Goal: Transaction & Acquisition: Purchase product/service

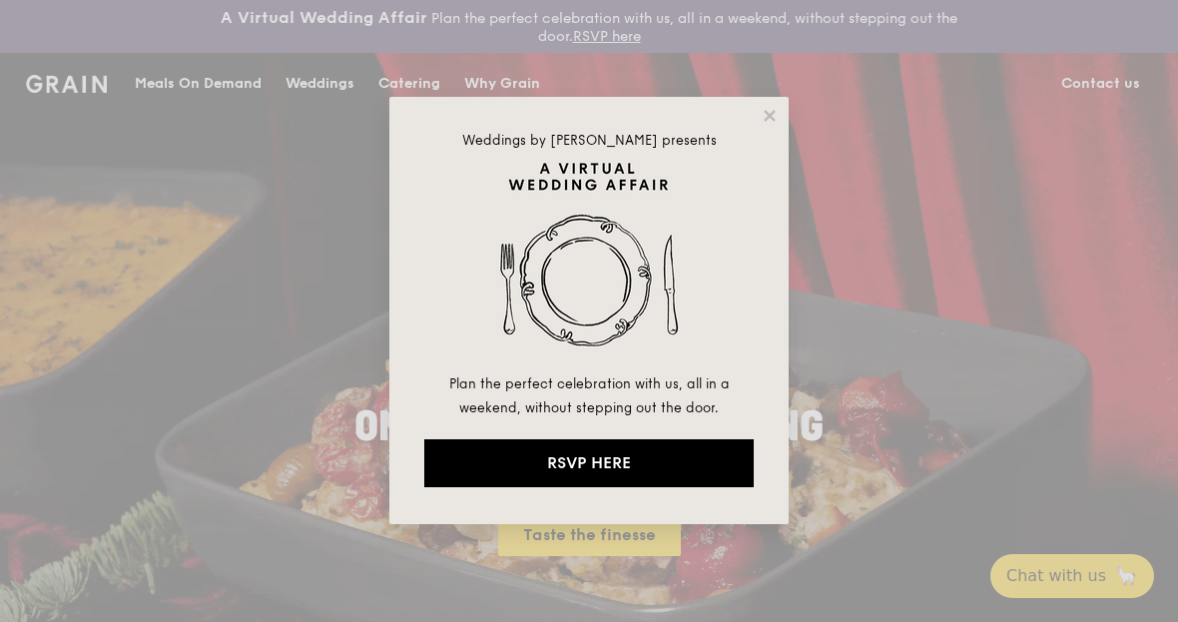
click at [766, 124] on icon at bounding box center [770, 116] width 18 height 18
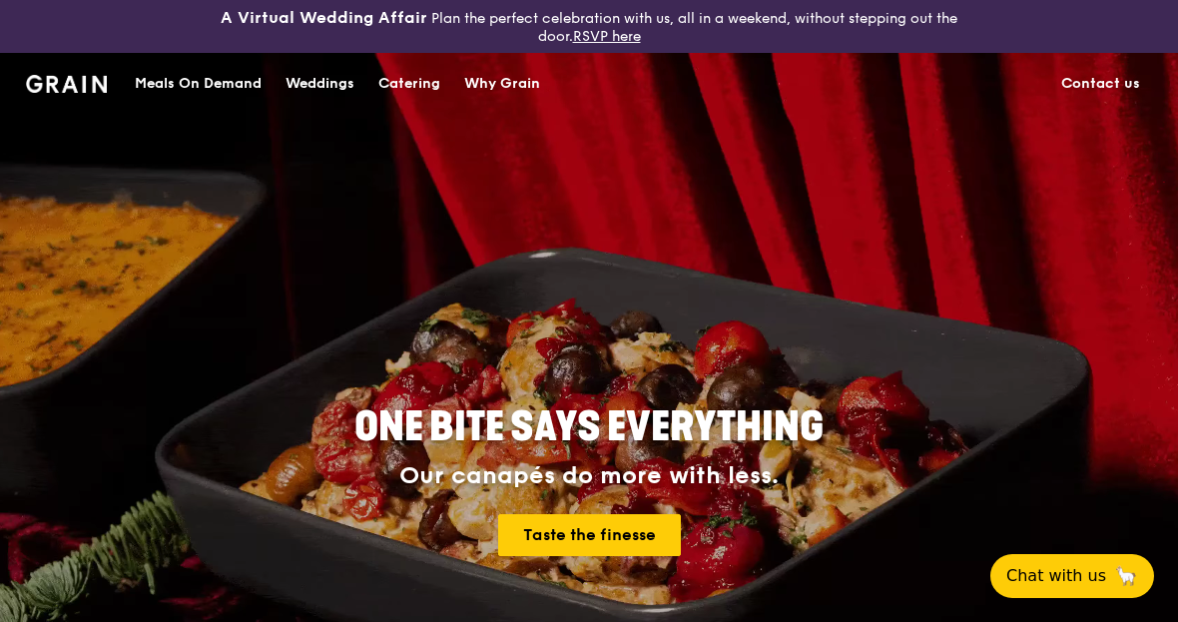
click at [404, 85] on div "Catering" at bounding box center [409, 84] width 62 height 60
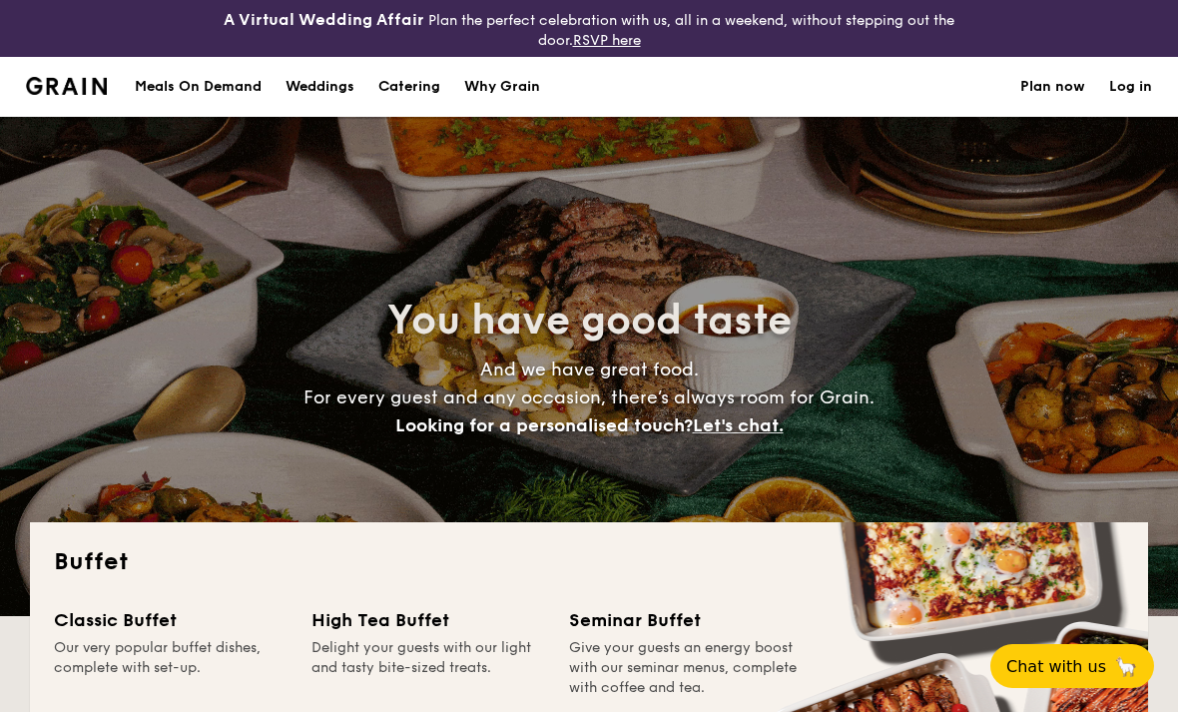
select select
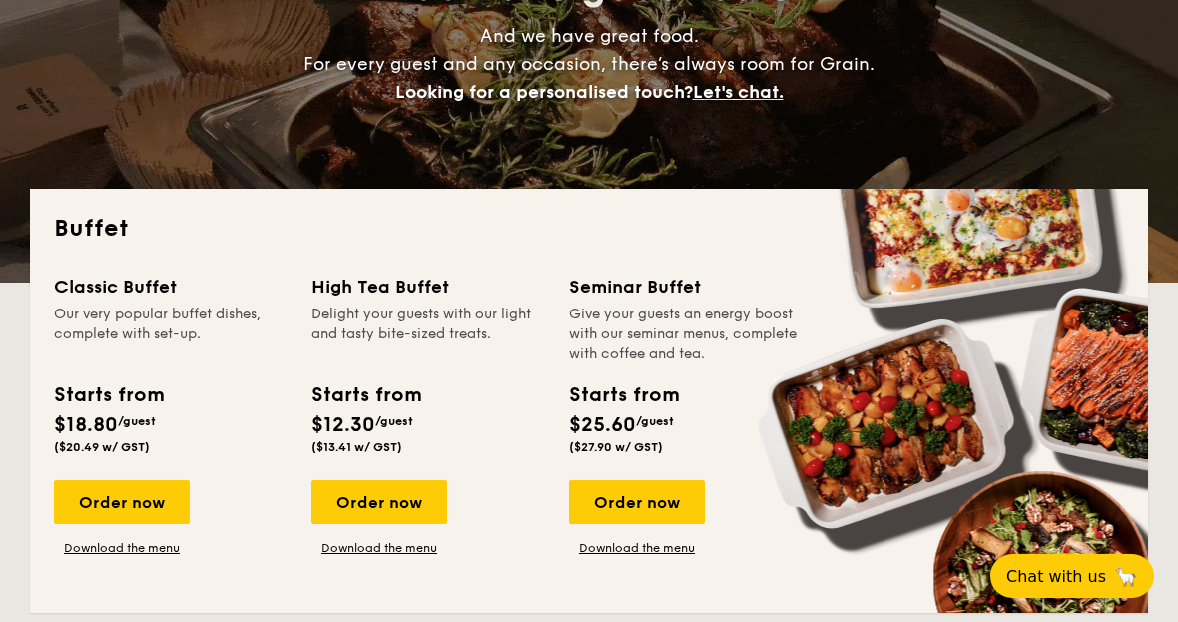
scroll to position [331, 0]
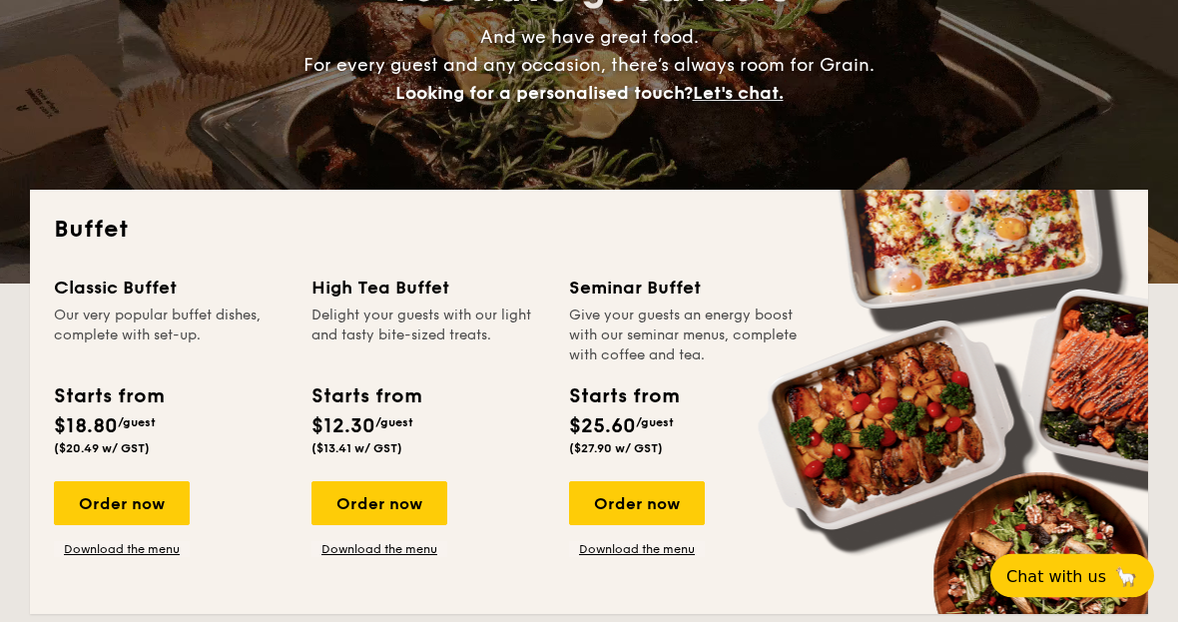
click at [98, 555] on link "Download the menu" at bounding box center [122, 550] width 136 height 16
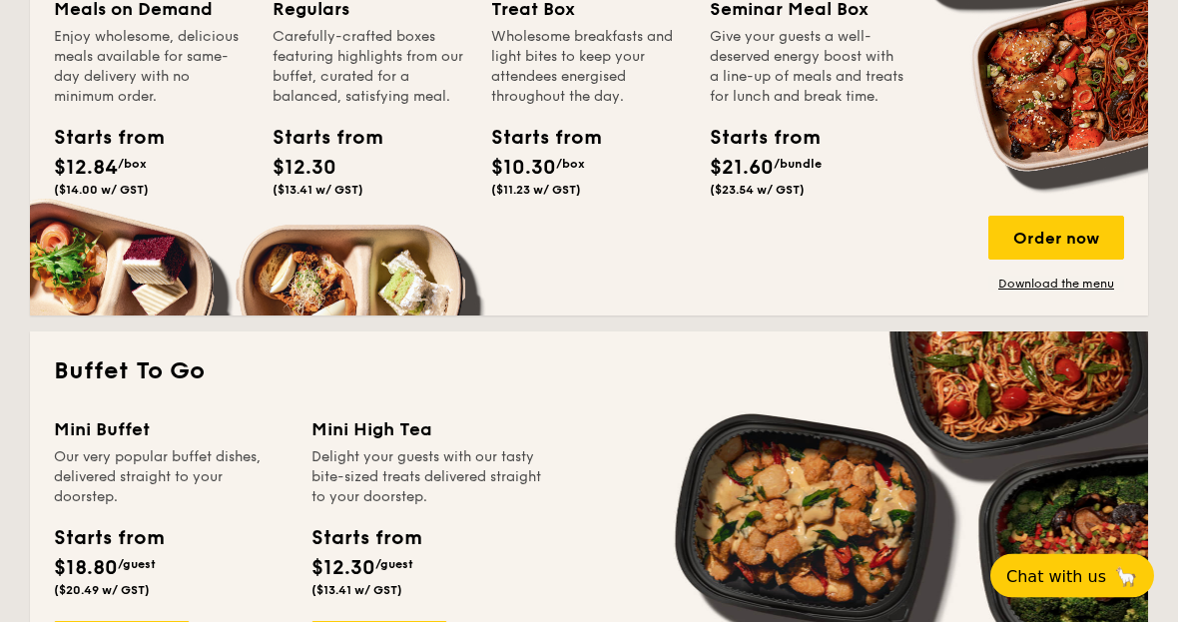
scroll to position [1232, 0]
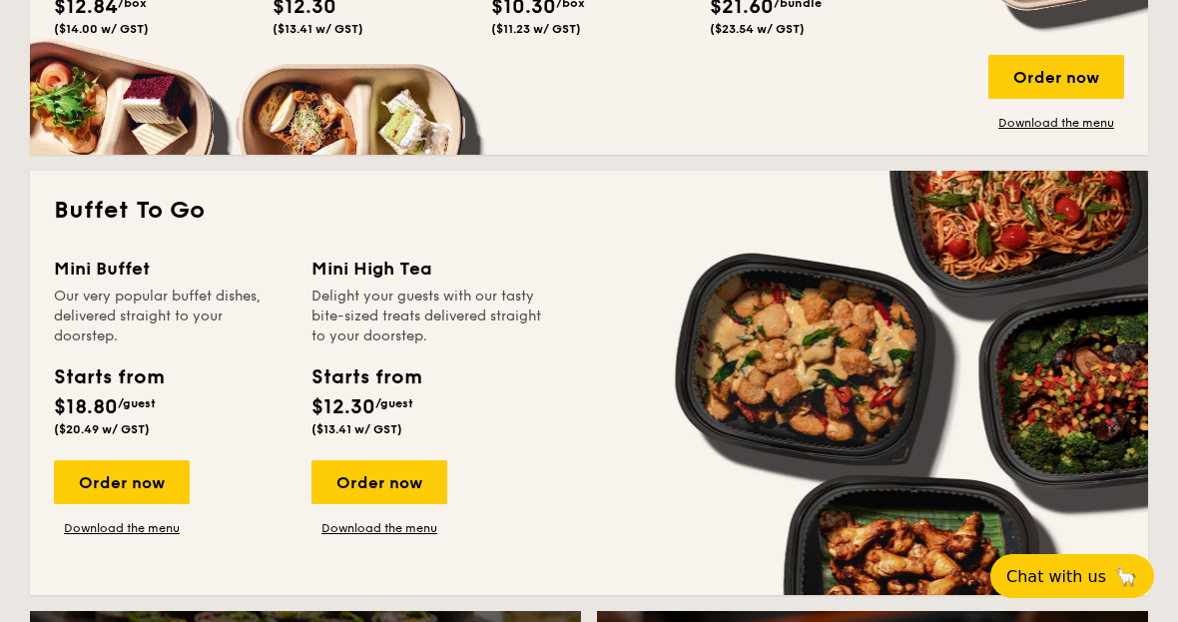
click at [106, 467] on div "Order now" at bounding box center [122, 482] width 136 height 44
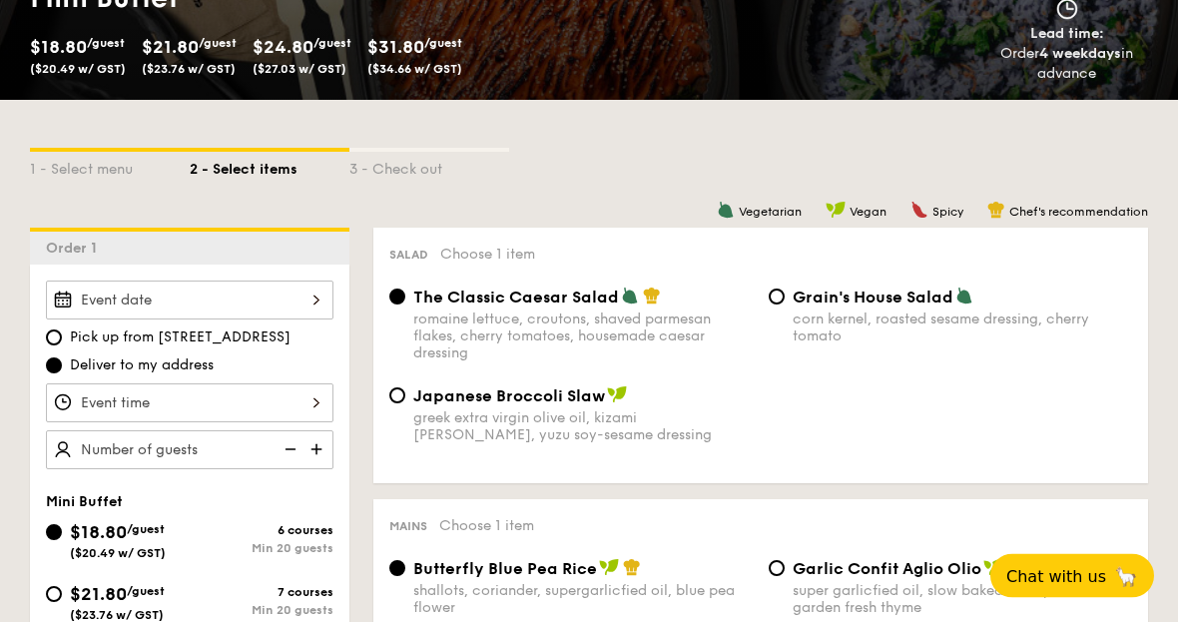
scroll to position [405, 0]
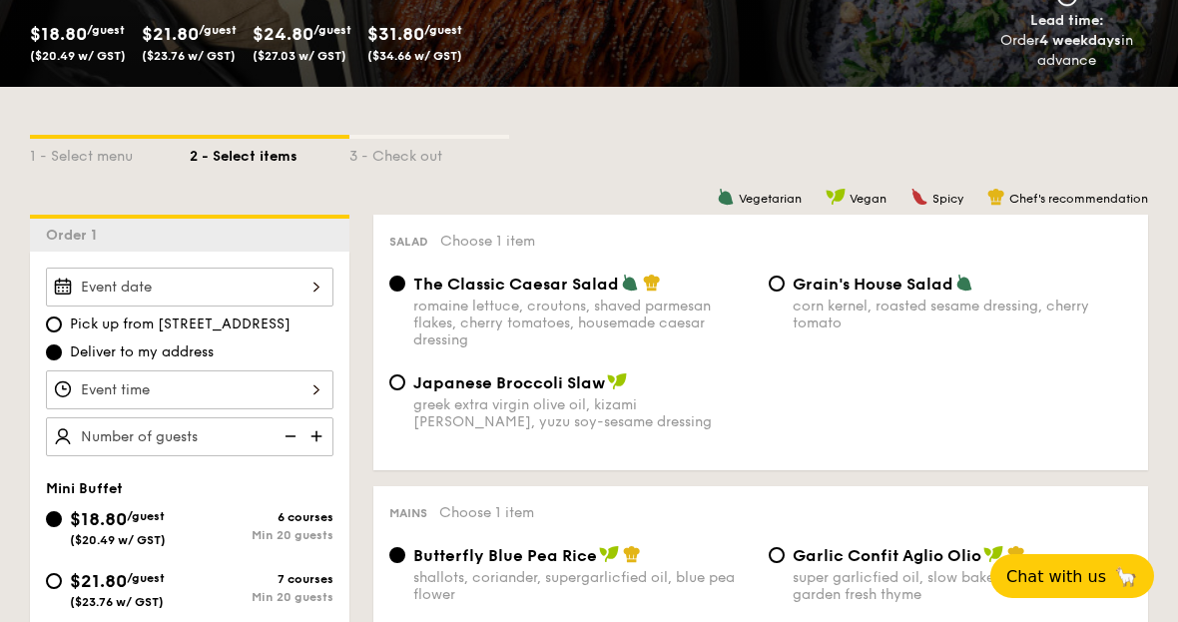
click at [116, 394] on div at bounding box center [190, 389] width 288 height 39
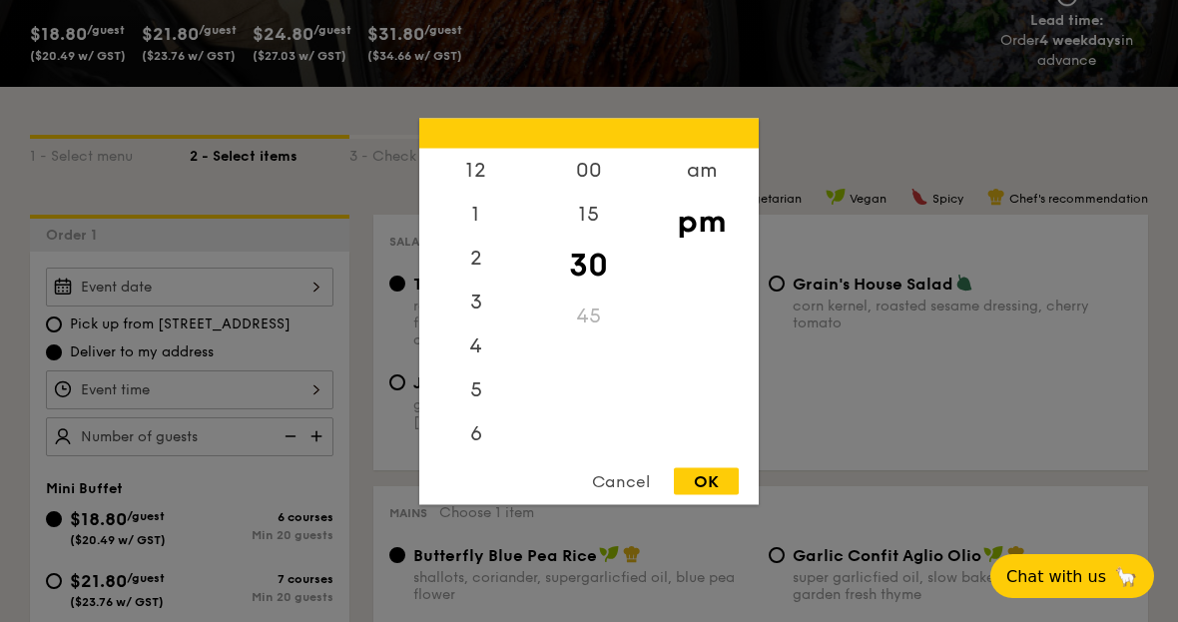
scroll to position [0, 0]
click at [728, 582] on div at bounding box center [589, 311] width 1178 height 622
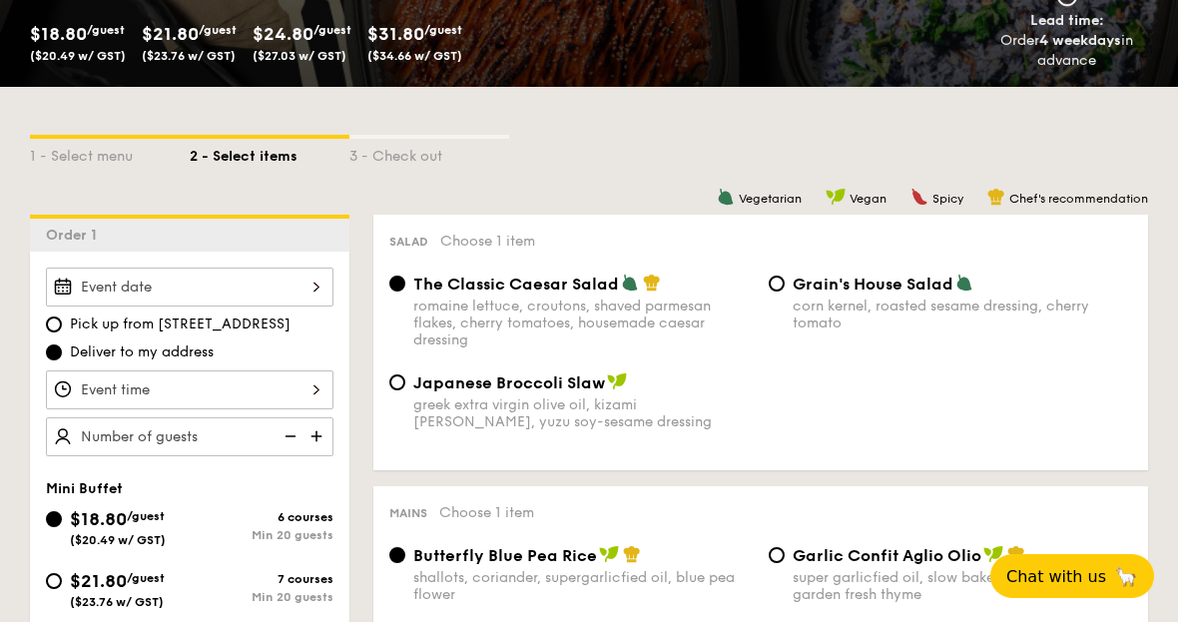
click at [282, 289] on div at bounding box center [190, 287] width 288 height 39
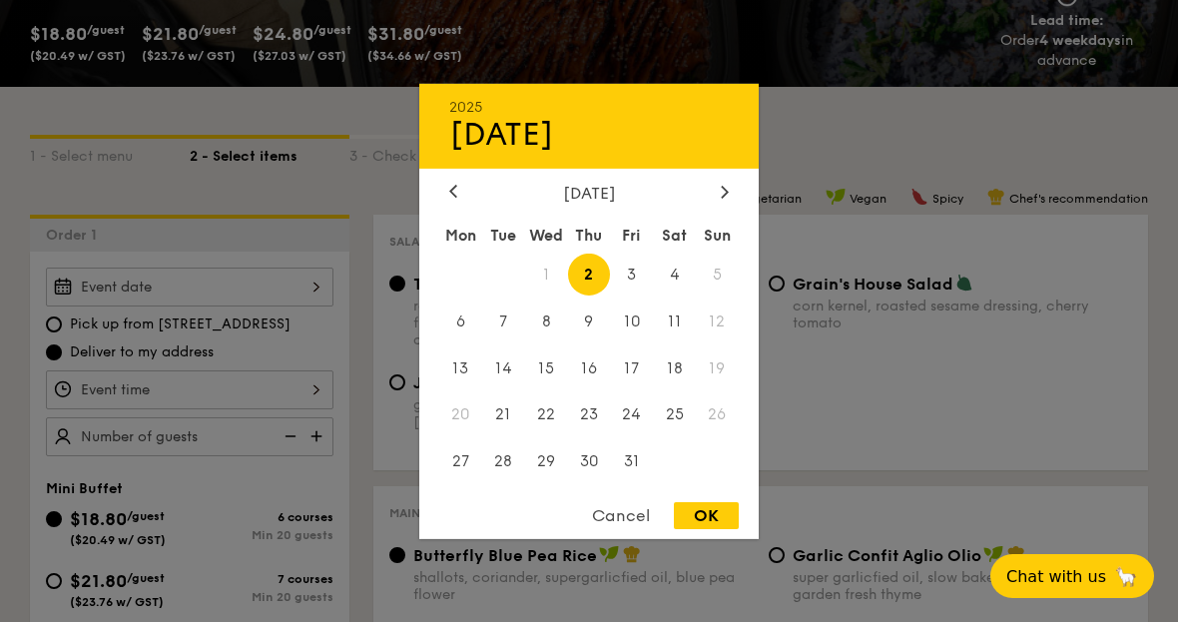
click at [715, 296] on span "5" at bounding box center [717, 274] width 43 height 43
click at [681, 296] on span "4" at bounding box center [674, 274] width 43 height 43
click at [734, 529] on div "OK" at bounding box center [706, 515] width 65 height 27
type input "[DATE]"
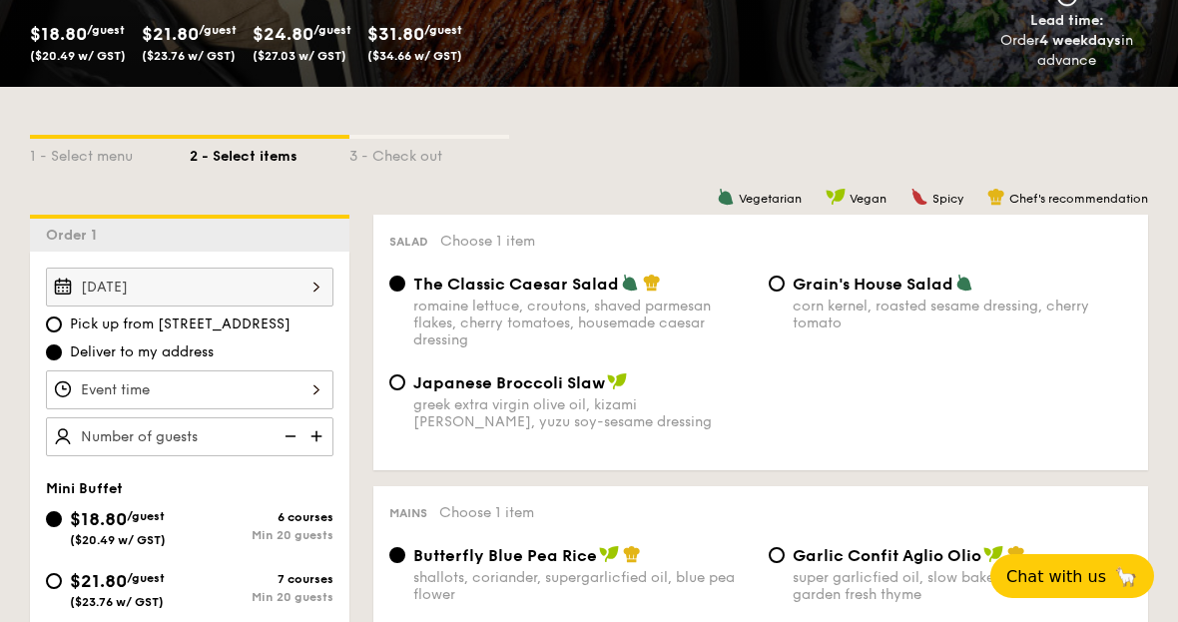
click at [714, 575] on div at bounding box center [589, 311] width 1178 height 622
click at [113, 388] on div at bounding box center [190, 389] width 288 height 39
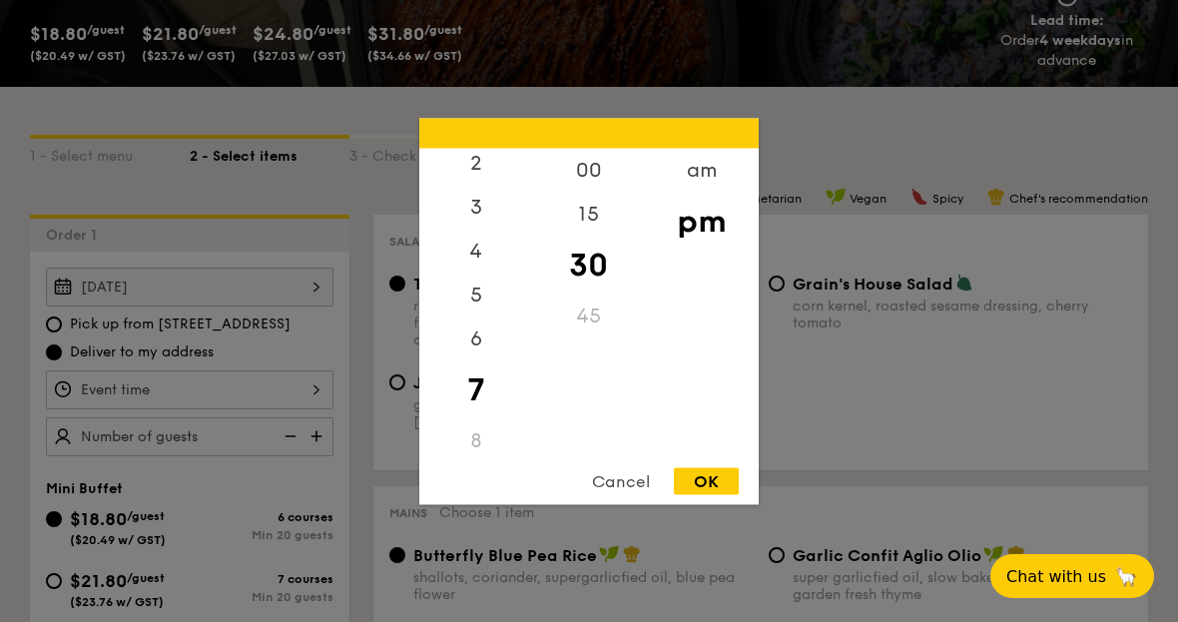
scroll to position [69, 0]
click at [479, 386] on div "6" at bounding box center [475, 364] width 113 height 44
click at [727, 494] on div "OK" at bounding box center [706, 480] width 65 height 27
type input "6:30PM"
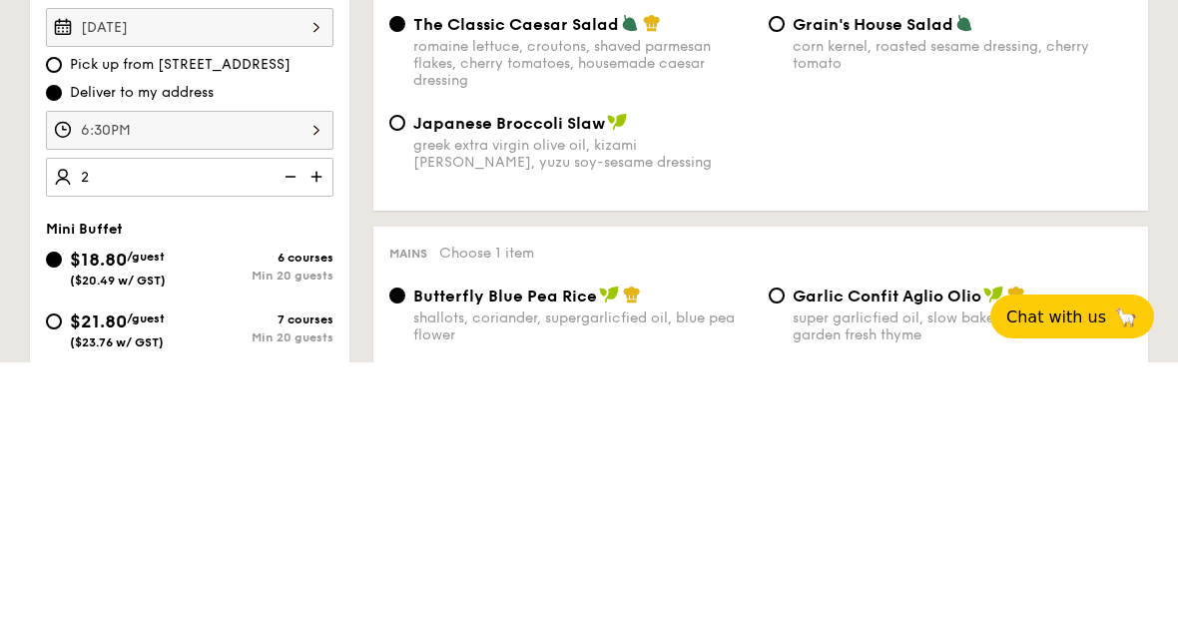
type input "20"
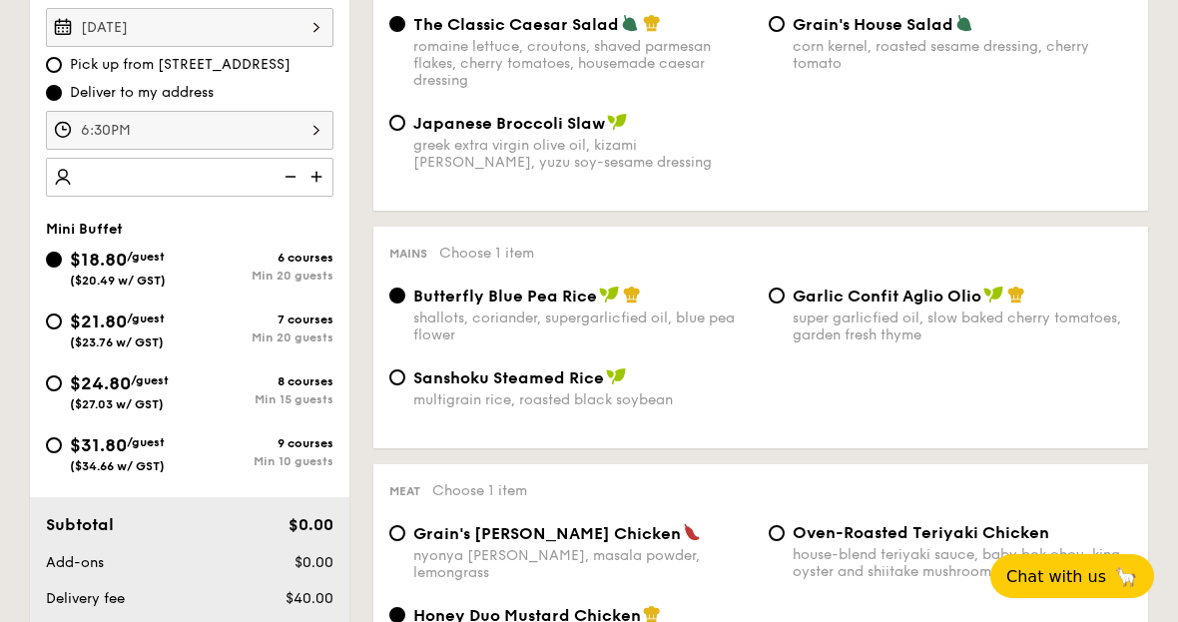
click at [330, 166] on img at bounding box center [319, 177] width 30 height 38
click at [315, 163] on img at bounding box center [319, 177] width 30 height 38
click at [289, 173] on img at bounding box center [289, 177] width 30 height 38
type input "20 guests"
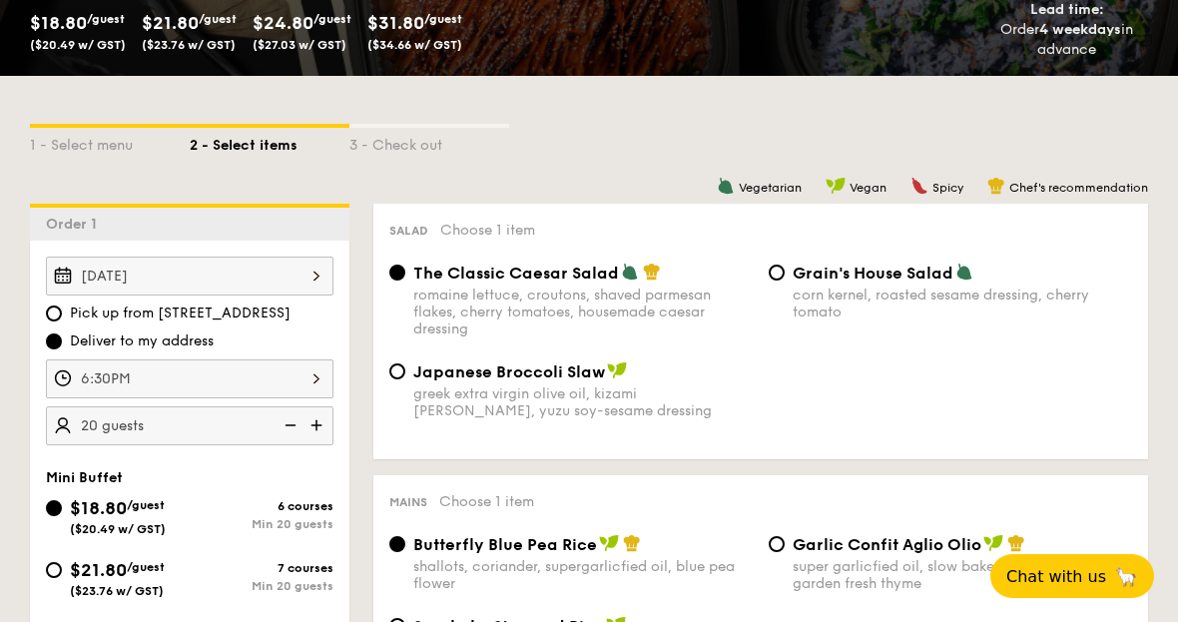
scroll to position [471, 0]
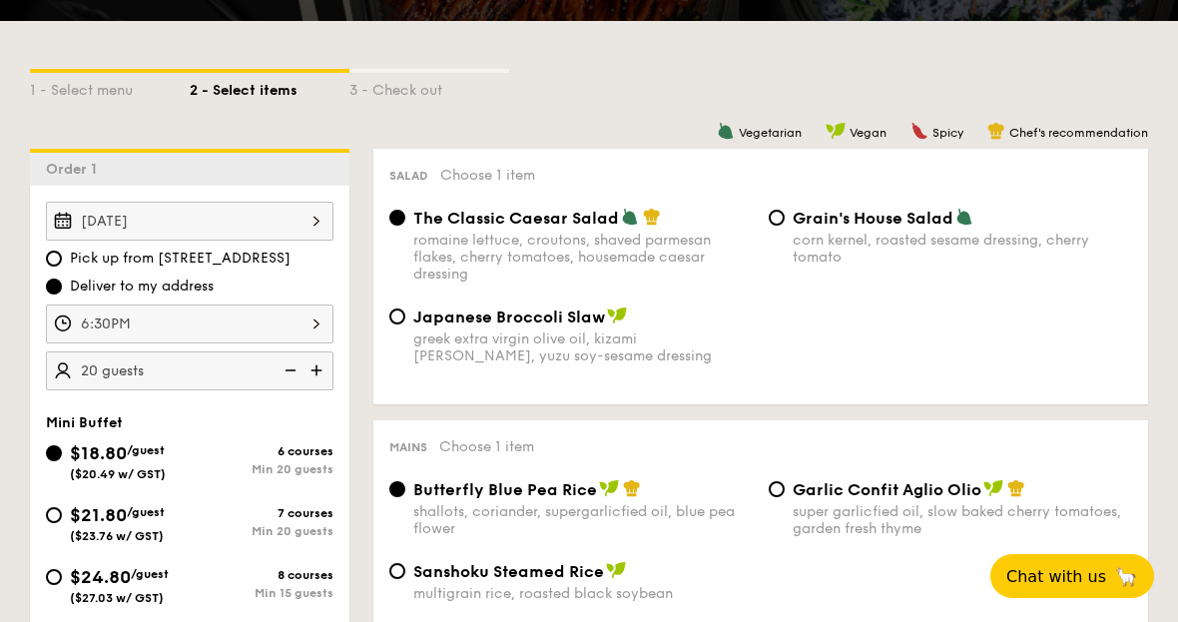
click at [402, 325] on input "Japanese Broccoli Slaw greek extra virgin olive oil, kizami nori, ginger, yuzu …" at bounding box center [397, 317] width 16 height 16
radio input "true"
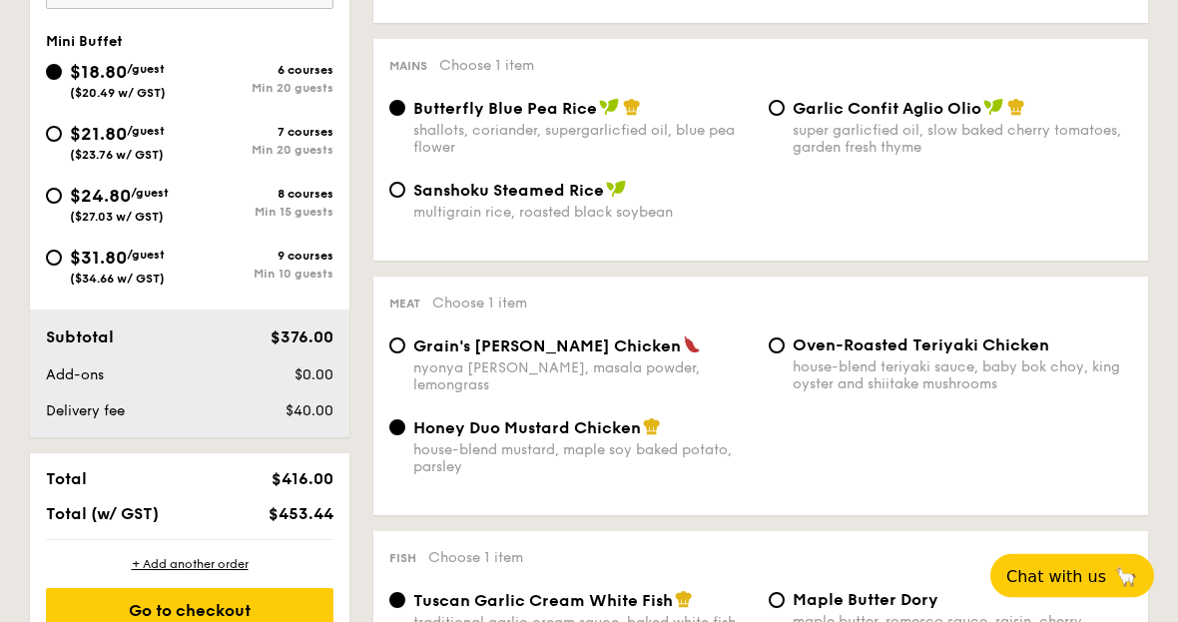
scroll to position [853, 0]
click at [786, 344] on div "Meat Choose 1 item Grain's [PERSON_NAME] Chicken nyonya [PERSON_NAME], masala p…" at bounding box center [760, 396] width 775 height 239
click at [765, 349] on div "Oven-Roasted Teriyaki Chicken house-blend teriyaki sauce, baby bok choy, king o…" at bounding box center [950, 363] width 379 height 57
click at [773, 353] on input "Oven-Roasted Teriyaki Chicken house-blend teriyaki sauce, baby bok choy, king o…" at bounding box center [777, 345] width 16 height 16
radio input "true"
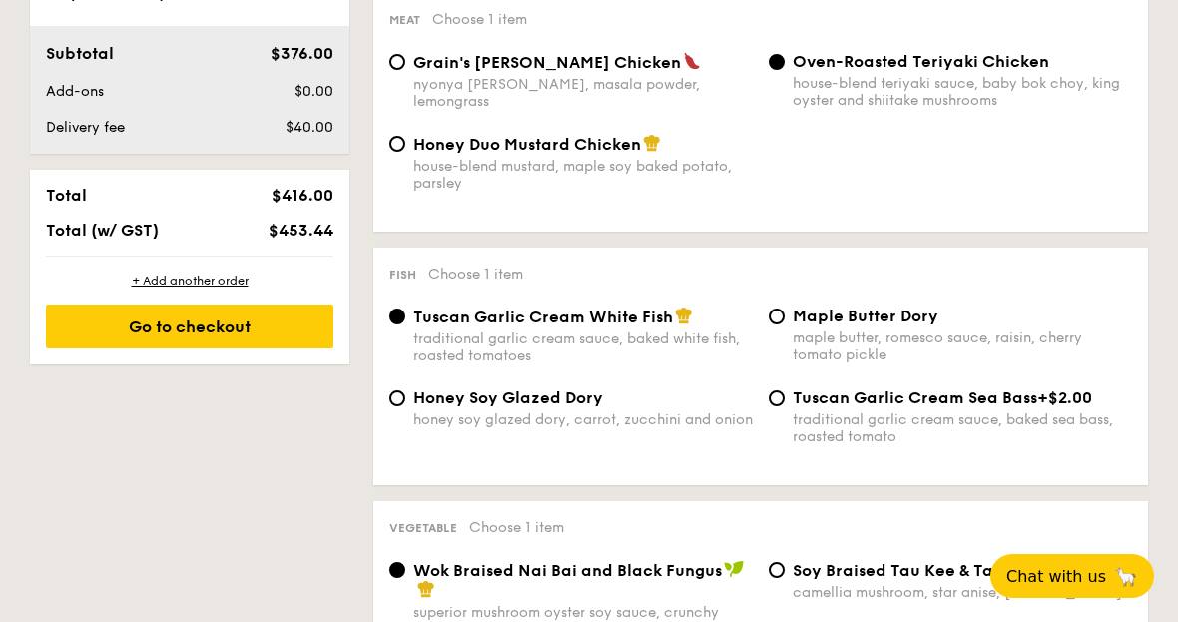
scroll to position [1138, 0]
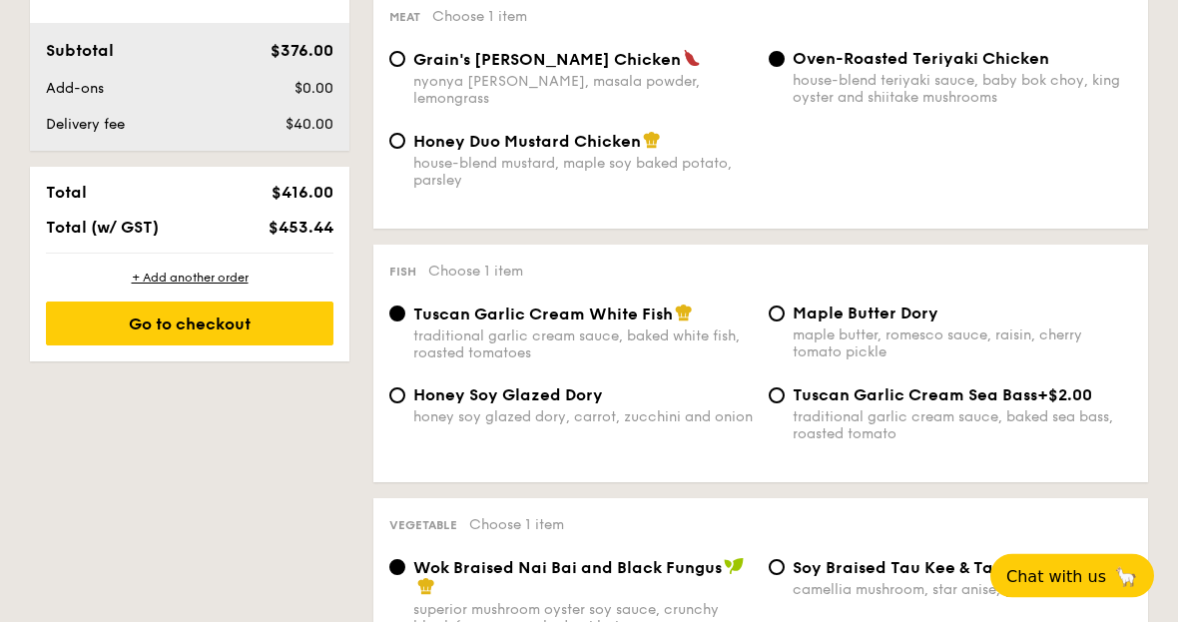
click at [788, 325] on div "Maple Butter Dory maple butter, romesco sauce, raisin, cherry tomato pickle" at bounding box center [950, 333] width 379 height 57
click at [779, 323] on input "Maple Butter Dory maple butter, romesco sauce, raisin, cherry tomato pickle" at bounding box center [777, 315] width 16 height 16
radio input "true"
click at [399, 404] on input "Honey Soy Glazed Dory honey soy glazed dory, carrot, zucchini and onion" at bounding box center [397, 396] width 16 height 16
radio input "true"
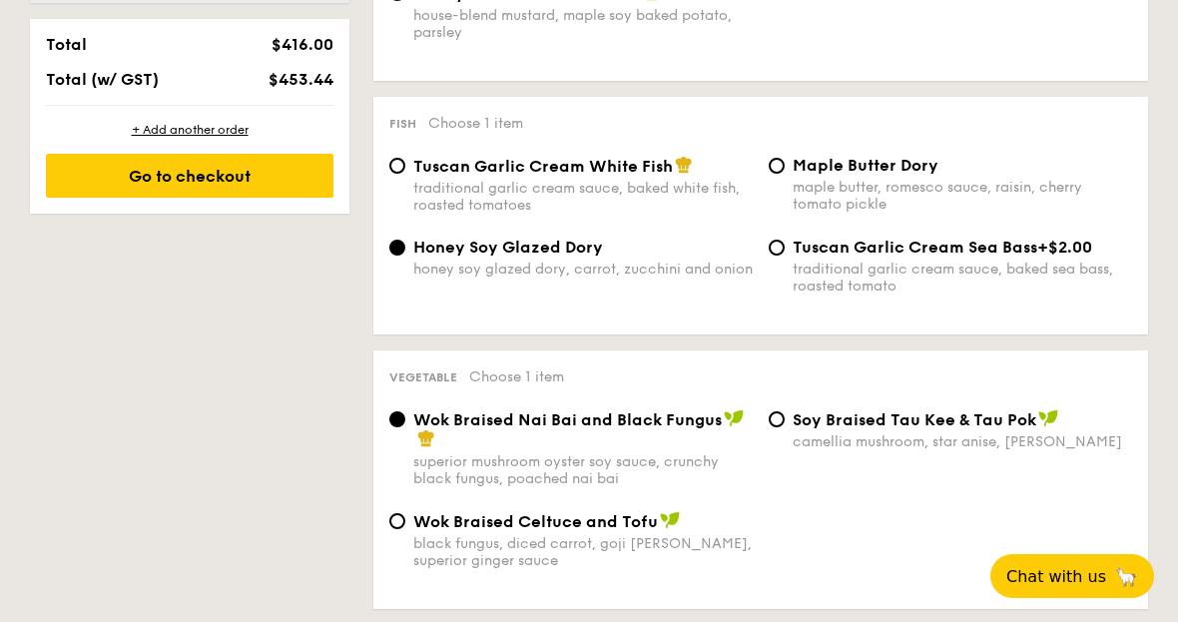
scroll to position [1301, 0]
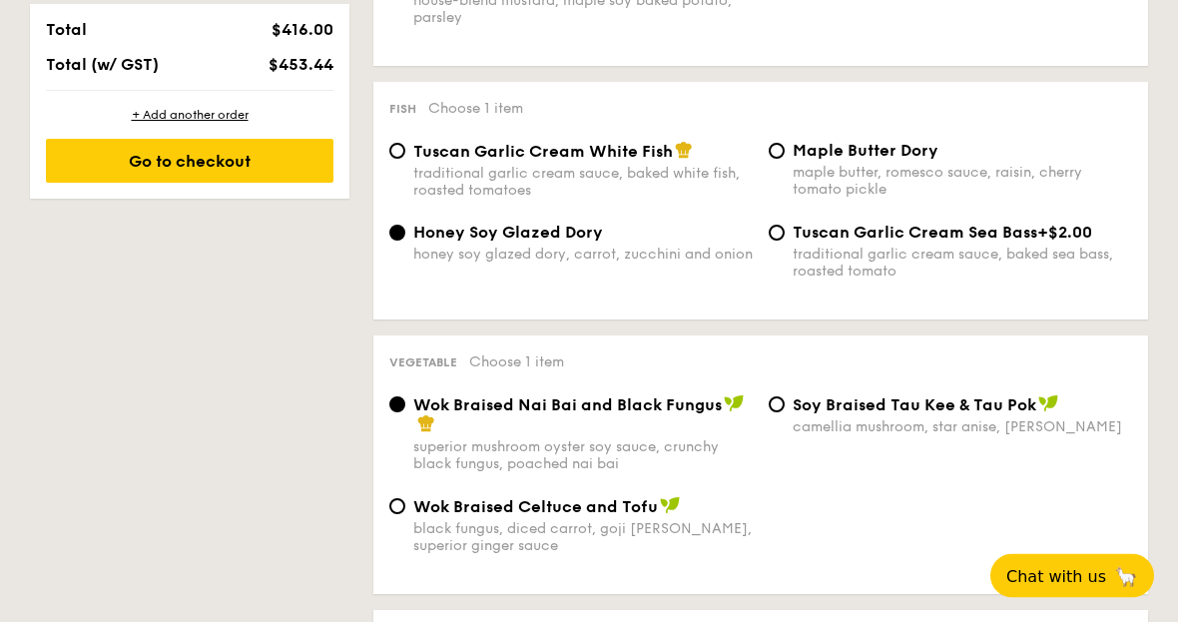
click at [783, 413] on input "⁠Soy Braised Tau Kee & Tau Pok camellia mushroom, star anise, goji [PERSON_NAME]" at bounding box center [777, 405] width 16 height 16
radio input "true"
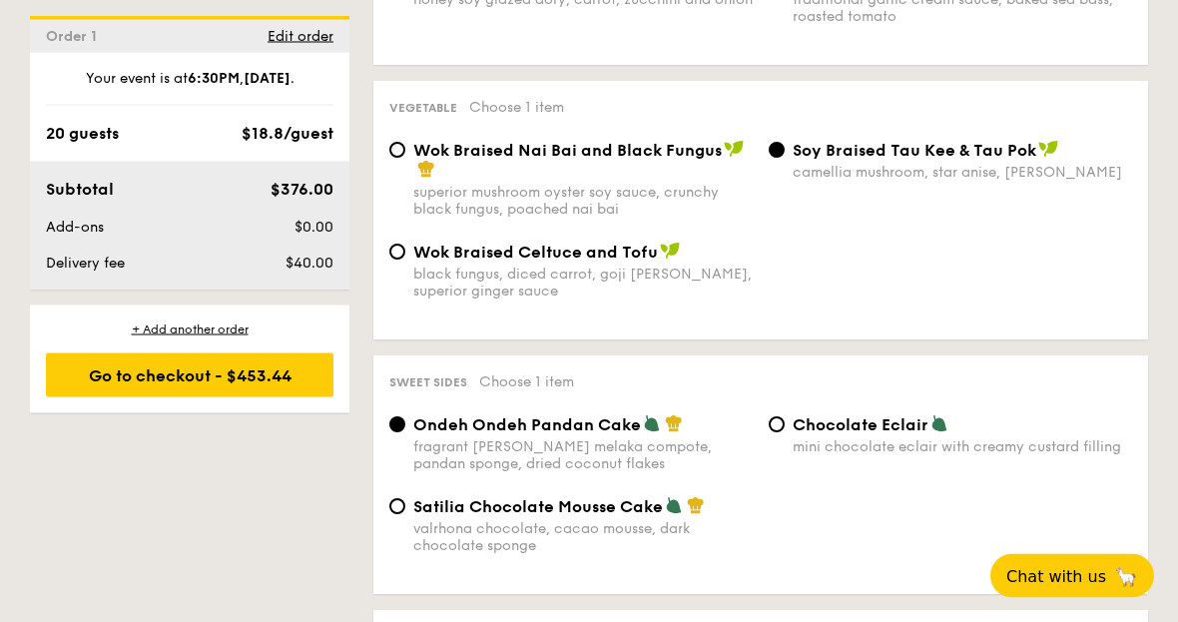
scroll to position [1557, 0]
click at [795, 434] on span "Chocolate Eclair" at bounding box center [861, 424] width 136 height 19
click at [785, 432] on input "Chocolate Eclair mini chocolate eclair with creamy custard filling" at bounding box center [777, 424] width 16 height 16
radio input "true"
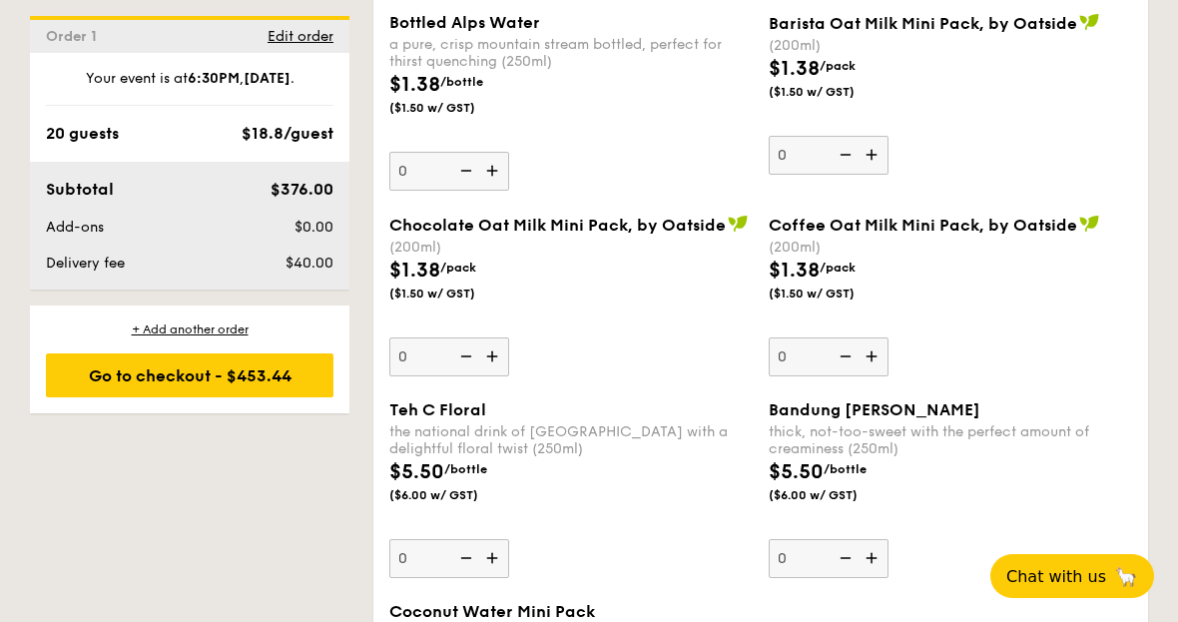
scroll to position [3650, 0]
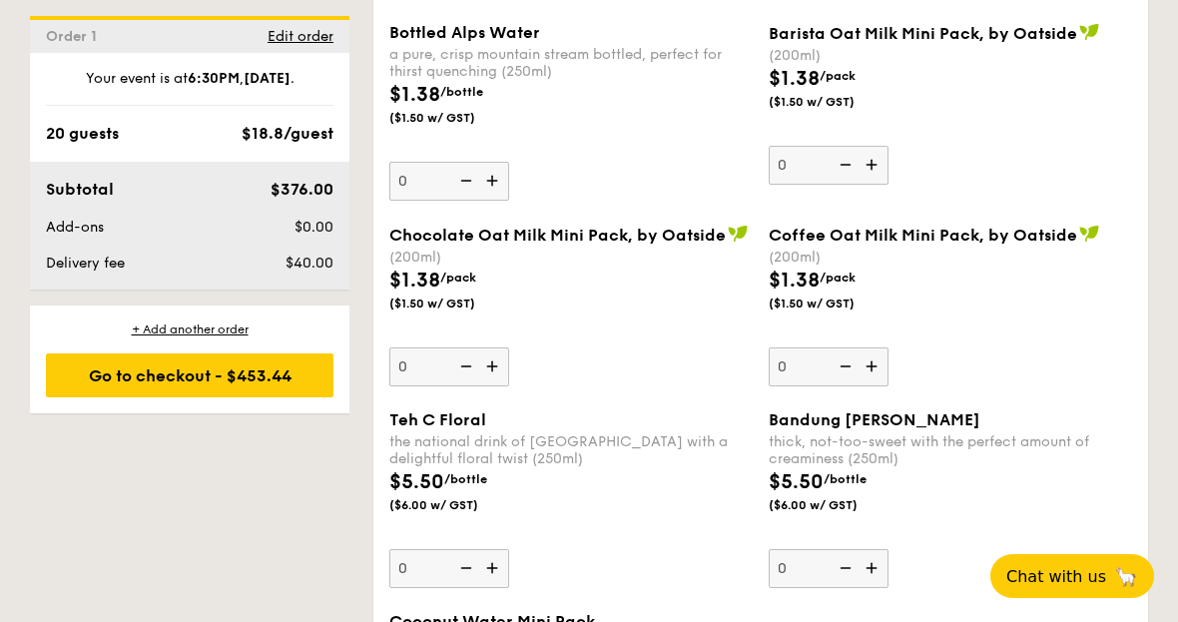
click at [276, 380] on div "Go to checkout - $453.44" at bounding box center [190, 375] width 288 height 44
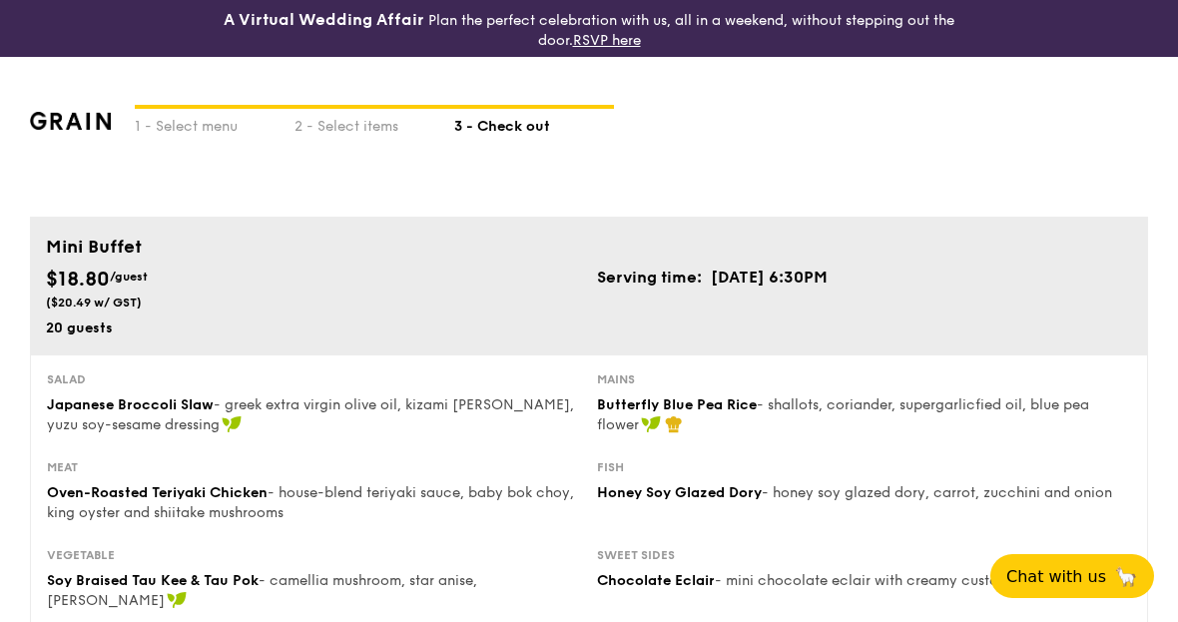
scroll to position [464, 0]
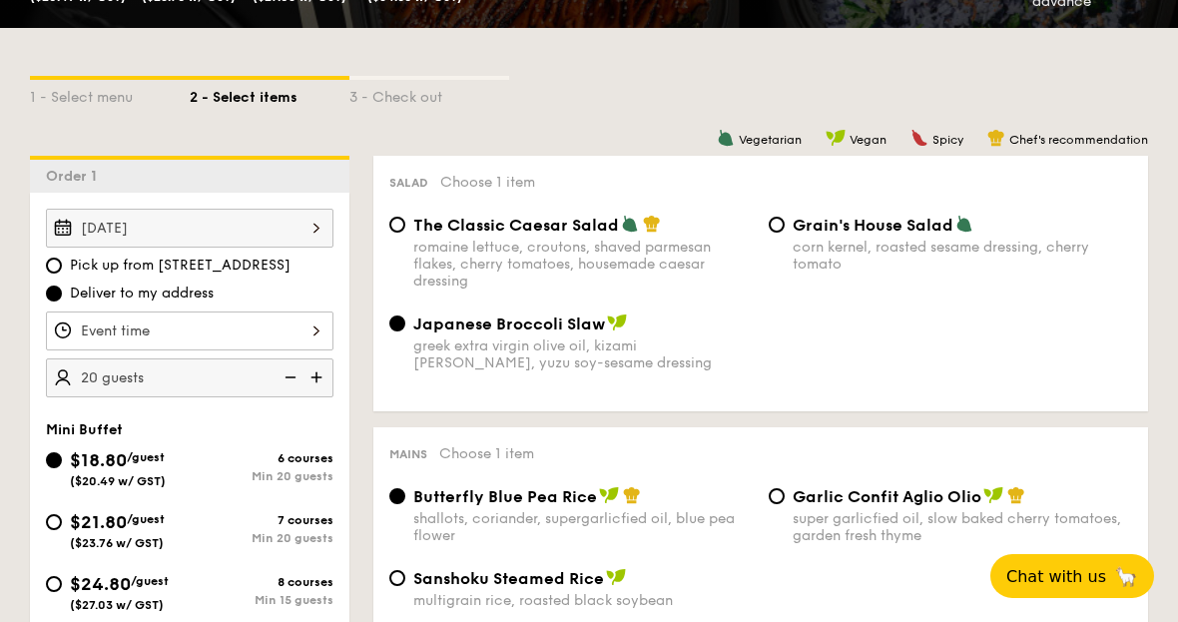
click at [288, 233] on div "[DATE]" at bounding box center [190, 228] width 288 height 39
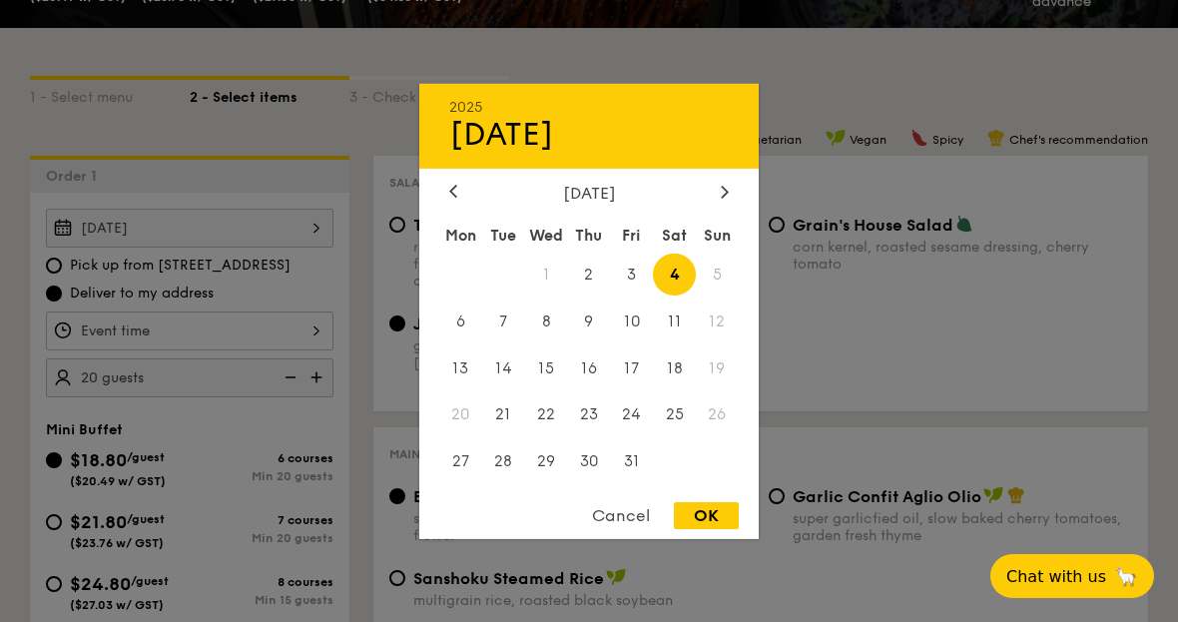
click at [627, 529] on div "Cancel" at bounding box center [621, 515] width 98 height 27
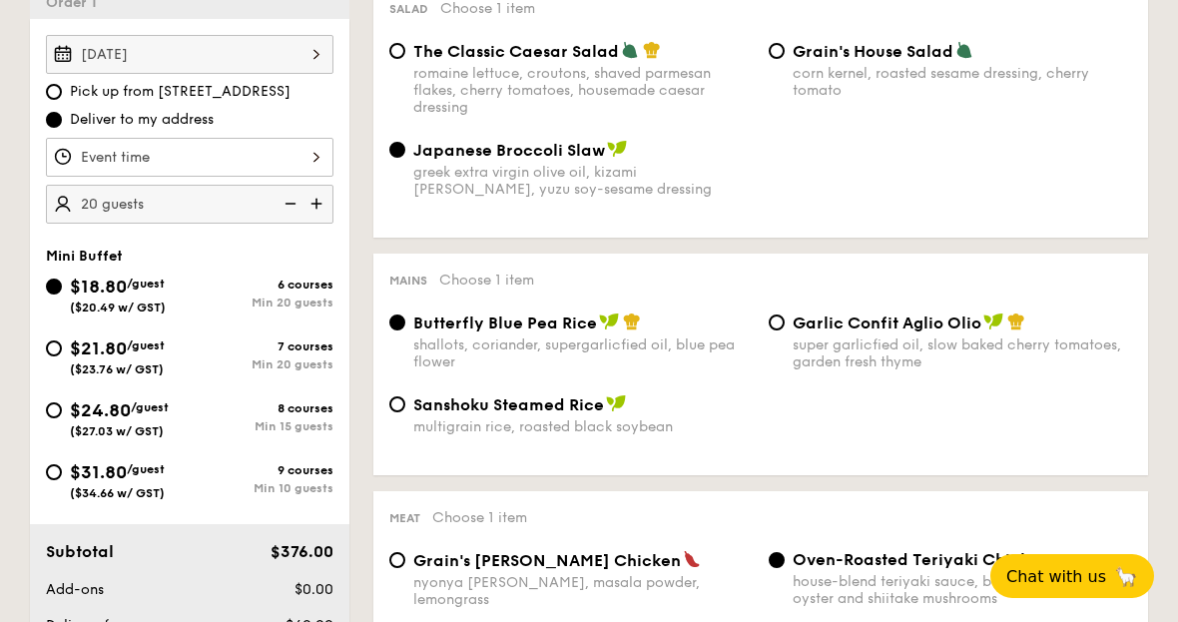
scroll to position [637, 0]
click at [47, 346] on input "$21.80 /guest ($23.76 w/ GST) 7 courses Min 20 guests" at bounding box center [54, 349] width 16 height 16
radio input "true"
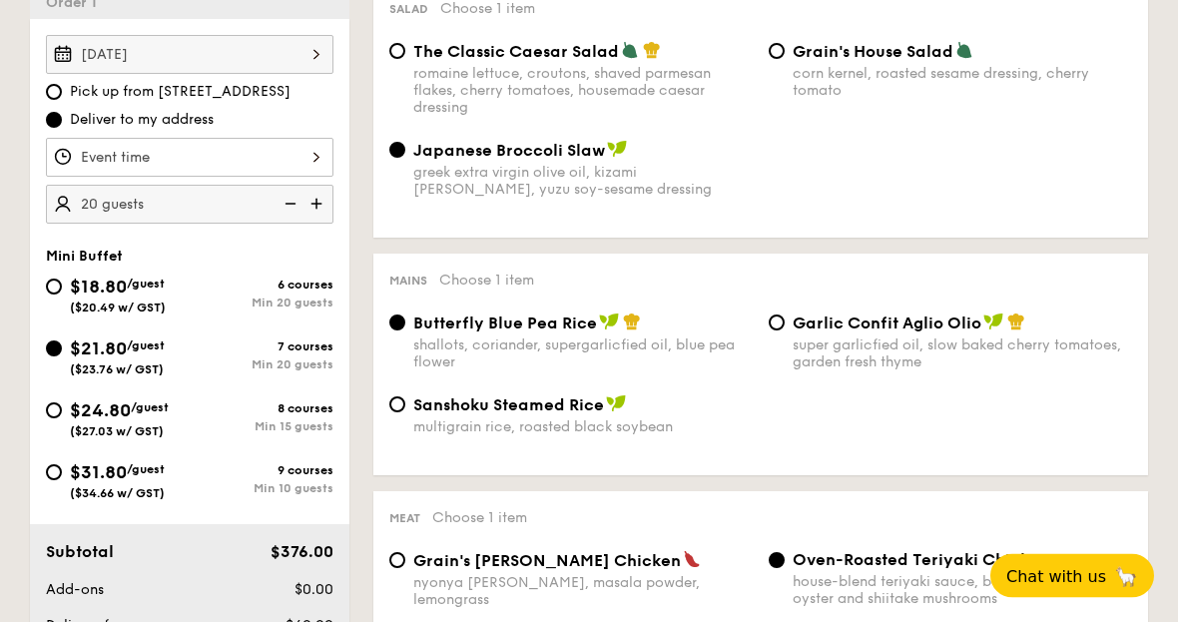
radio input "true"
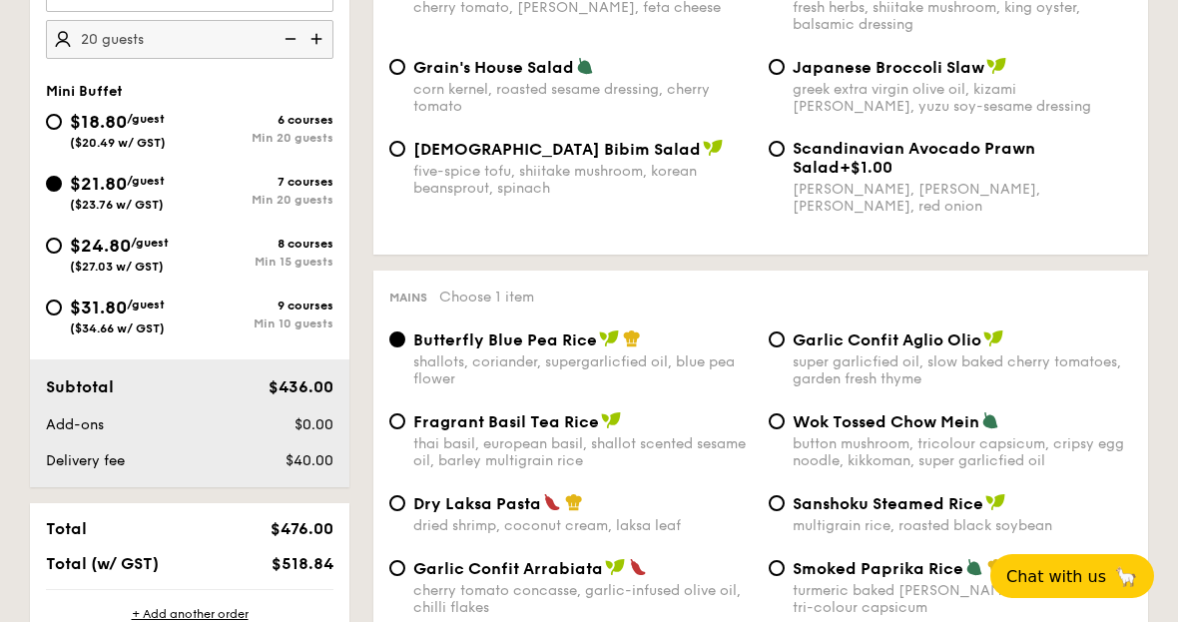
scroll to position [719, 0]
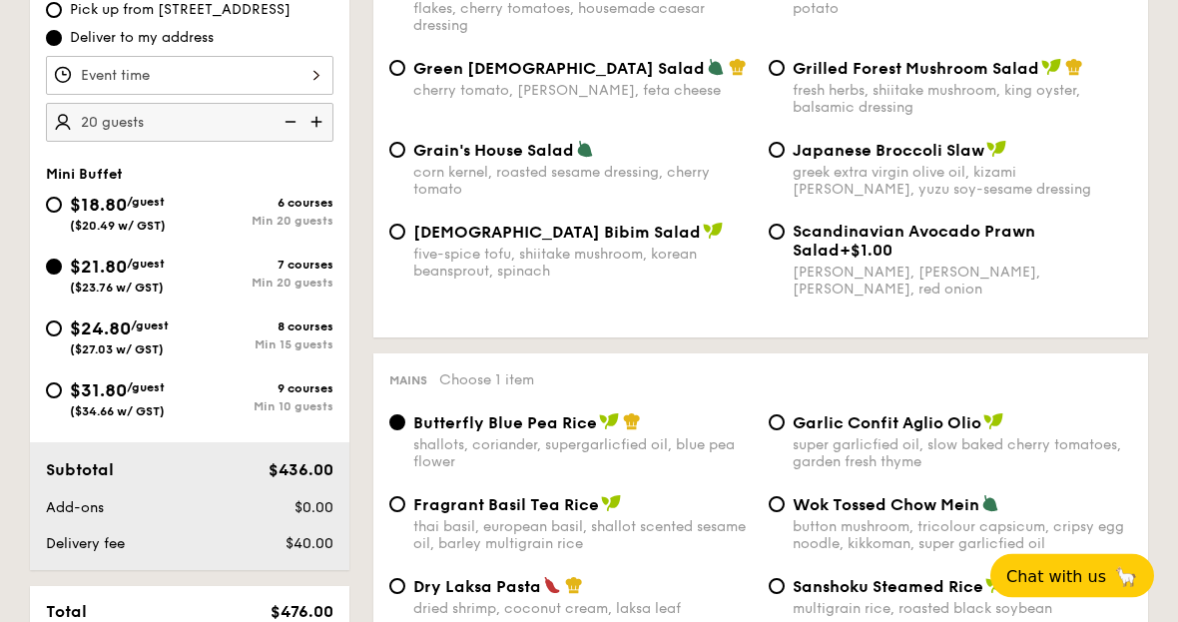
click at [66, 194] on div "$18.80 /guest ($20.49 w/ GST)" at bounding box center [118, 213] width 144 height 42
click at [62, 198] on input "$18.80 /guest ($20.49 w/ GST) 6 courses Min 20 guests" at bounding box center [54, 206] width 16 height 16
radio input "true"
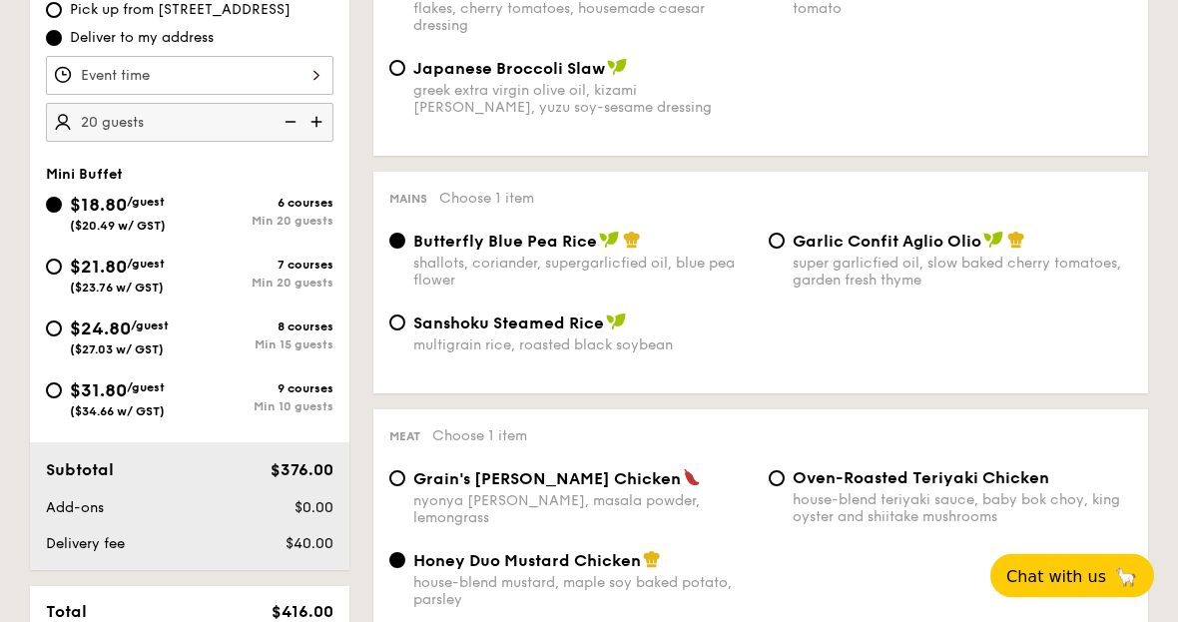
radio input "true"
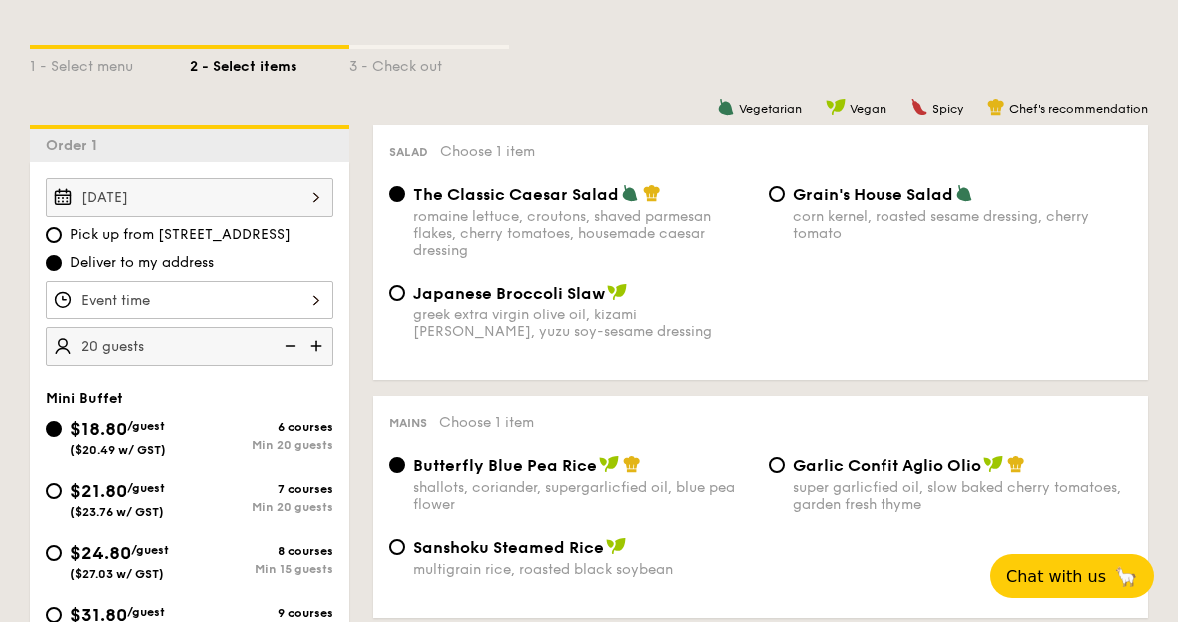
scroll to position [521, 0]
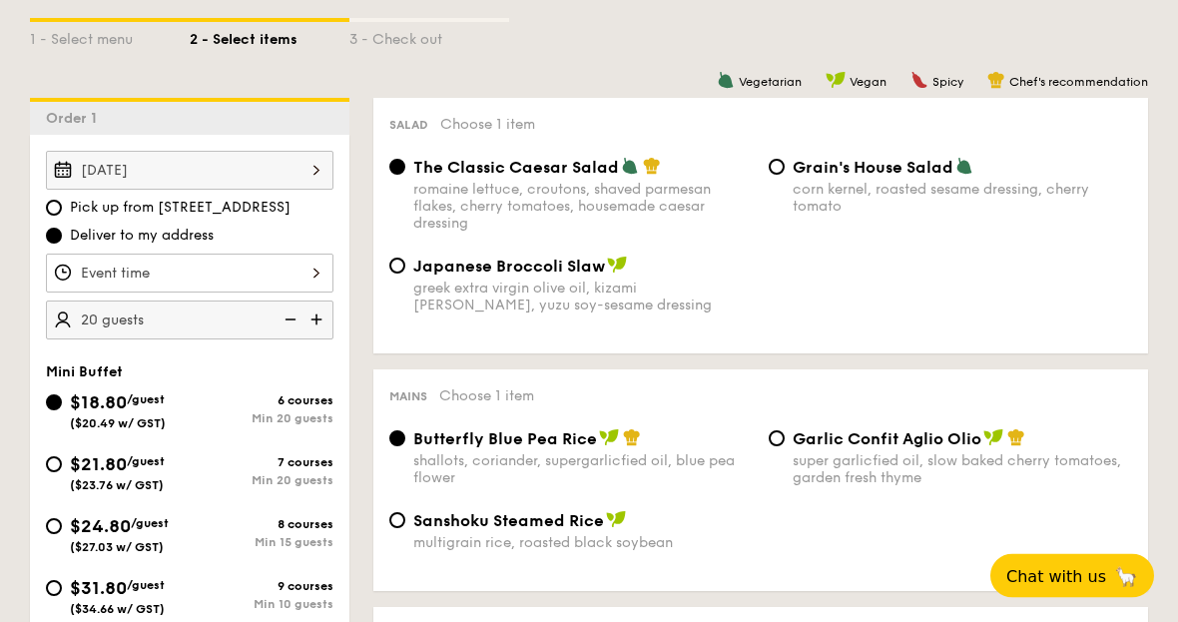
click at [50, 472] on input "$21.80 /guest ($23.76 w/ GST) 7 courses Min 20 guests" at bounding box center [54, 465] width 16 height 16
radio input "true"
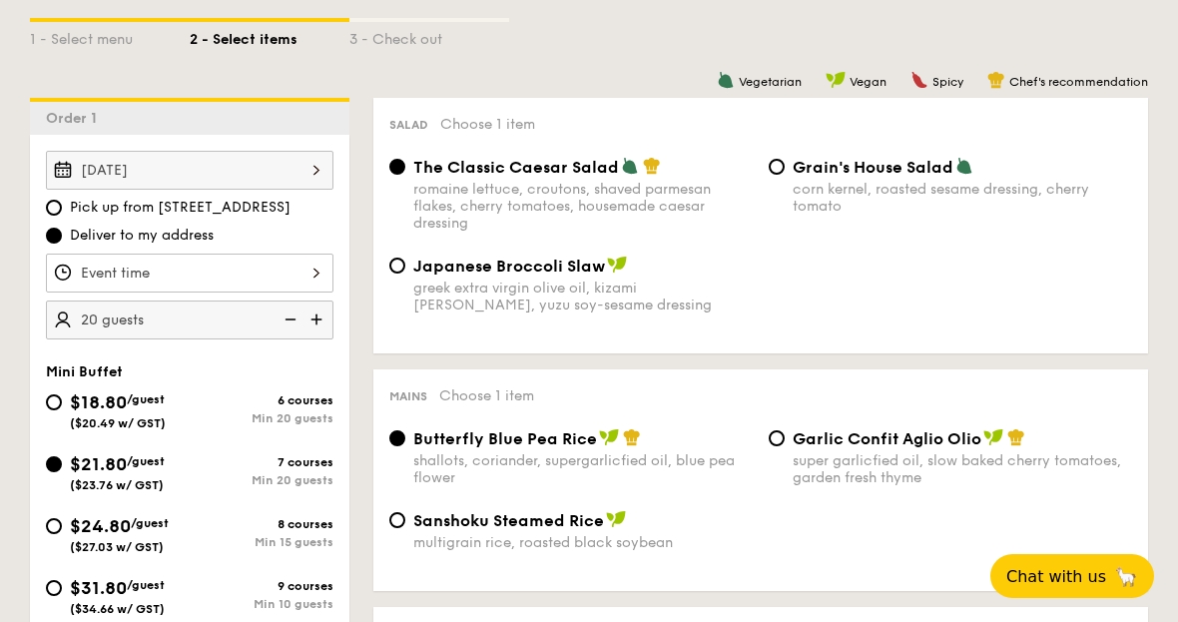
radio input "false"
radio input "true"
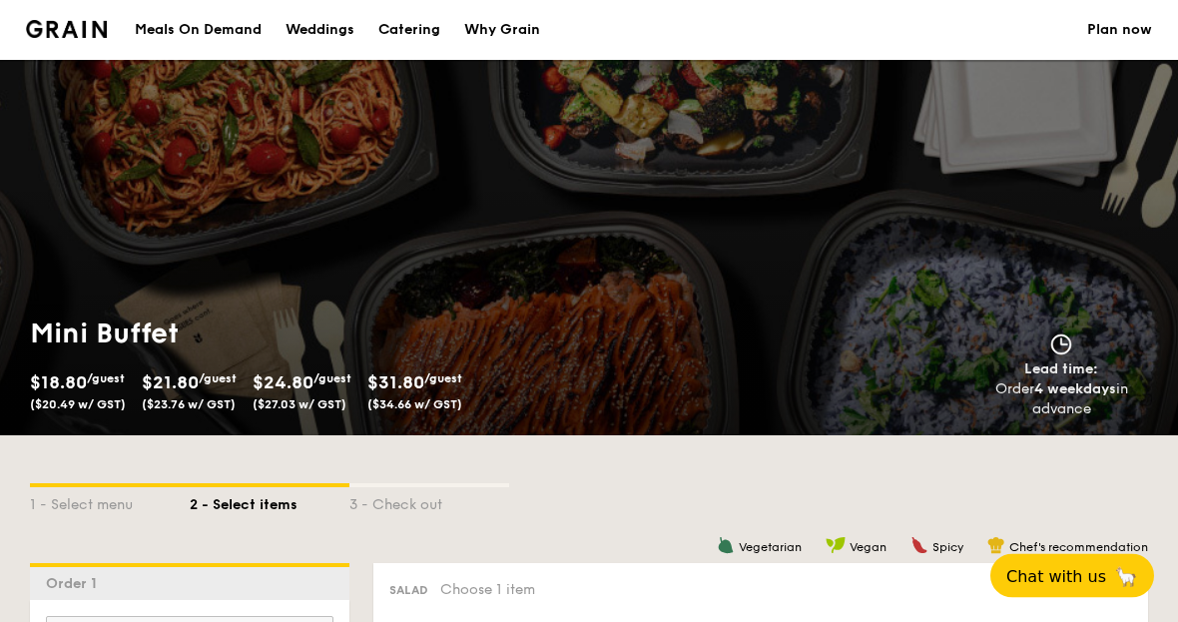
scroll to position [63, 0]
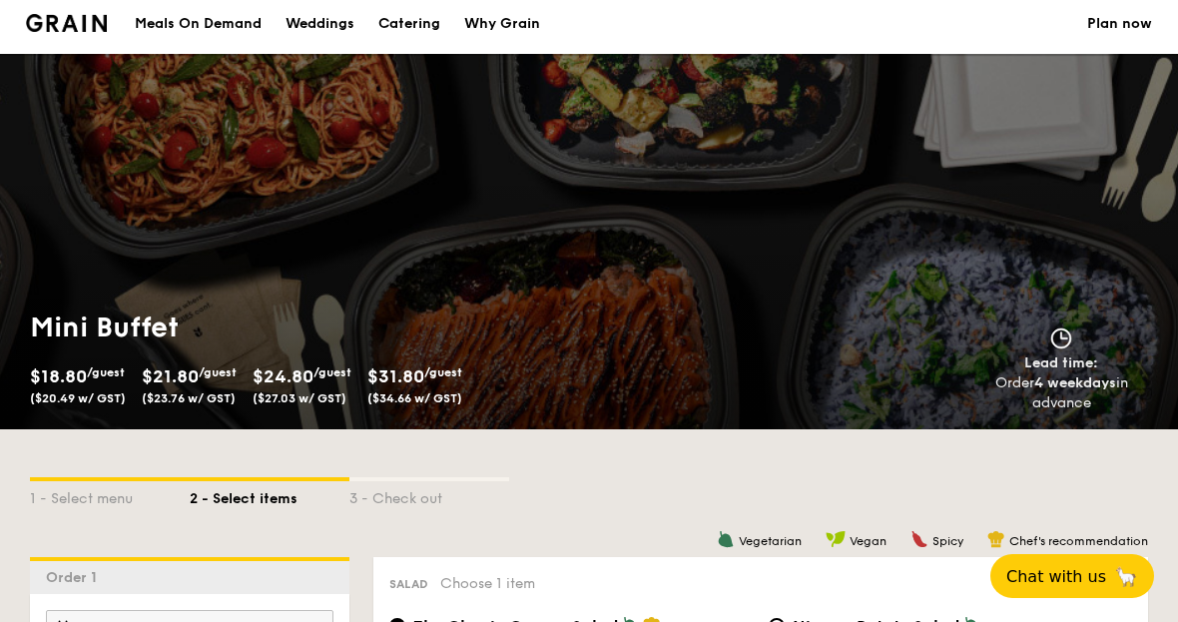
click at [101, 502] on div "1 - Select menu" at bounding box center [110, 495] width 160 height 28
select select
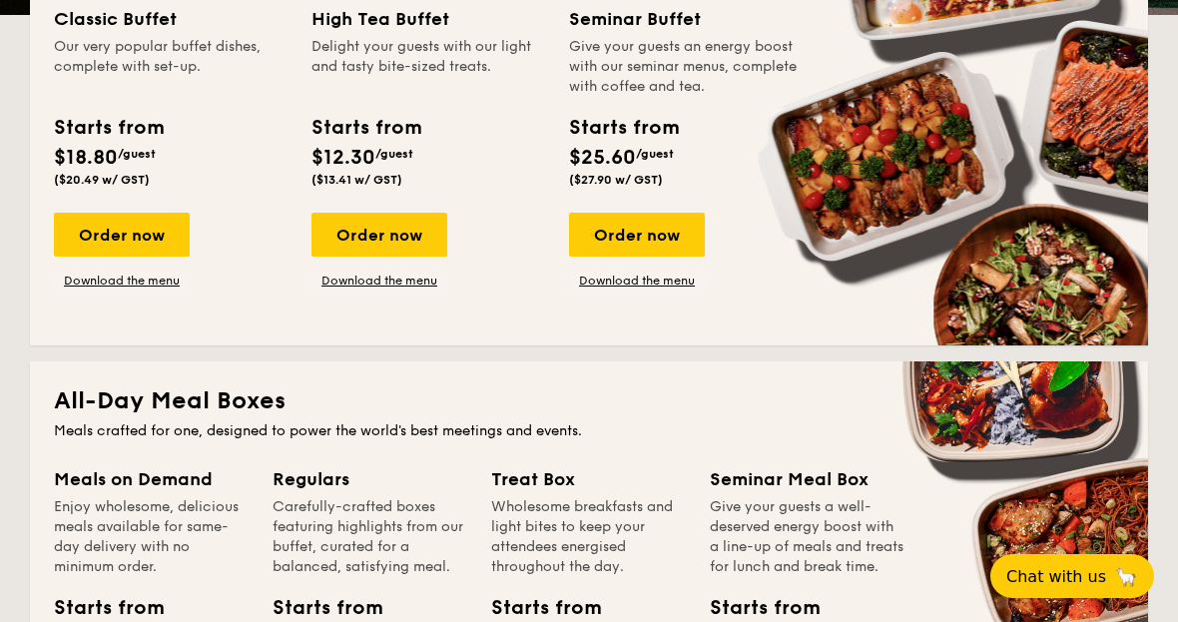
scroll to position [689, 0]
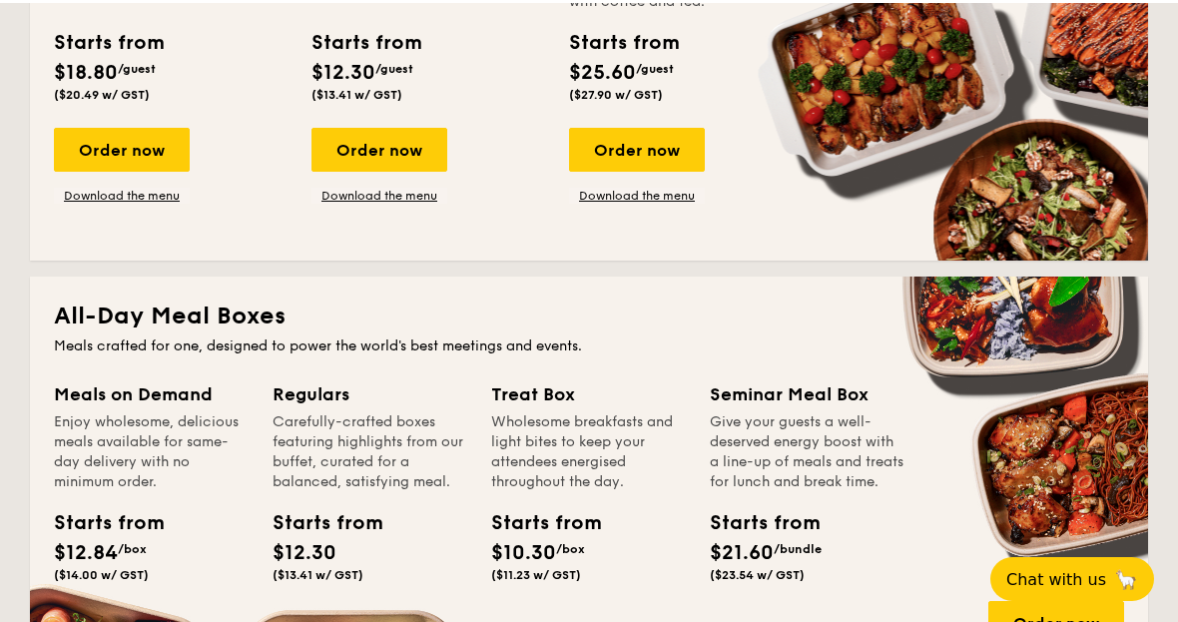
click at [1130, 429] on div "All-Day Meal Boxes Meals crafted for one, designed to power the world's best me…" at bounding box center [589, 486] width 1118 height 424
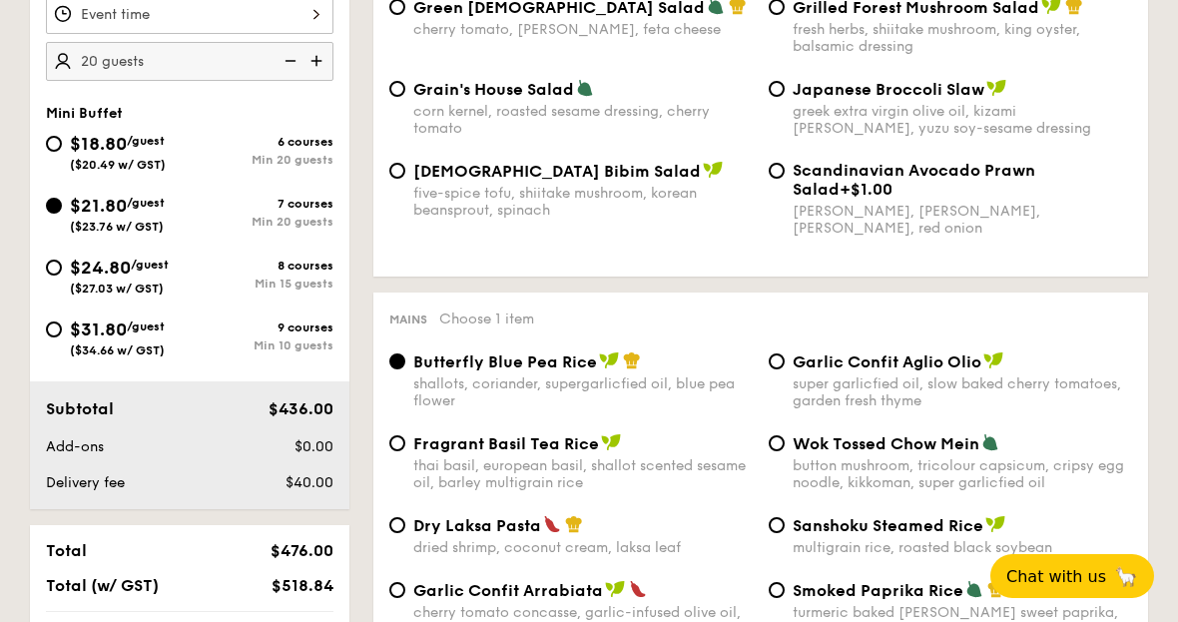
scroll to position [809, 0]
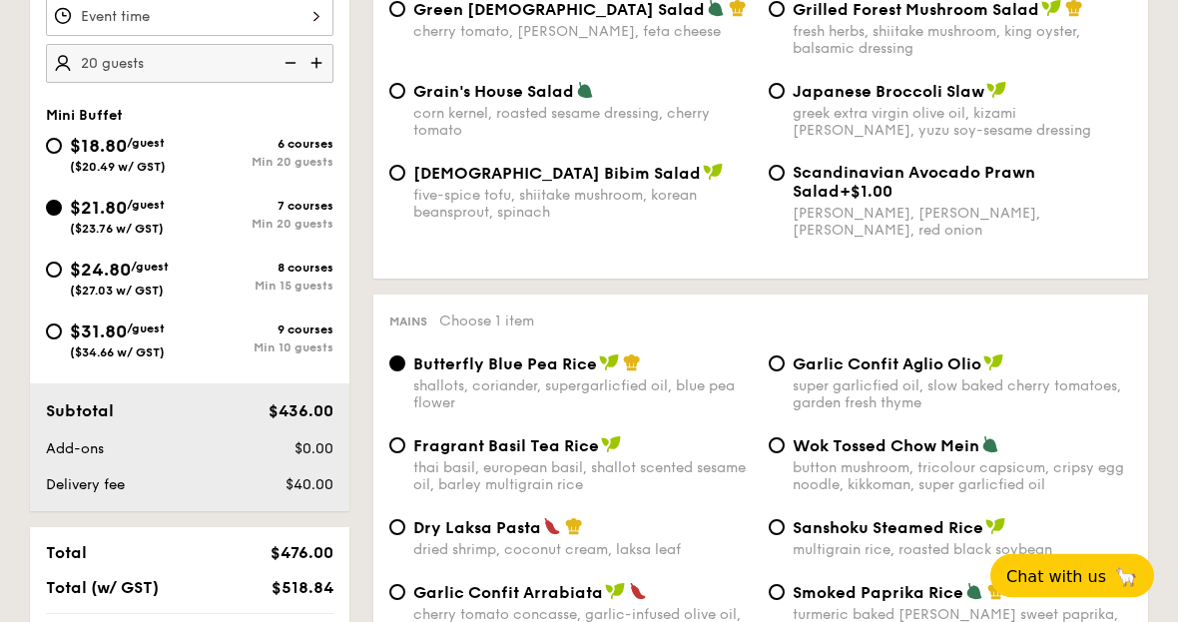
click at [50, 155] on div "$18.80 /guest ($20.49 w/ GST)" at bounding box center [118, 154] width 144 height 42
click at [50, 155] on input "$18.80 /guest ($20.49 w/ GST) 6 courses Min 20 guests" at bounding box center [54, 147] width 16 height 16
radio input "true"
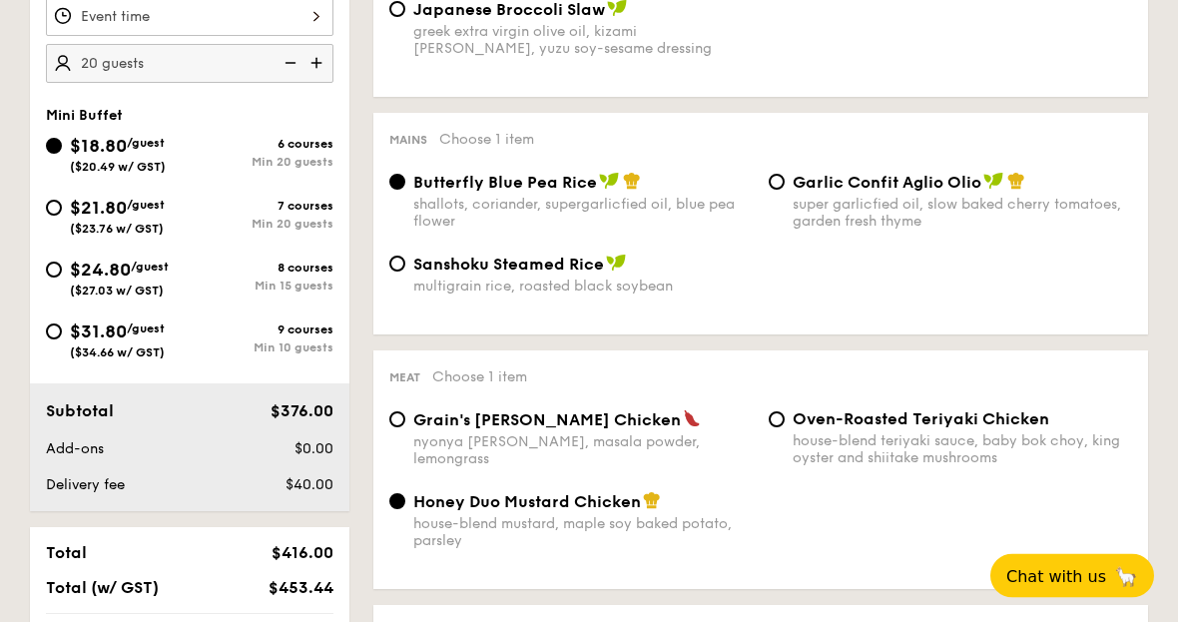
radio input "true"
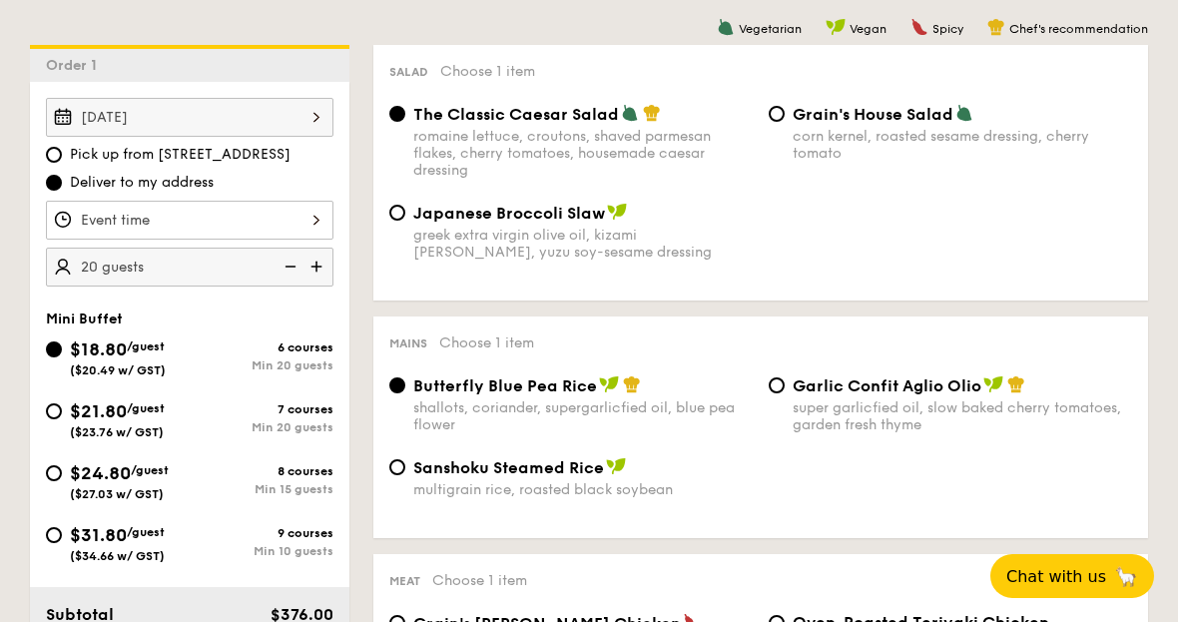
scroll to position [633, 0]
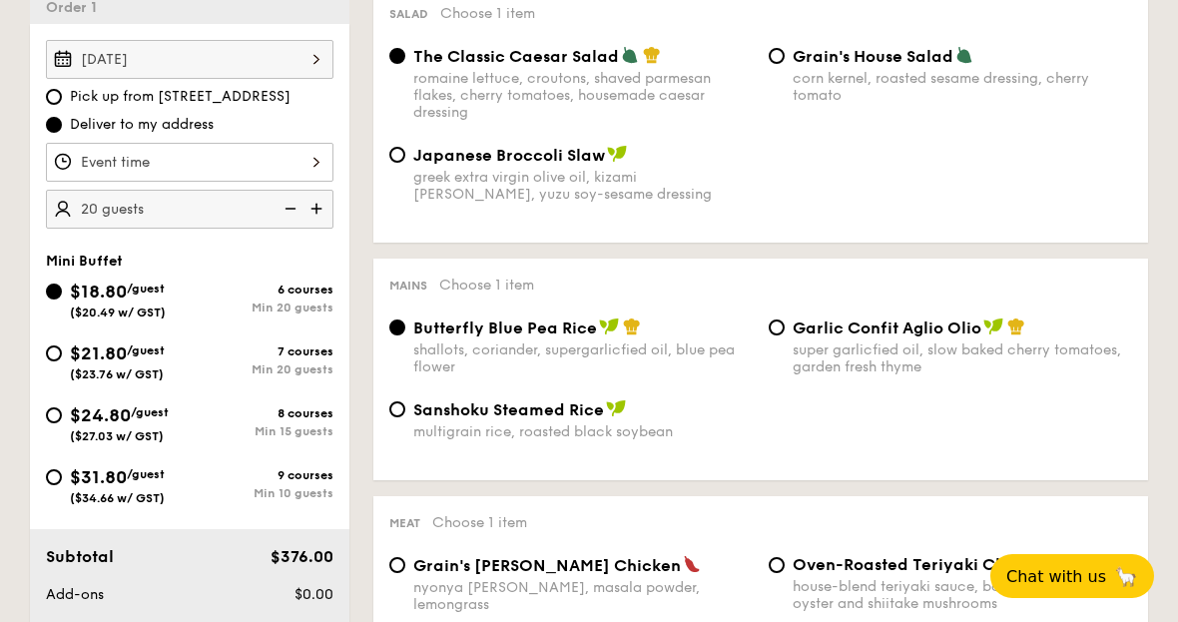
click at [51, 376] on div "$21.80 /guest ($23.76 w/ GST)" at bounding box center [118, 360] width 144 height 42
click at [51, 361] on input "$21.80 /guest ($23.76 w/ GST) 7 courses Min 20 guests" at bounding box center [54, 353] width 16 height 16
radio input "true"
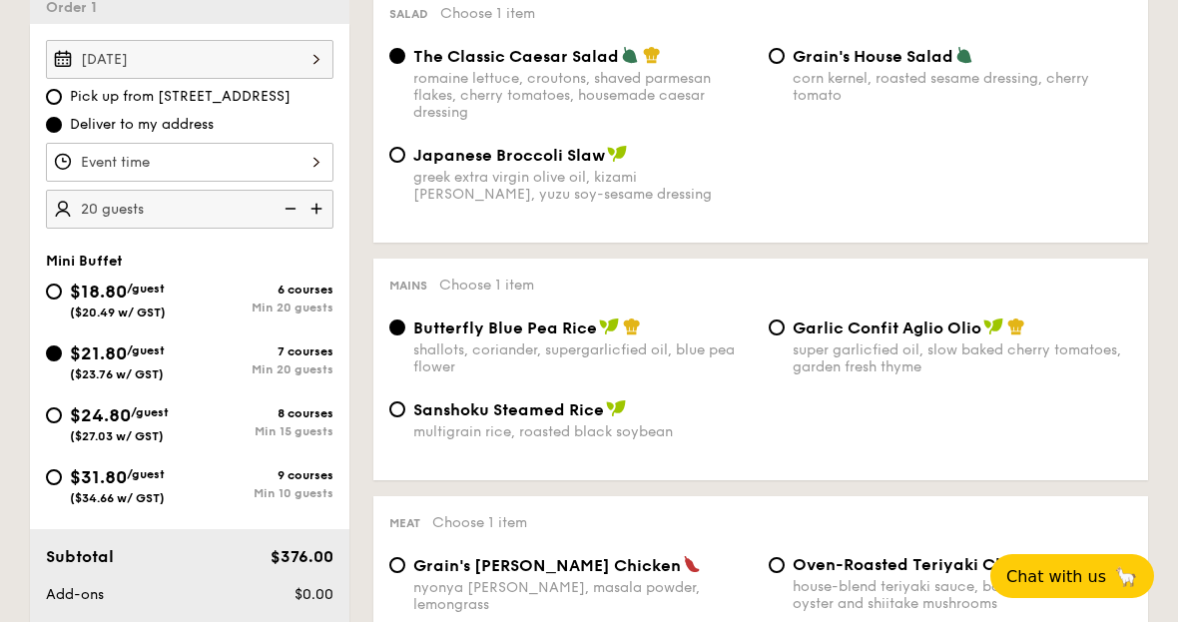
radio input "false"
radio input "true"
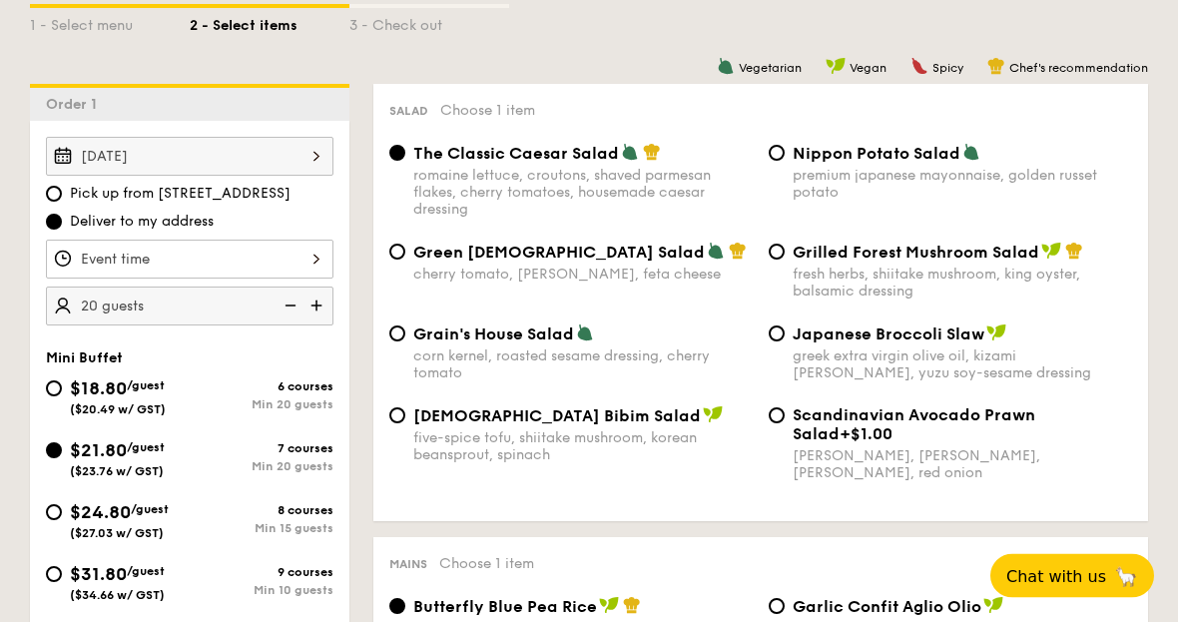
scroll to position [501, 0]
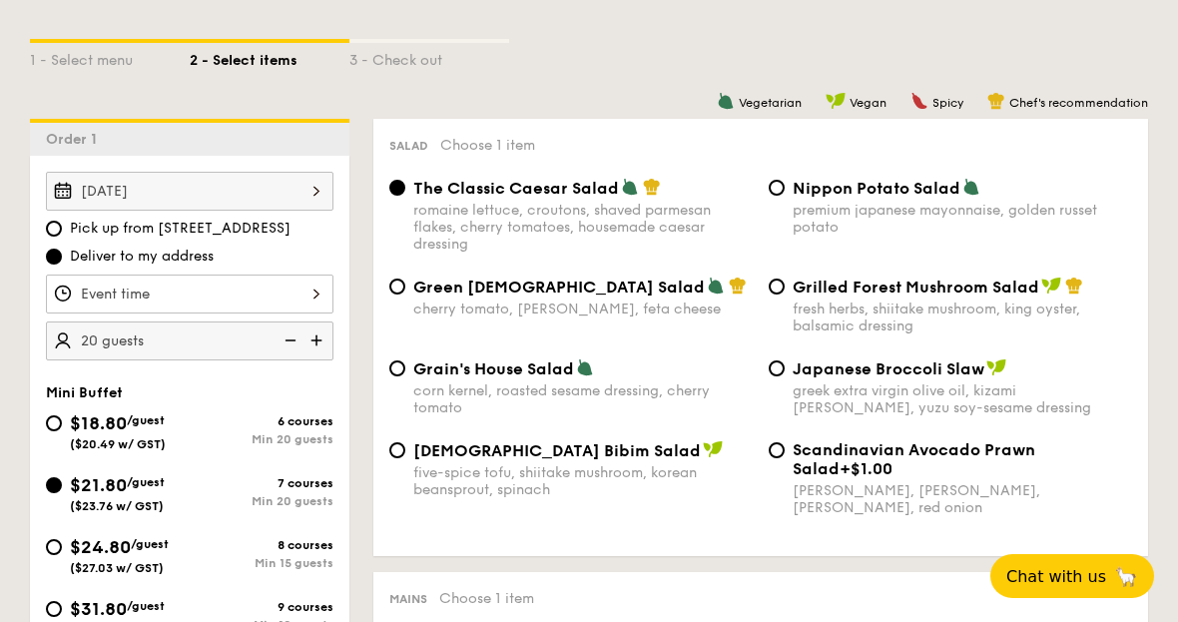
click at [795, 294] on span "Grilled Forest Mushroom Salad" at bounding box center [916, 287] width 247 height 19
click at [785, 294] on input "Grilled Forest Mushroom Salad fresh herbs, shiitake mushroom, king oyster, bals…" at bounding box center [777, 287] width 16 height 16
radio input "true"
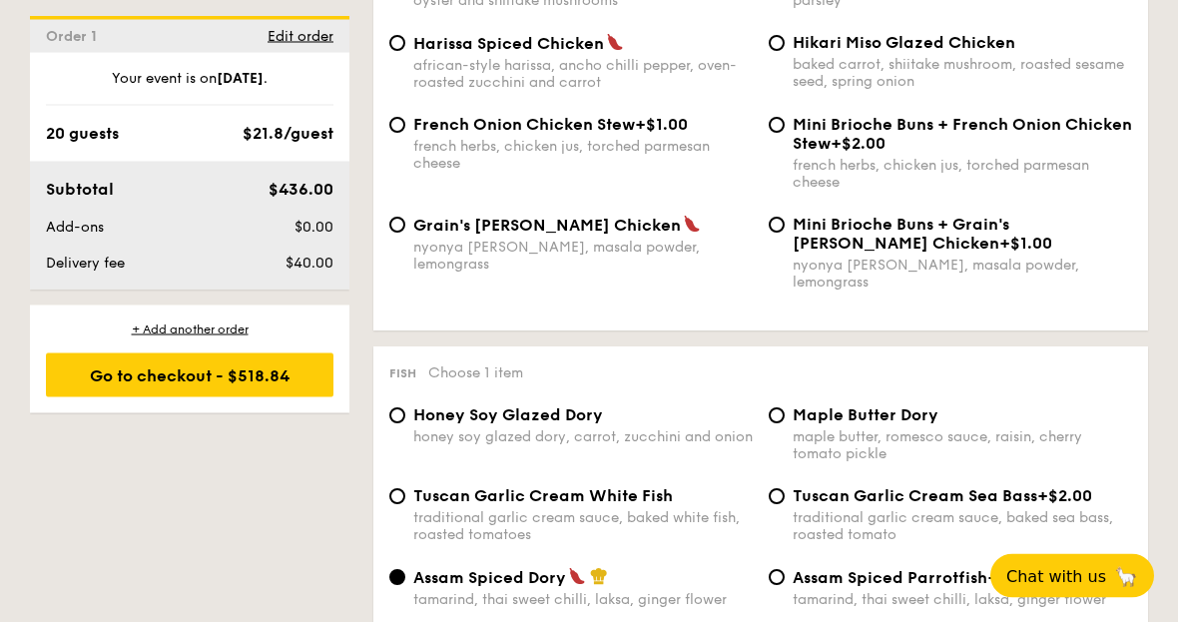
scroll to position [1849, 0]
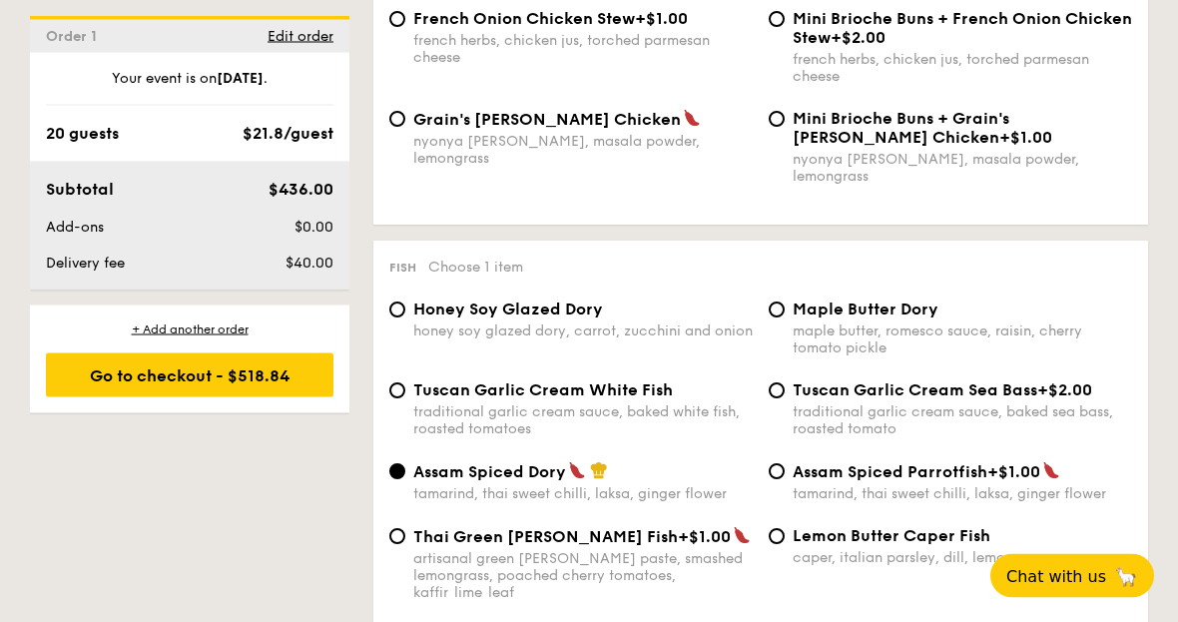
click at [404, 323] on div "Honey Soy Glazed Dory honey soy glazed dory, carrot, zucchini and onion" at bounding box center [570, 321] width 379 height 40
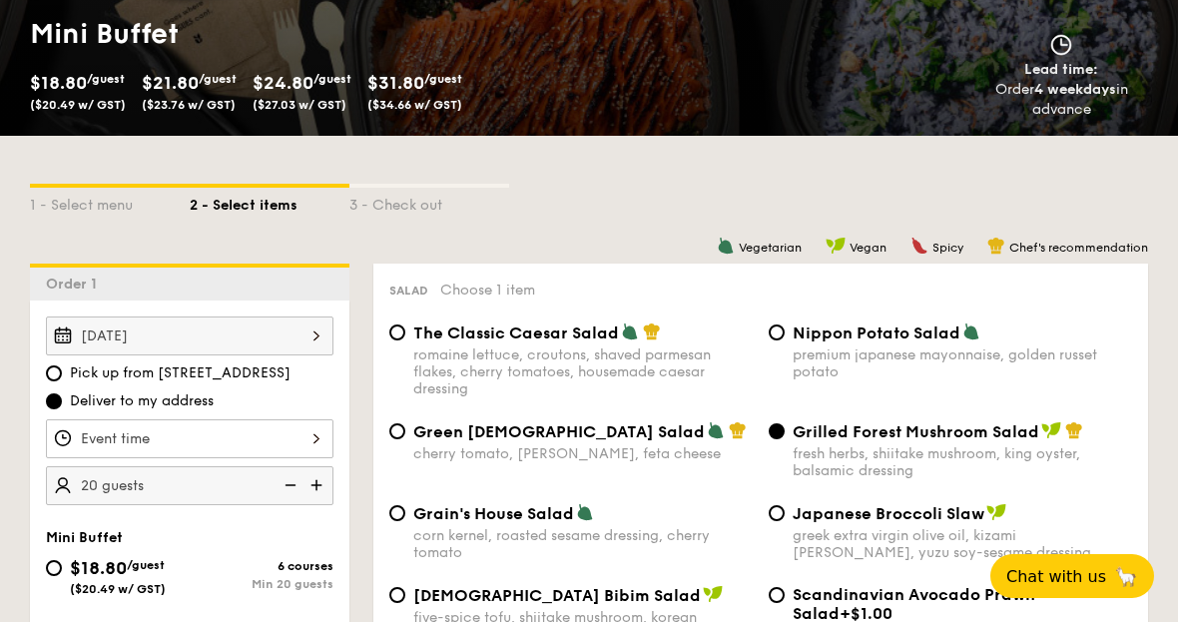
scroll to position [357, 0]
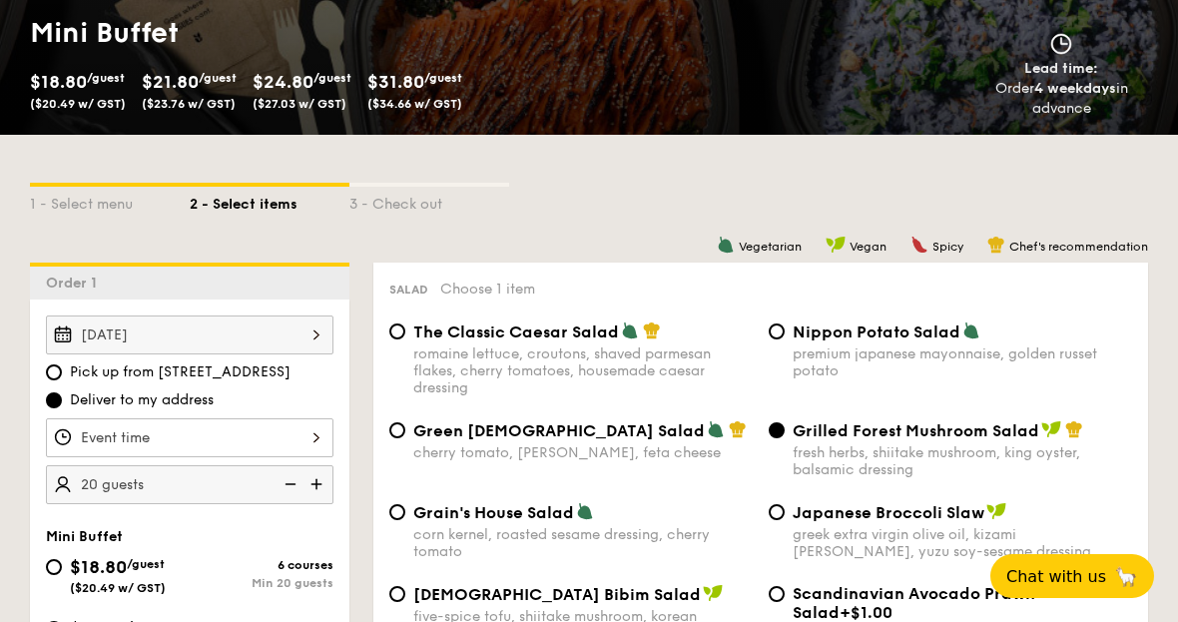
click at [316, 488] on img at bounding box center [319, 484] width 30 height 38
click at [297, 482] on img at bounding box center [289, 484] width 30 height 38
type input "20 guests"
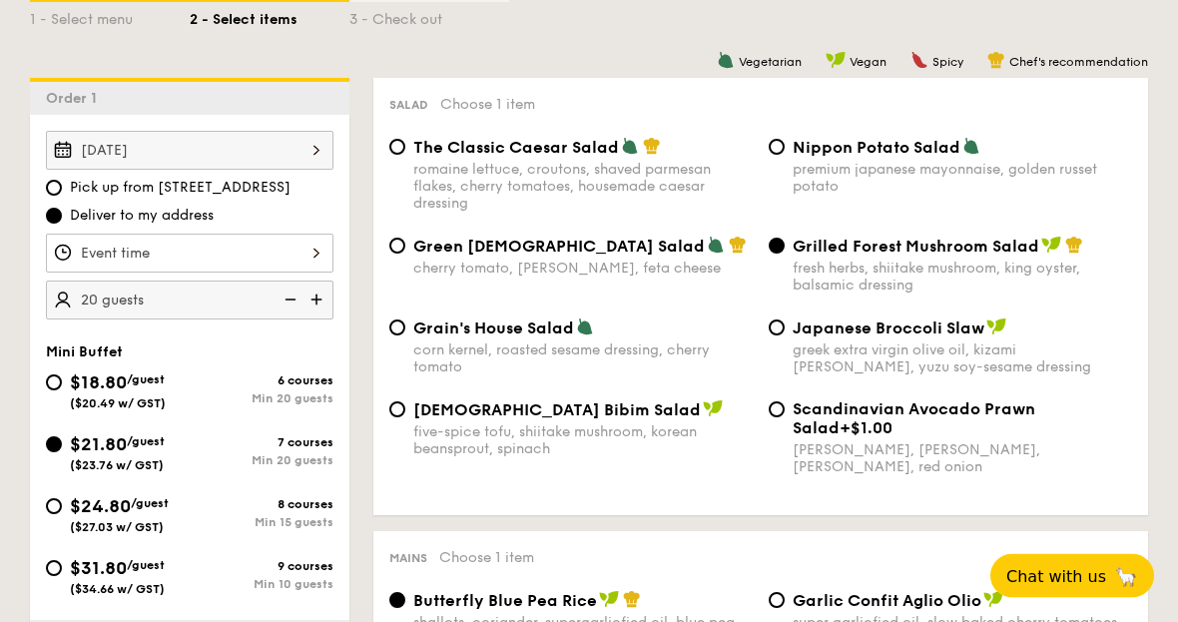
scroll to position [625, 0]
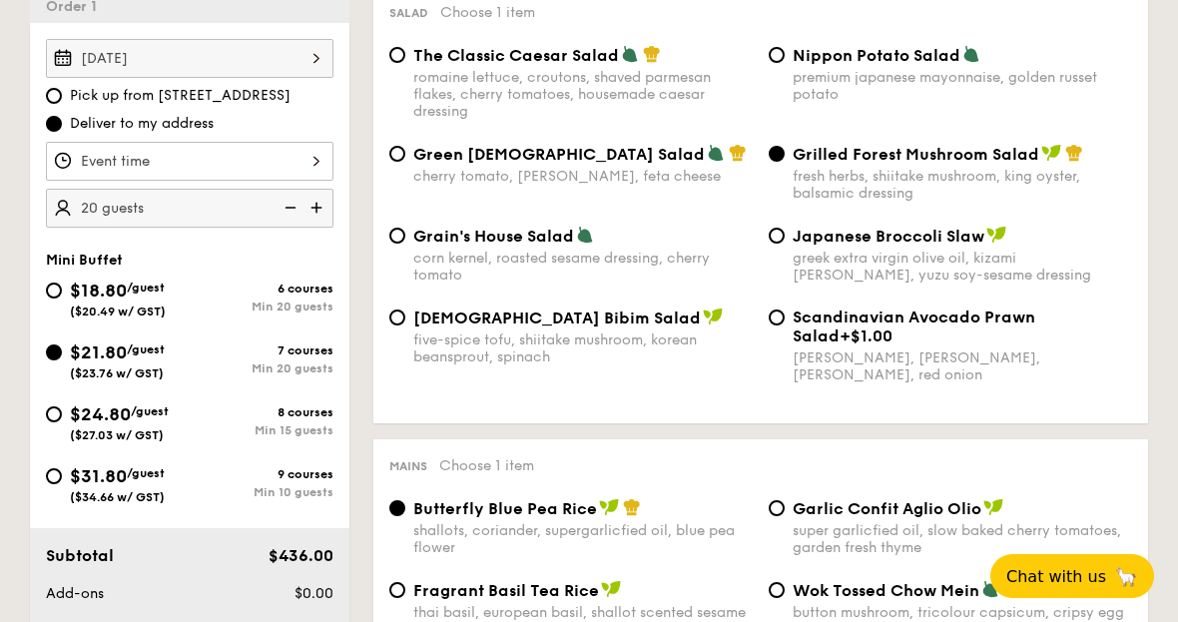
click at [56, 291] on input "$18.80 /guest ($20.49 w/ GST) 6 courses Min 20 guests" at bounding box center [54, 291] width 16 height 16
radio input "true"
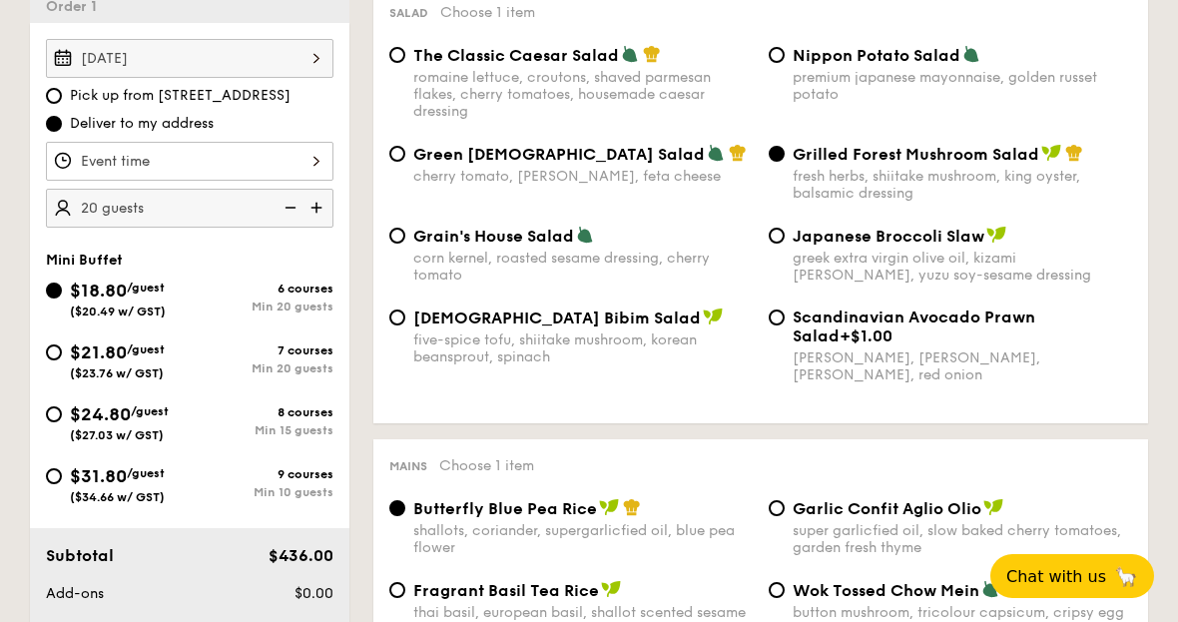
radio input "true"
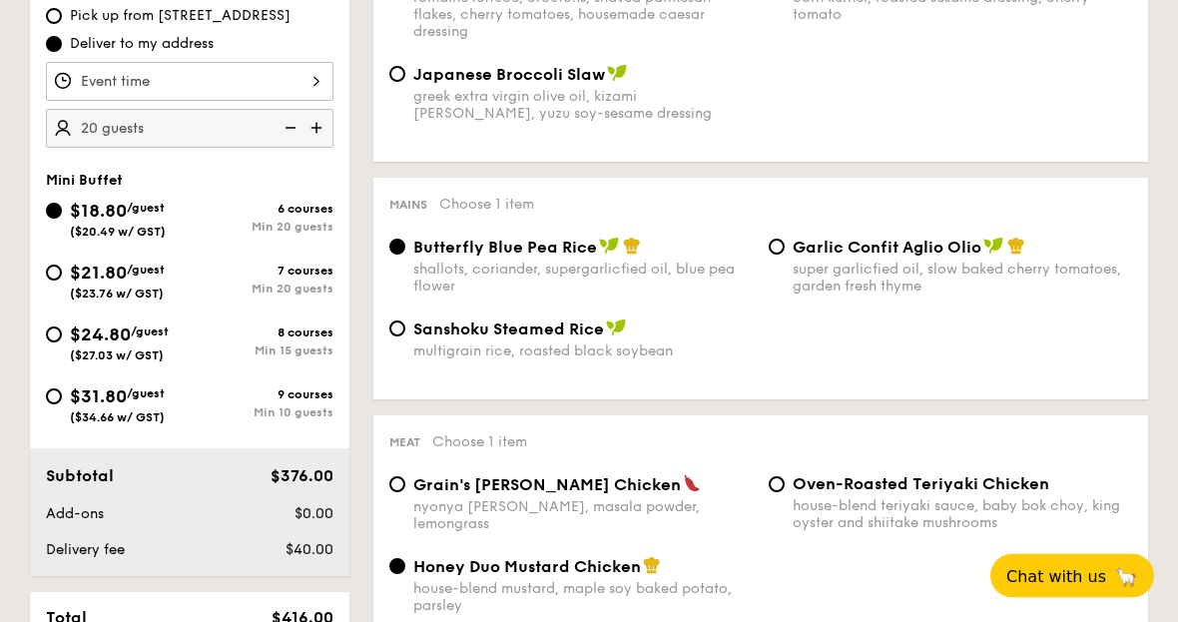
click at [57, 272] on input "$21.80 /guest ($23.76 w/ GST) 7 courses Min 20 guests" at bounding box center [54, 274] width 16 height 16
radio input "true"
radio input "false"
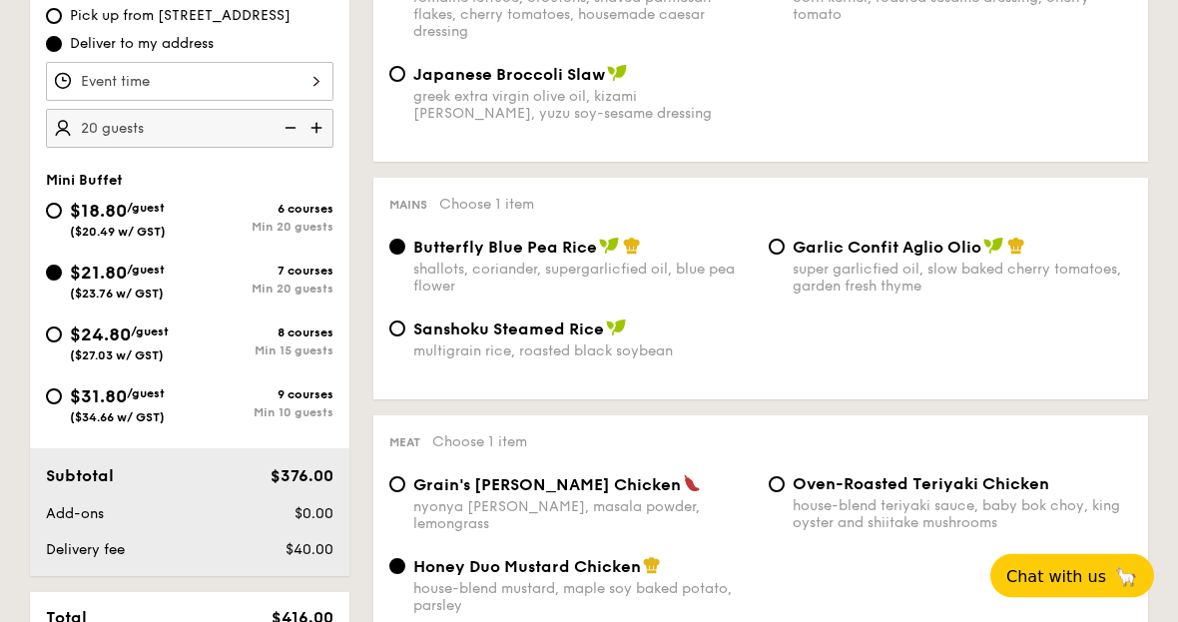
radio input "true"
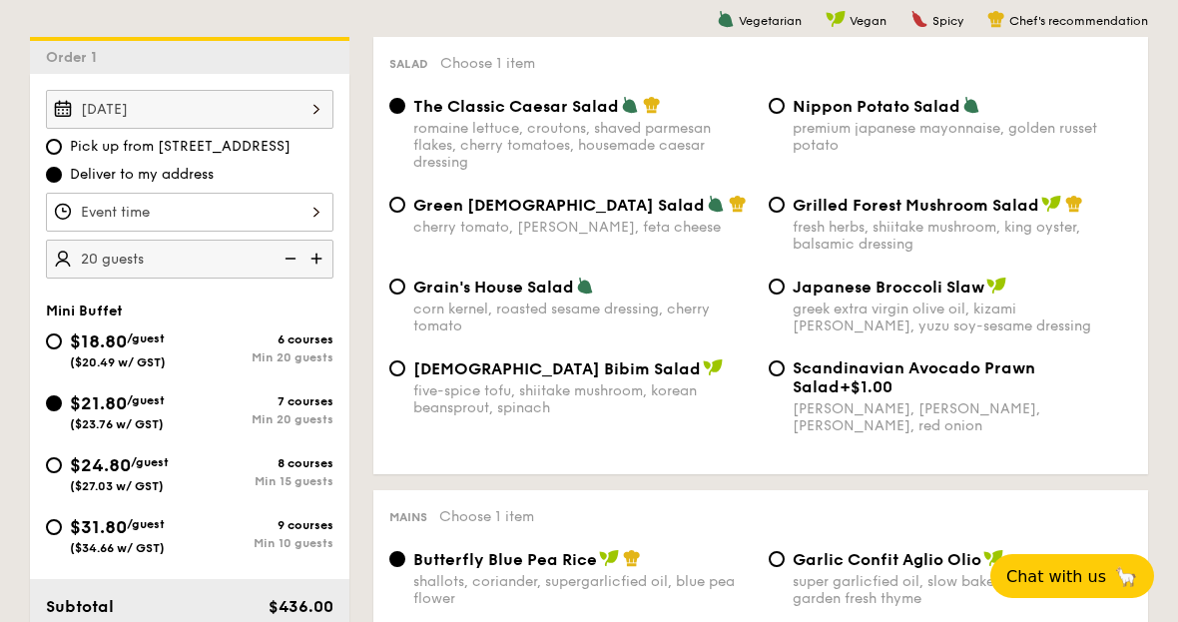
scroll to position [583, 0]
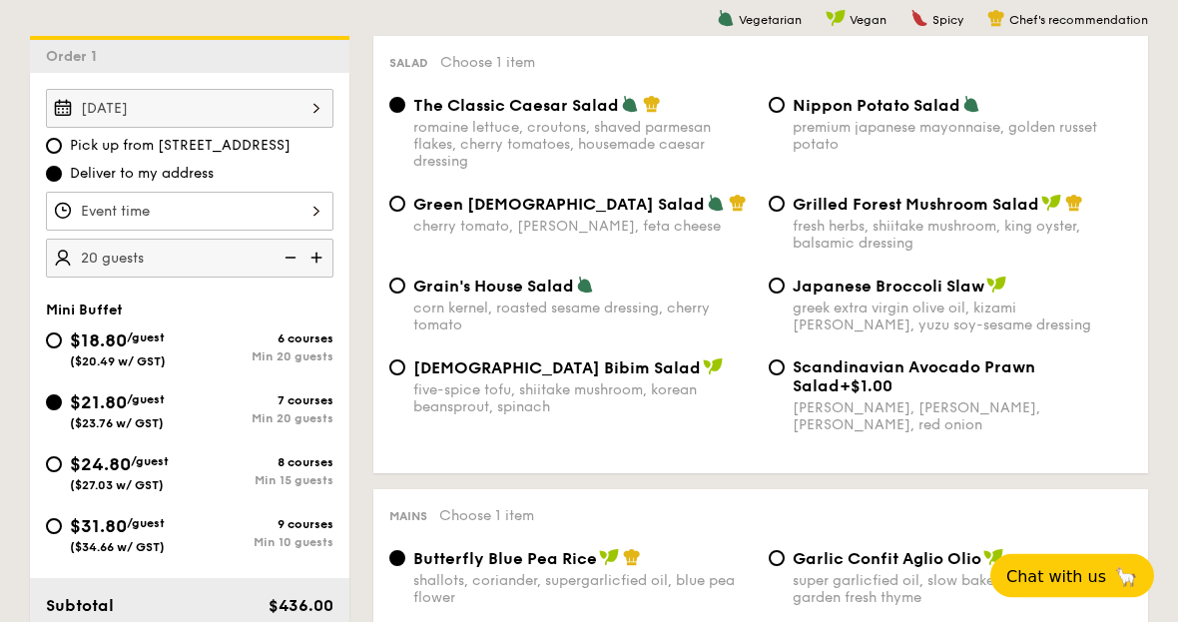
click at [778, 206] on input "Grilled Forest Mushroom Salad fresh herbs, shiitake mushroom, king oyster, bals…" at bounding box center [777, 205] width 16 height 16
radio input "true"
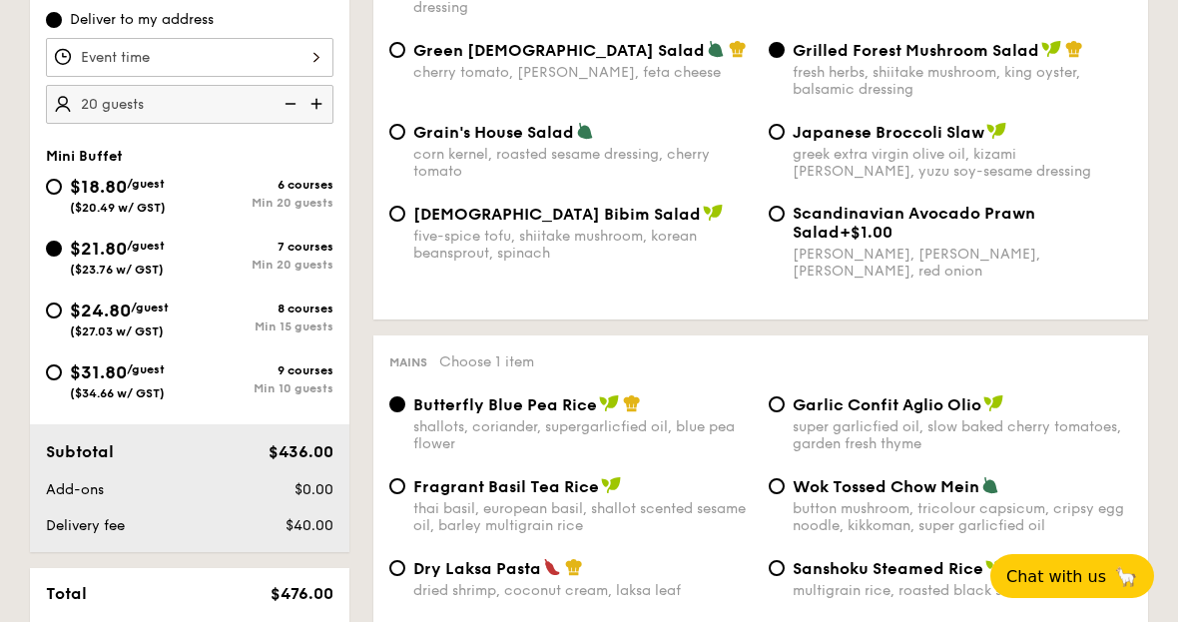
scroll to position [737, 0]
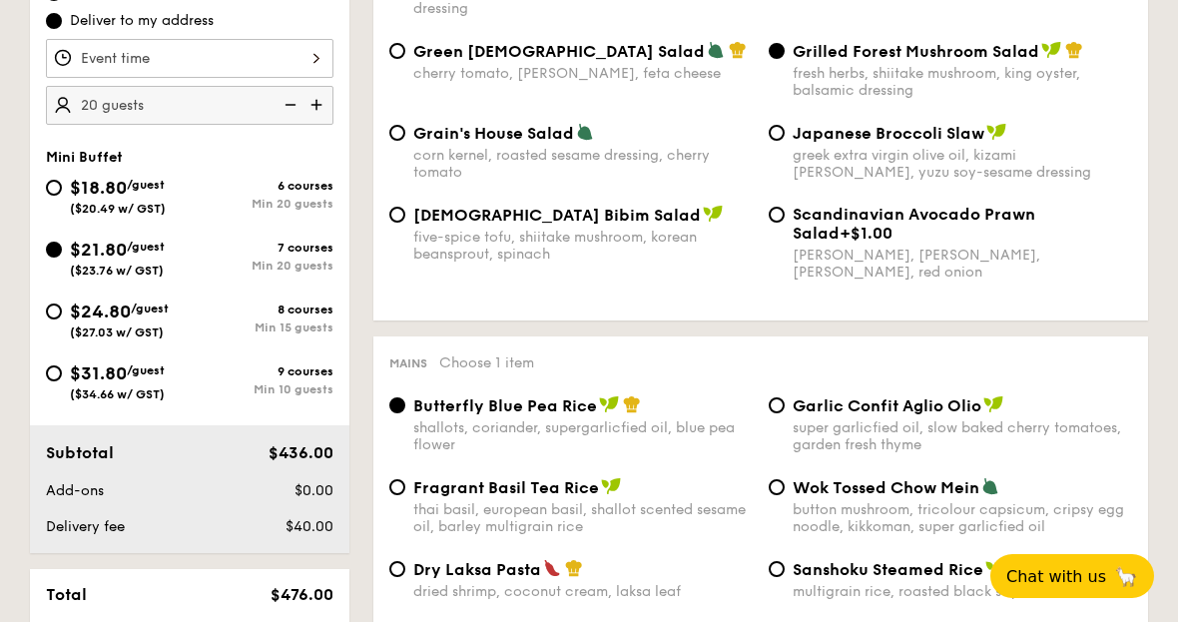
click at [71, 206] on span "($20.49 w/ GST)" at bounding box center [118, 209] width 96 height 14
click at [62, 196] on input "$18.80 /guest ($20.49 w/ GST) 6 courses Min 20 guests" at bounding box center [54, 188] width 16 height 16
radio input "true"
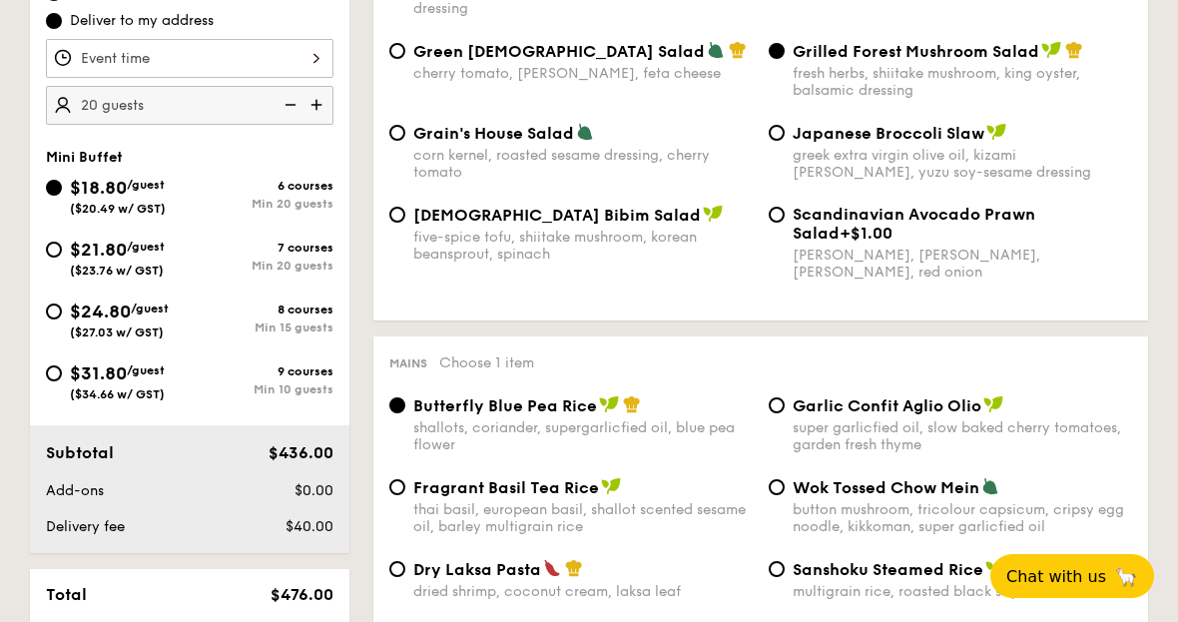
radio input "true"
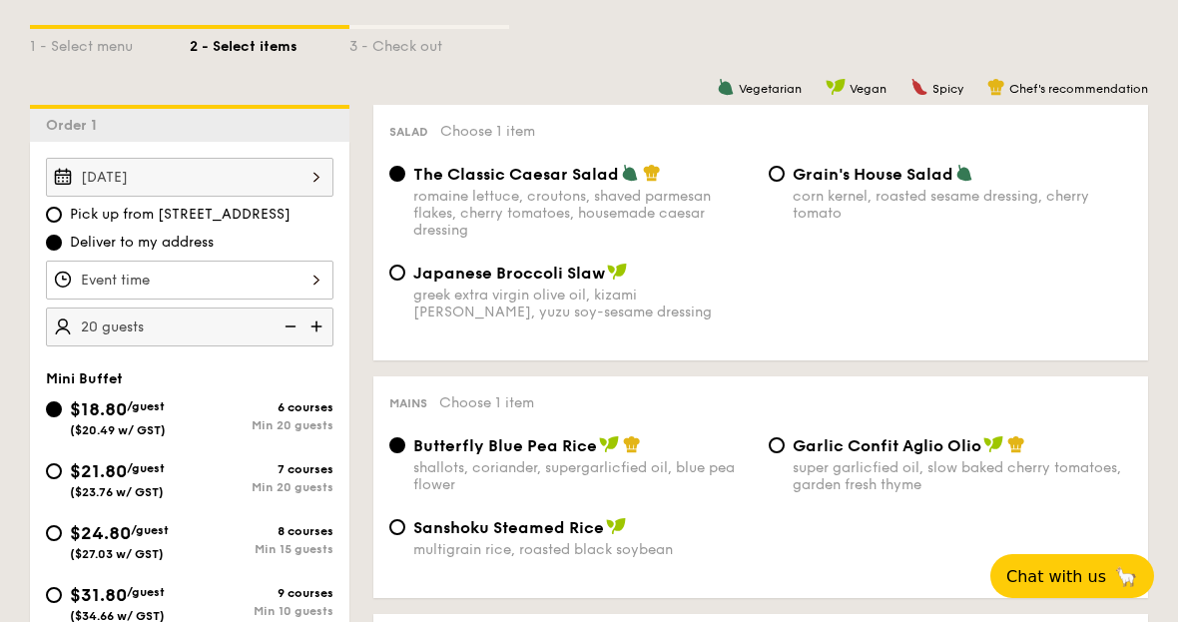
scroll to position [483, 0]
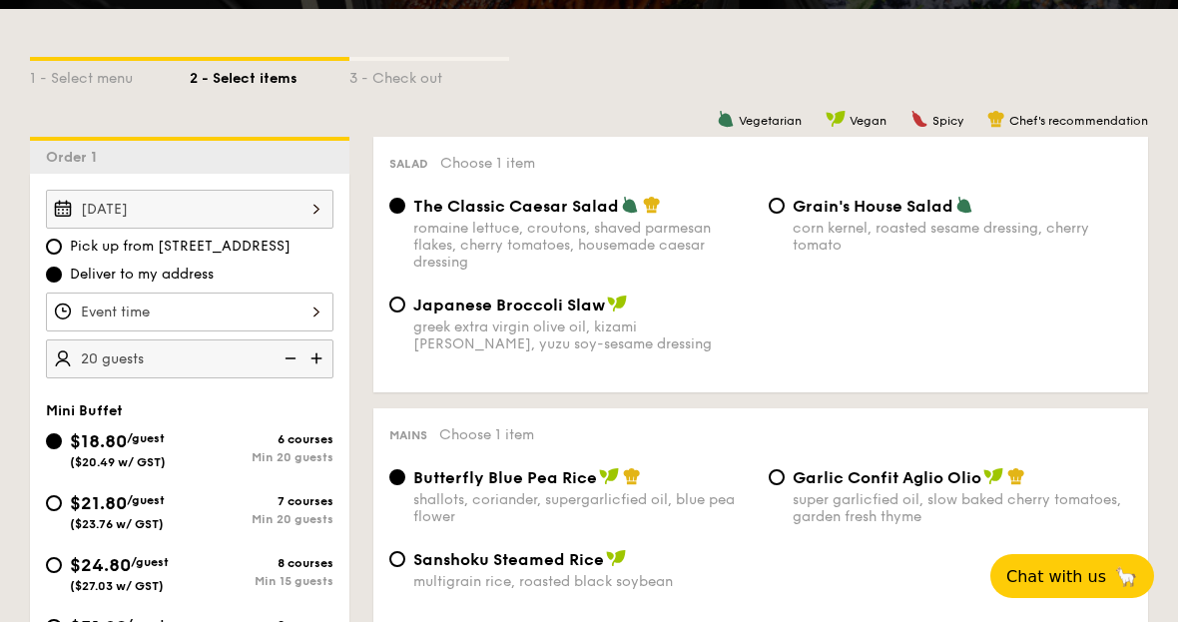
click at [39, 496] on div "$21.80 /guest ($23.76 w/ GST) 7 courses Min 20 guests" at bounding box center [190, 516] width 304 height 54
click at [52, 499] on input "$21.80 /guest ($23.76 w/ GST) 7 courses Min 20 guests" at bounding box center [54, 503] width 16 height 16
radio input "true"
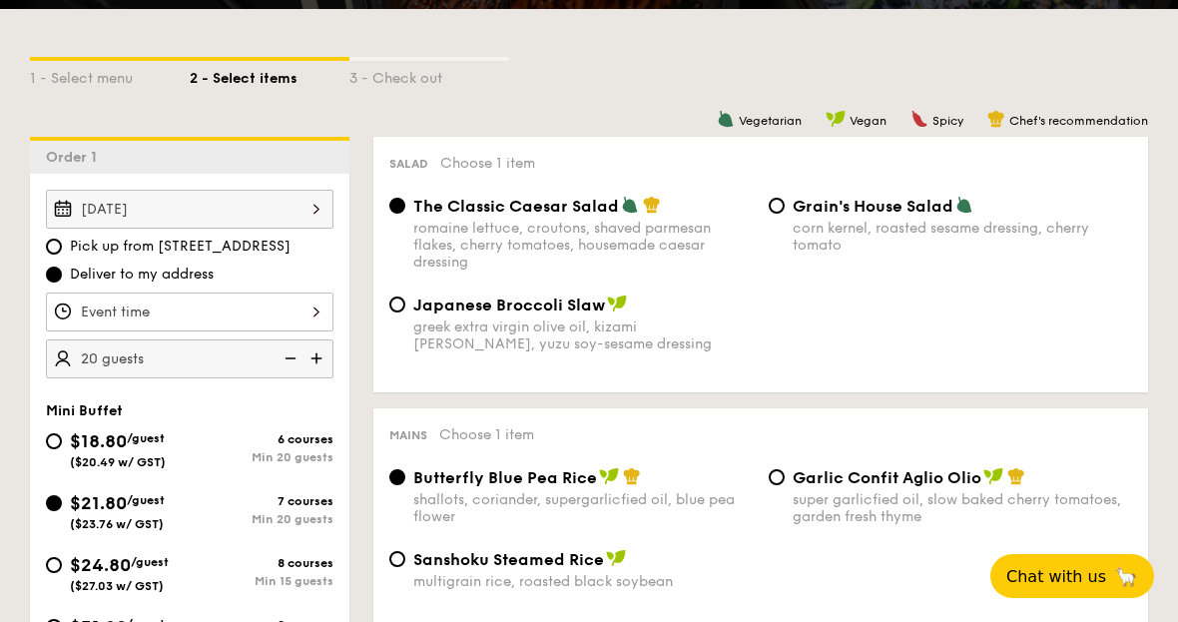
radio input "false"
radio input "true"
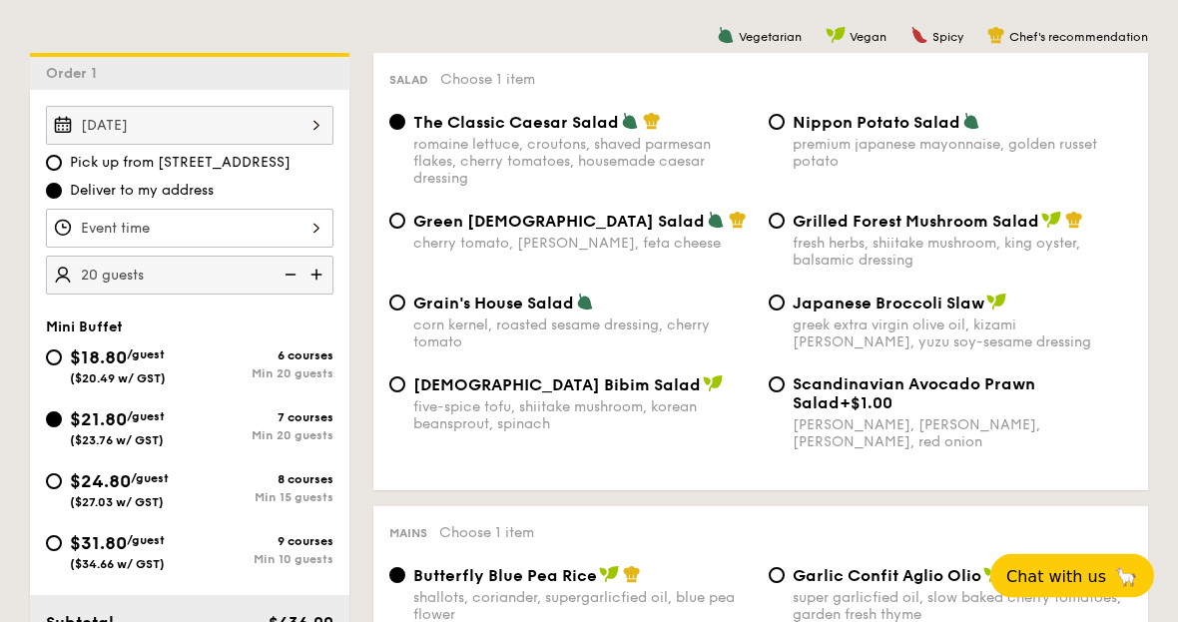
scroll to position [555, 0]
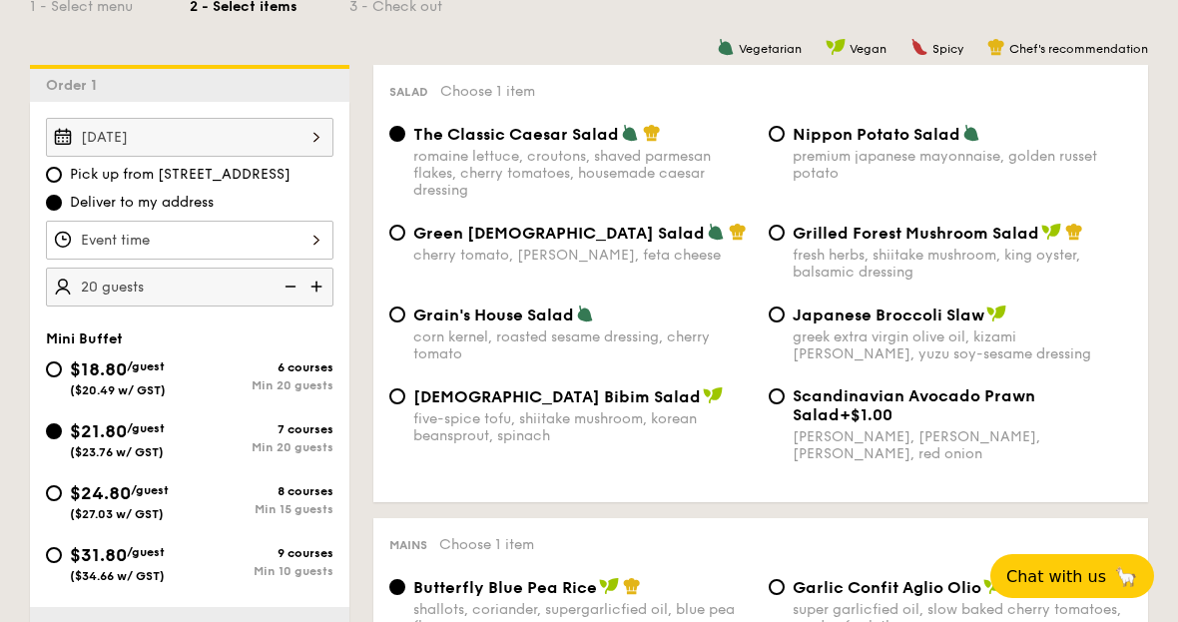
click at [73, 378] on span "$18.80" at bounding box center [98, 369] width 57 height 22
click at [62, 377] on input "$18.80 /guest ($20.49 w/ GST) 6 courses Min 20 guests" at bounding box center [54, 369] width 16 height 16
radio input "true"
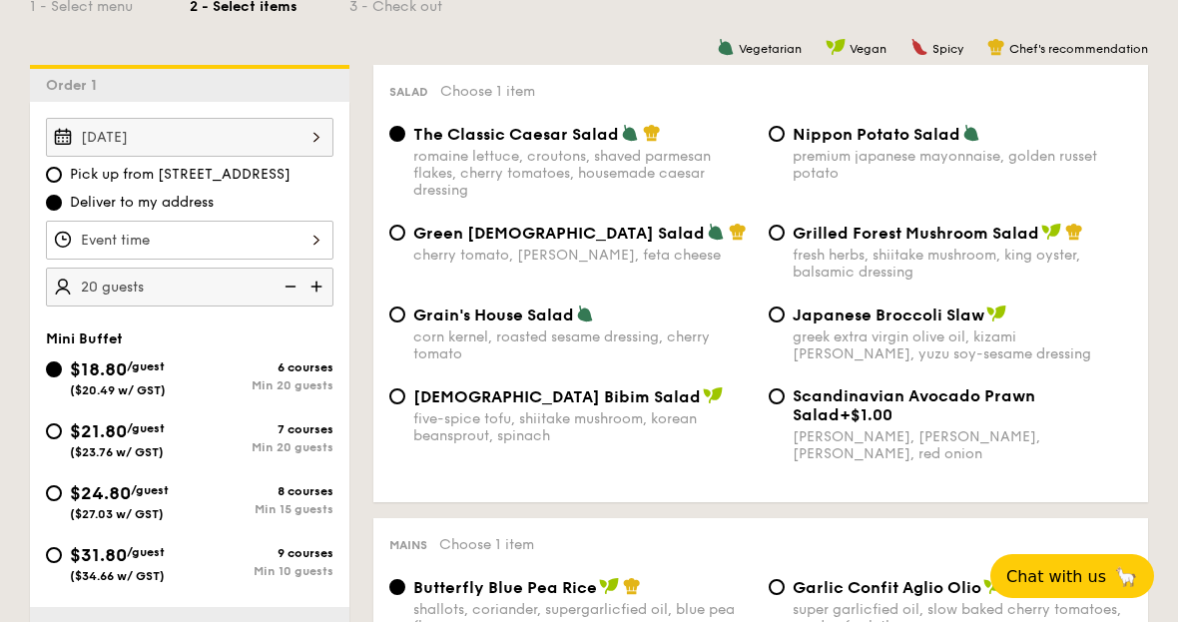
radio input "true"
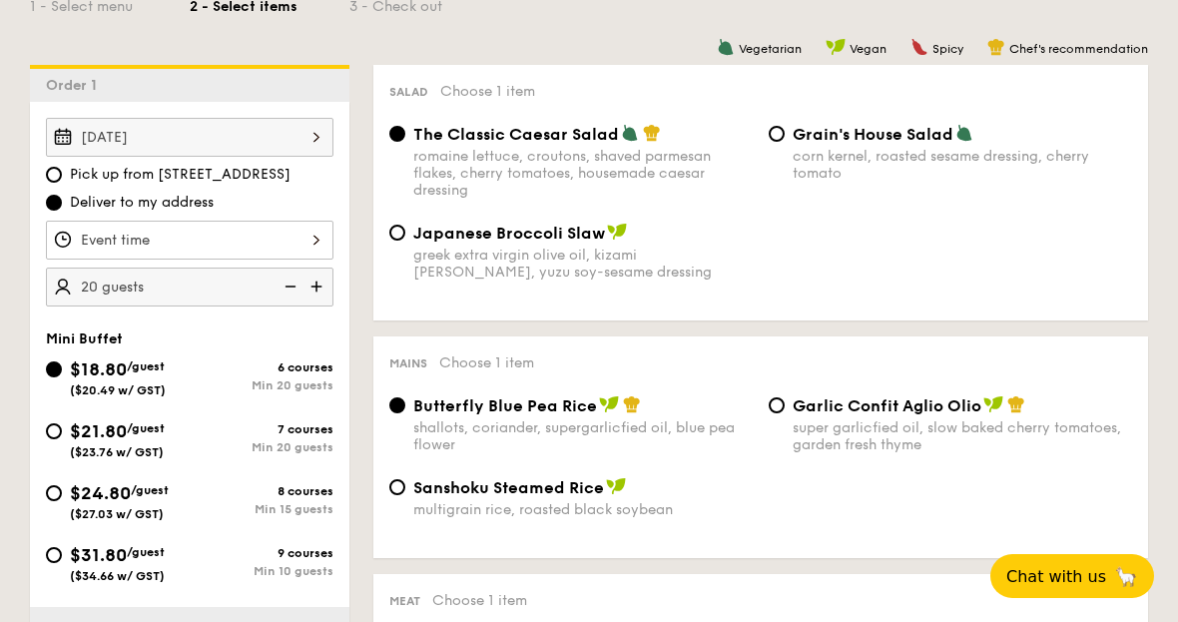
click at [61, 436] on input "$21.80 /guest ($23.76 w/ GST) 7 courses Min 20 guests" at bounding box center [54, 431] width 16 height 16
radio input "true"
radio input "false"
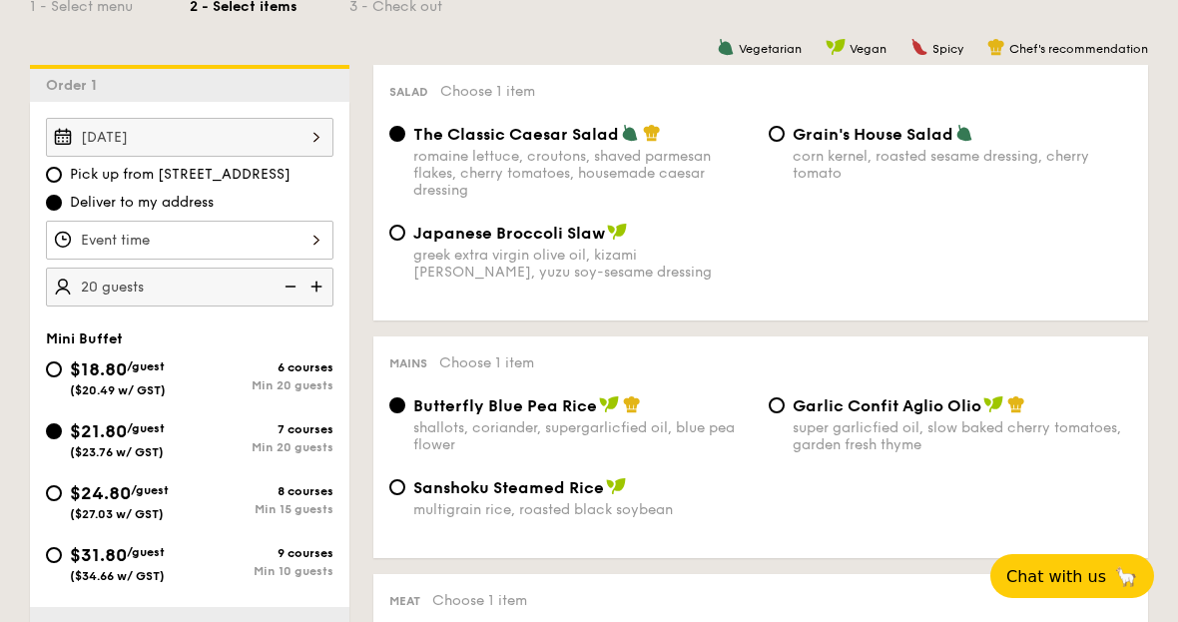
radio input "true"
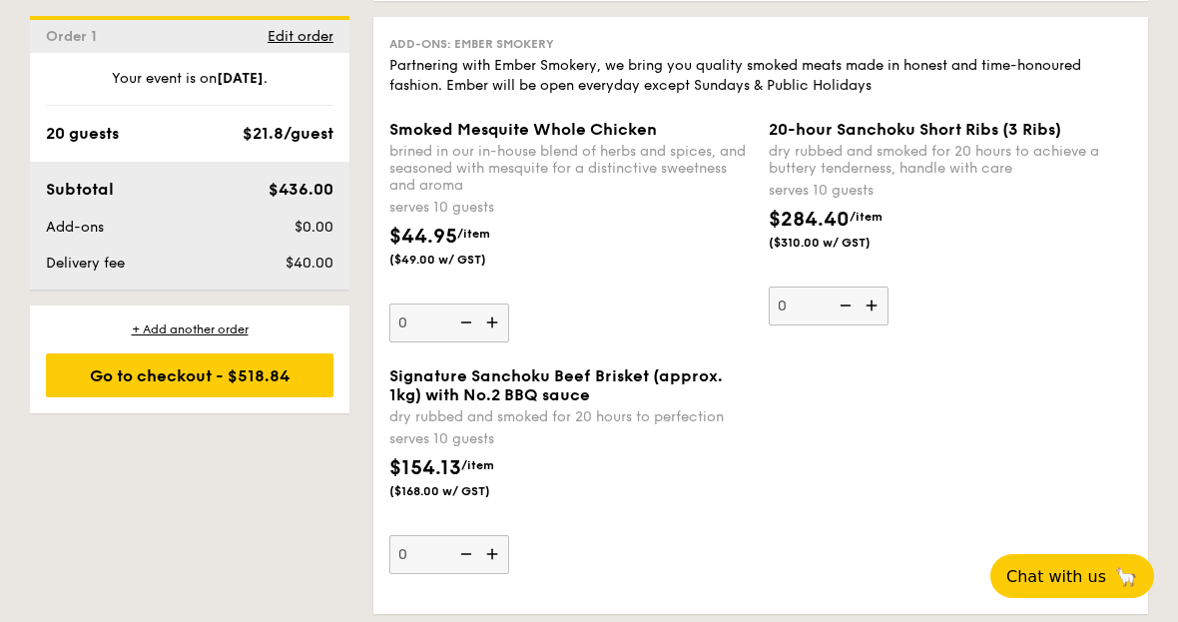
scroll to position [3954, 0]
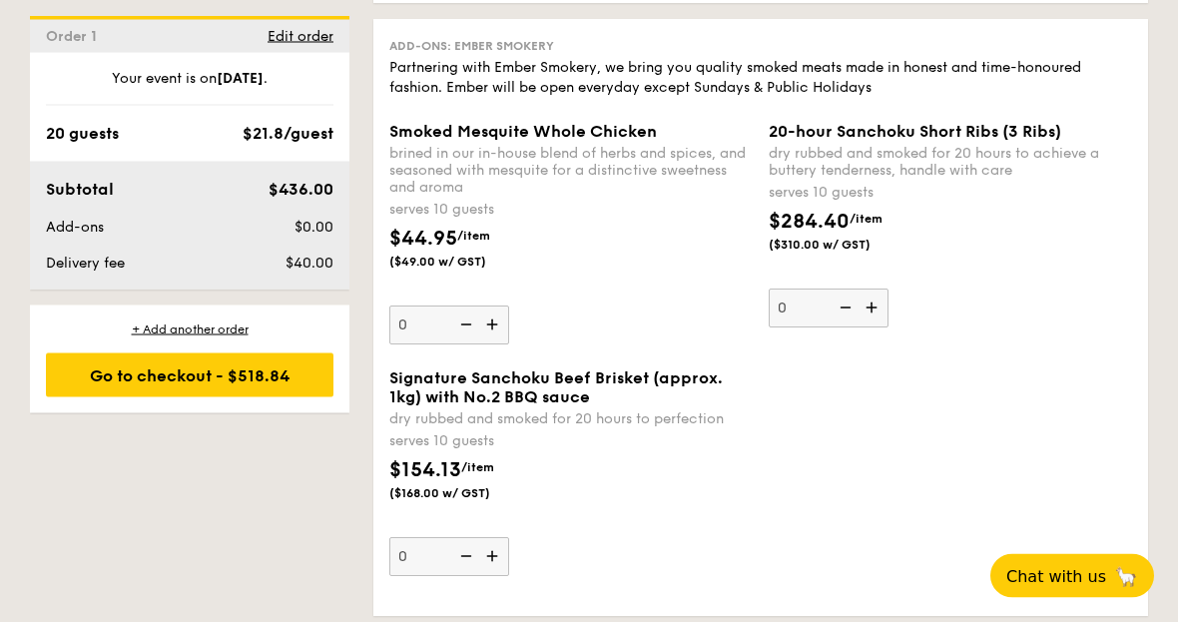
select select
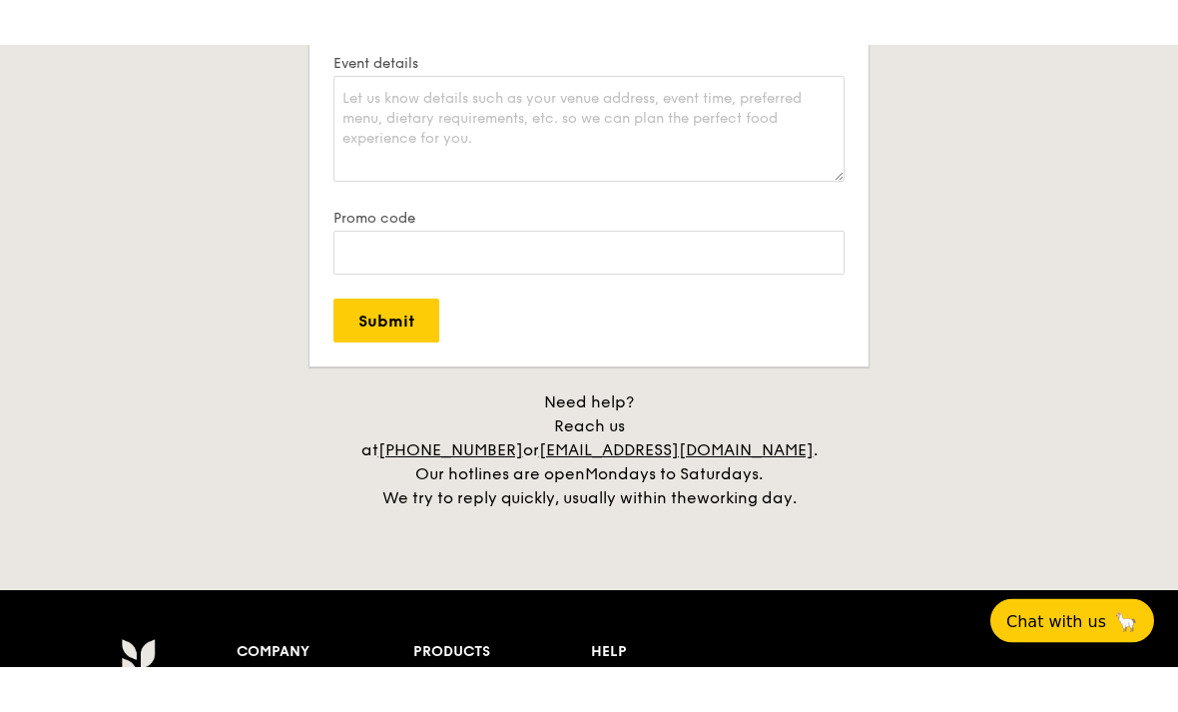
scroll to position [1067, 0]
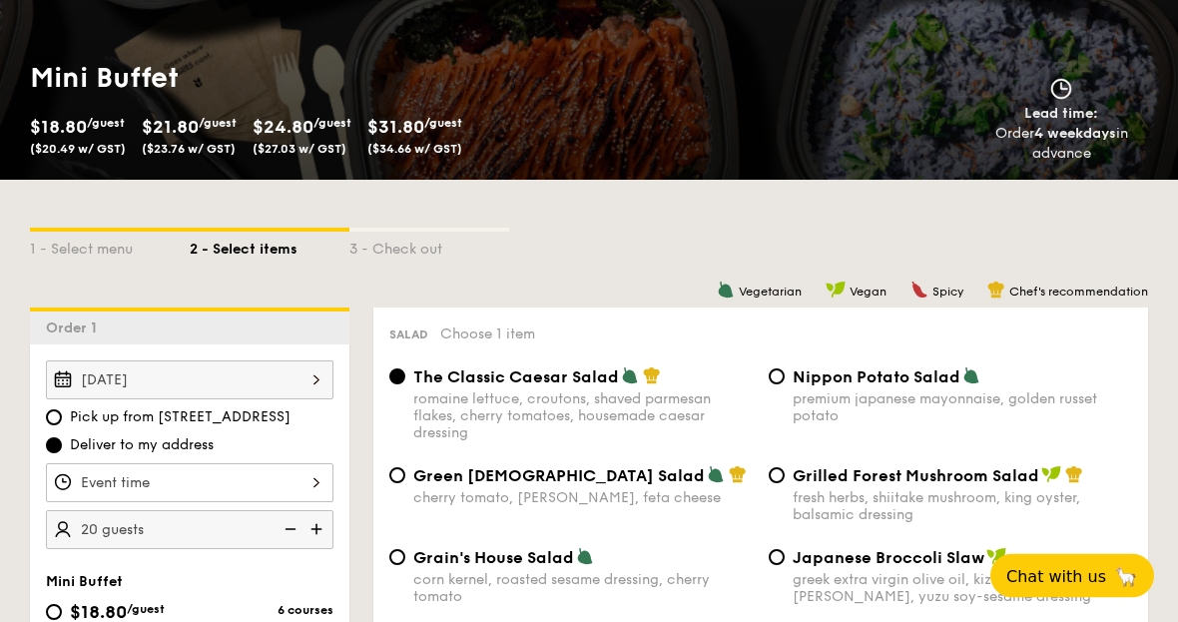
scroll to position [376, 0]
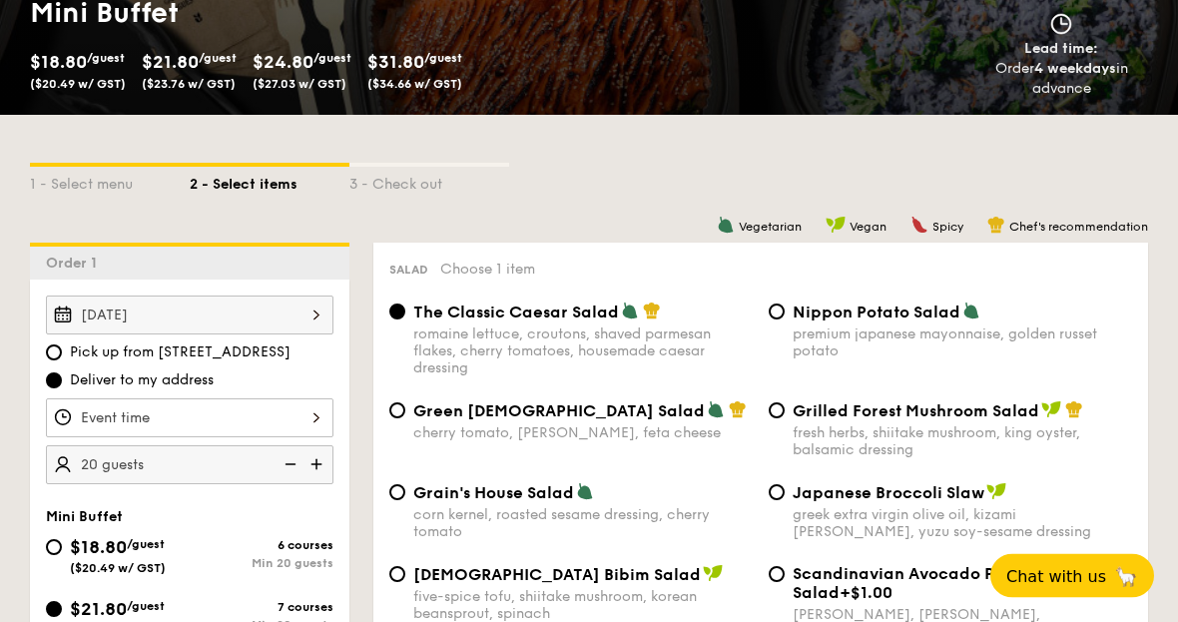
click at [780, 434] on div "Grilled Forest Mushroom Salad fresh herbs, shiitake mushroom, king oyster, bals…" at bounding box center [950, 430] width 379 height 58
click at [762, 401] on div "The Classic Caesar Salad romaine lettuce, croutons, shaved parmesan flakes, che…" at bounding box center [760, 352] width 759 height 99
click at [782, 414] on input "Grilled Forest Mushroom Salad fresh herbs, shiitake mushroom, king oyster, bals…" at bounding box center [777, 411] width 16 height 16
radio input "true"
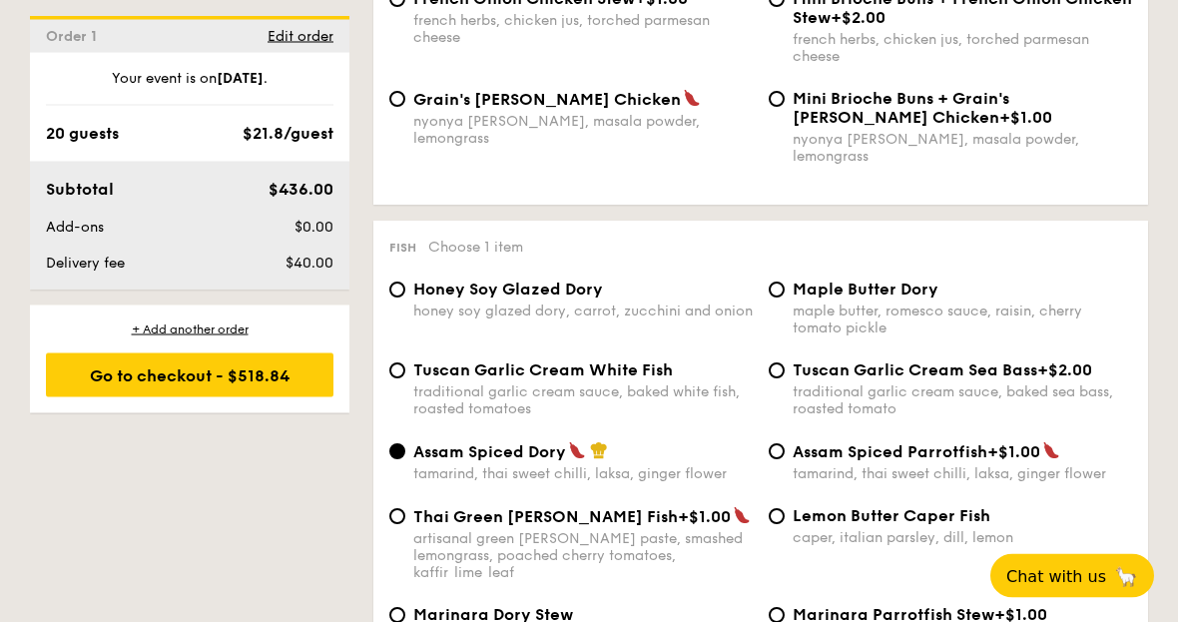
scroll to position [1894, 0]
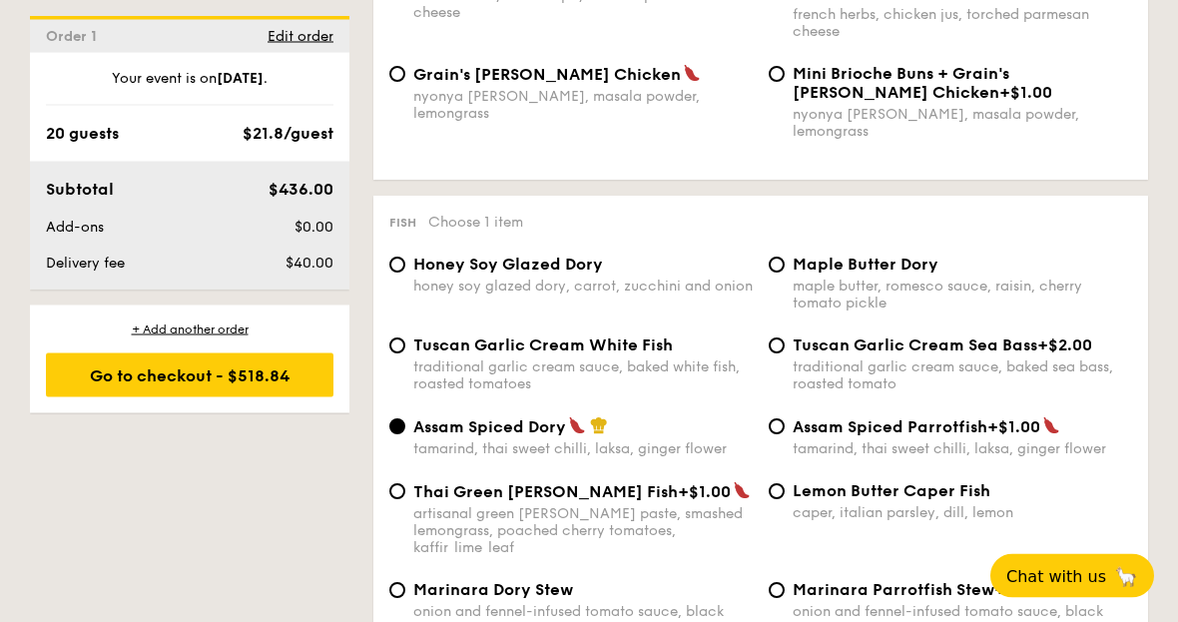
click at [406, 592] on div "Marinara Dory Stew onion and fennel-infused tomato sauce, black olive, green pe…" at bounding box center [570, 609] width 379 height 57
click at [402, 599] on input "Marinara Dory Stew onion and fennel-infused tomato sauce, black olive, green pe…" at bounding box center [397, 591] width 16 height 16
radio input "true"
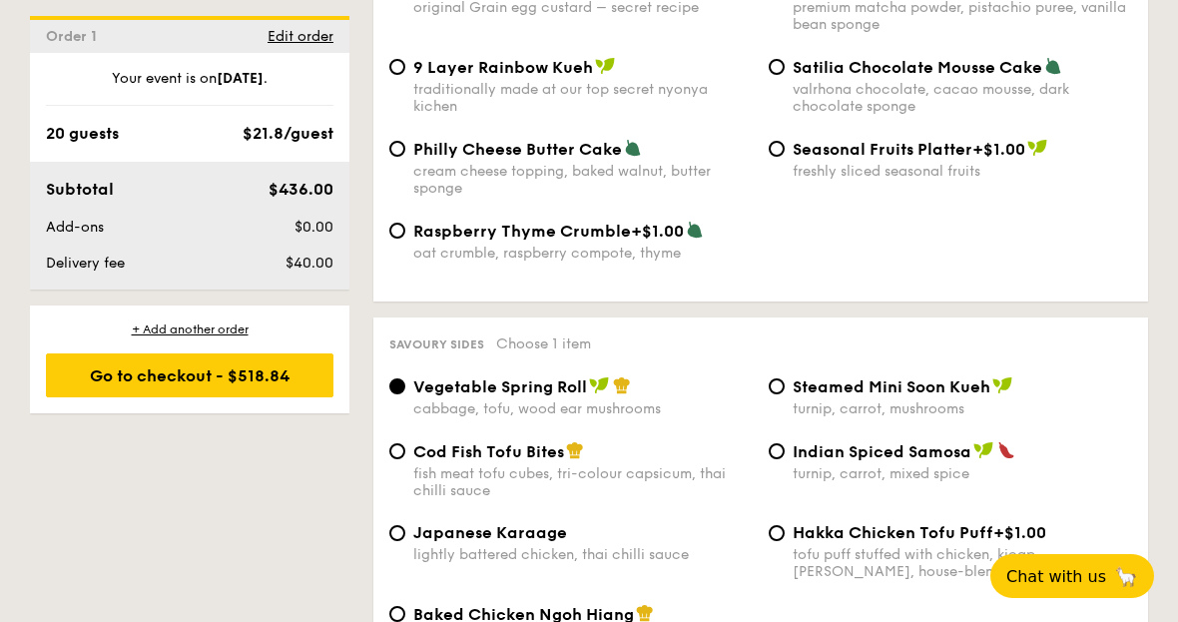
scroll to position [3300, 0]
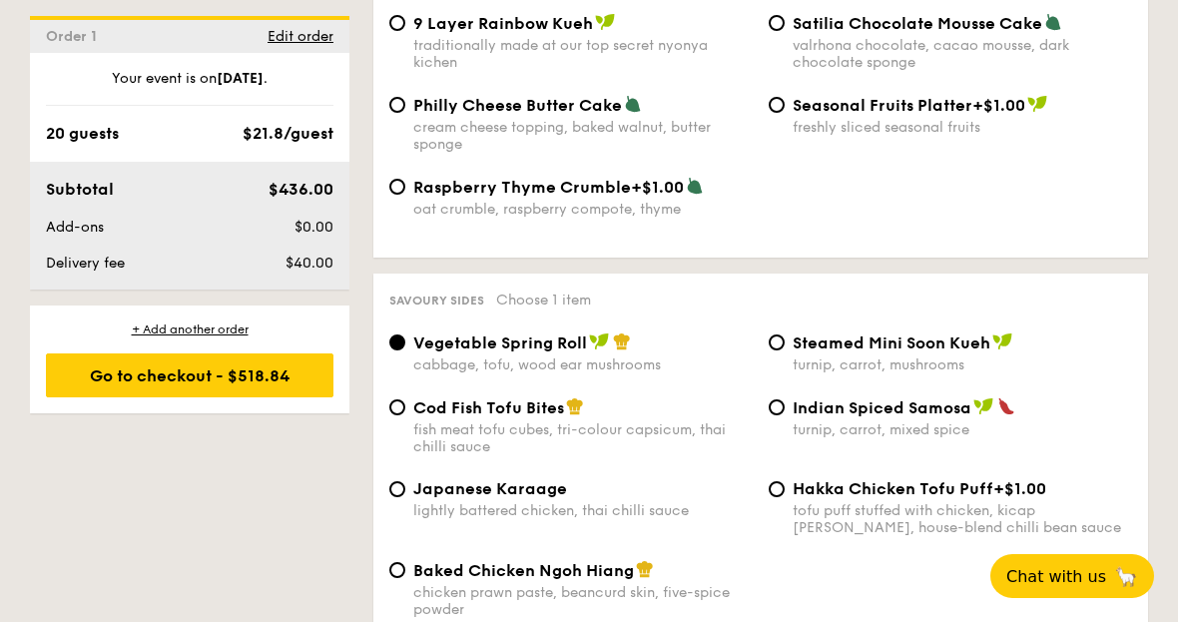
click at [402, 415] on input "Cod Fish Tofu Bites fish meat tofu cubes, tri-colour capsicum, thai chilli sauce" at bounding box center [397, 407] width 16 height 16
radio input "true"
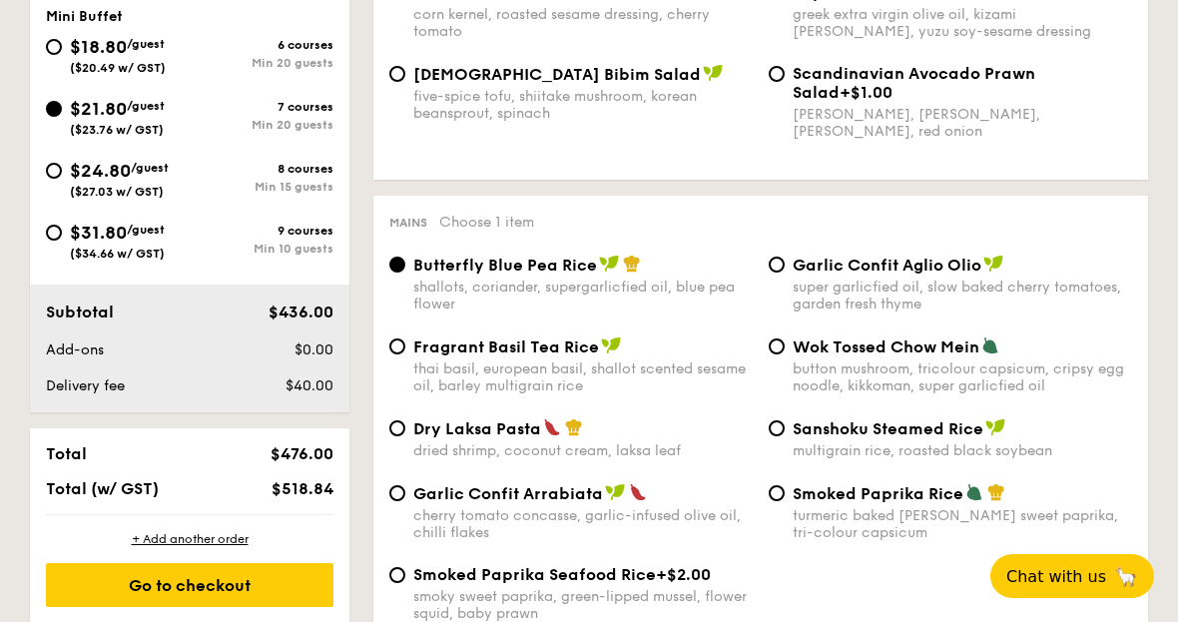
scroll to position [852, 0]
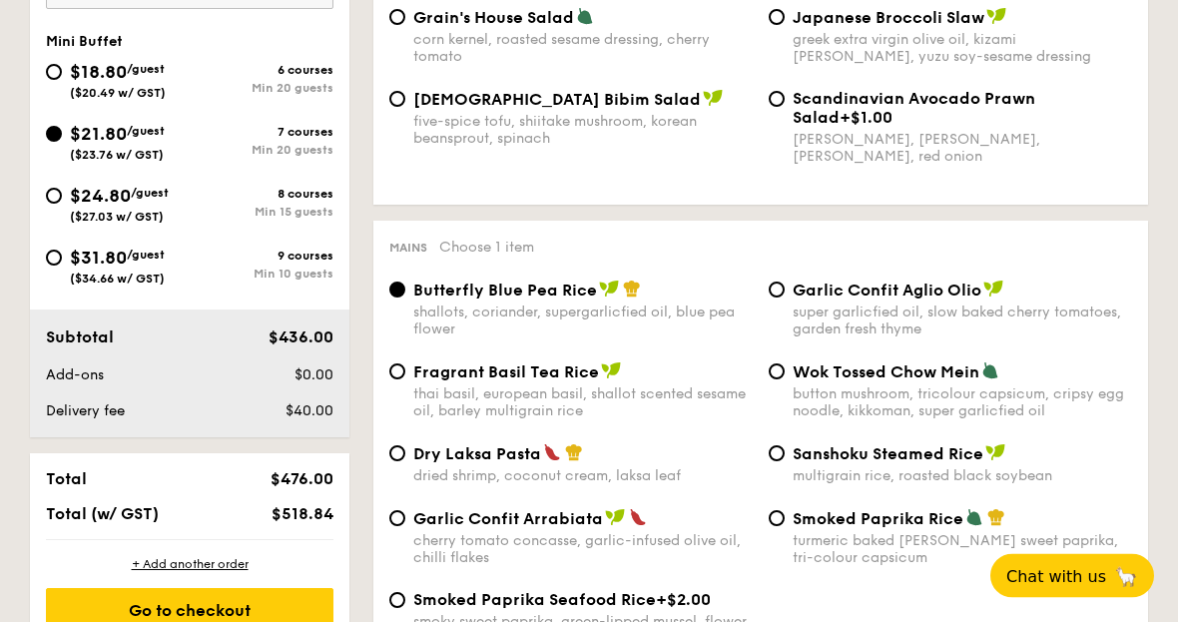
click at [239, 633] on div "Go to checkout" at bounding box center [190, 611] width 288 height 44
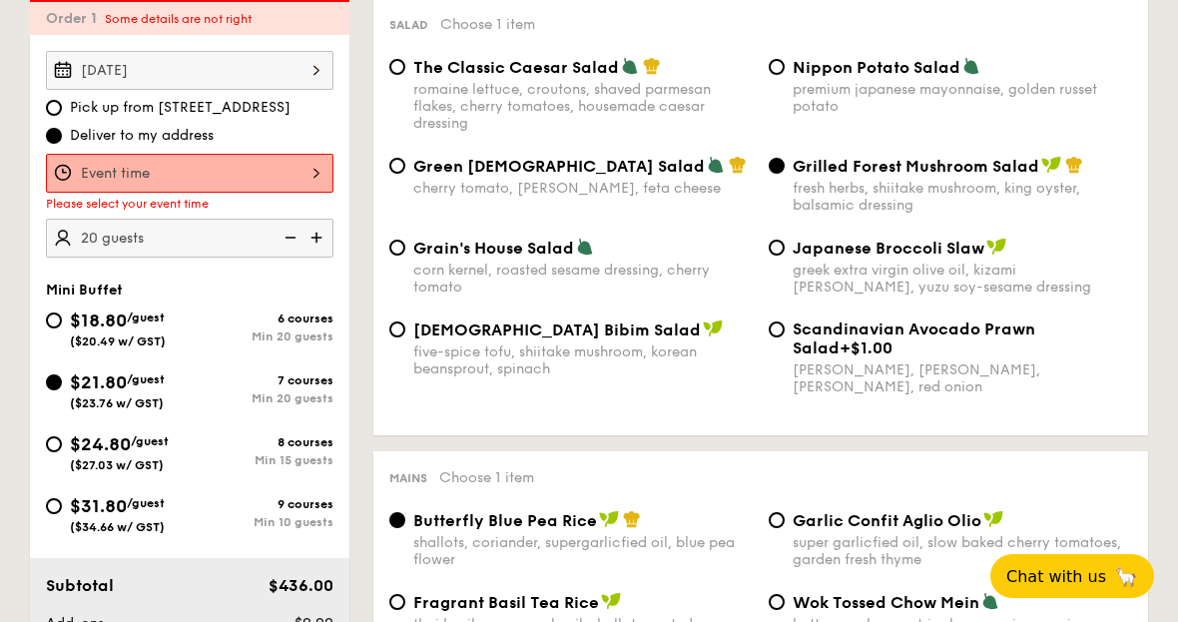
scroll to position [590, 0]
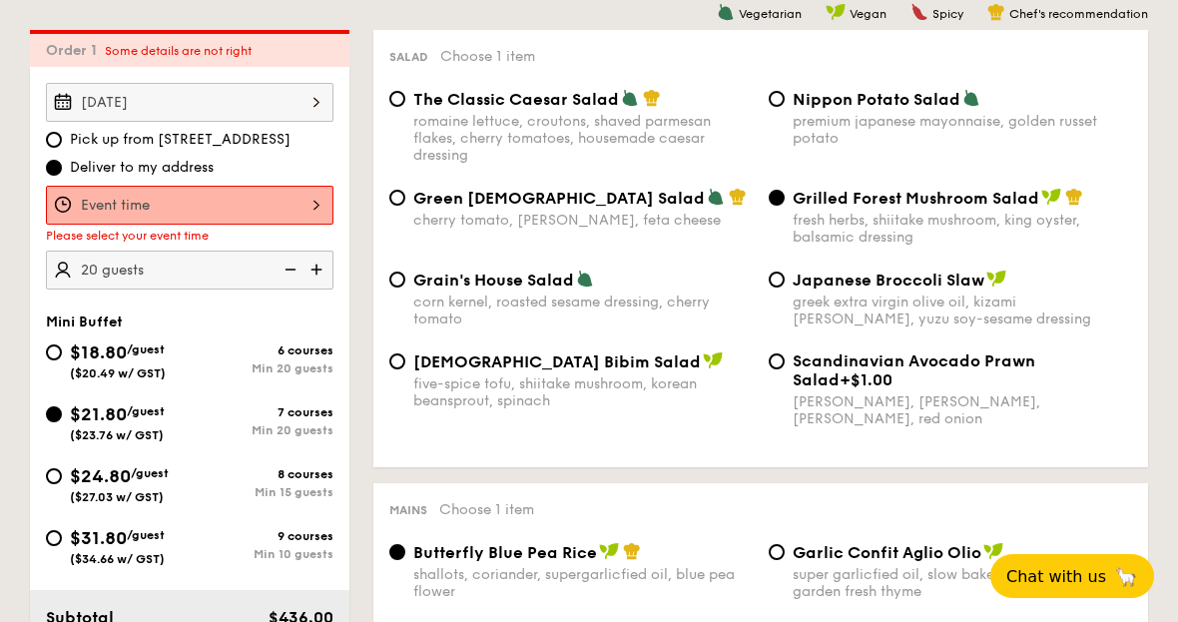
click at [305, 198] on div at bounding box center [190, 205] width 288 height 39
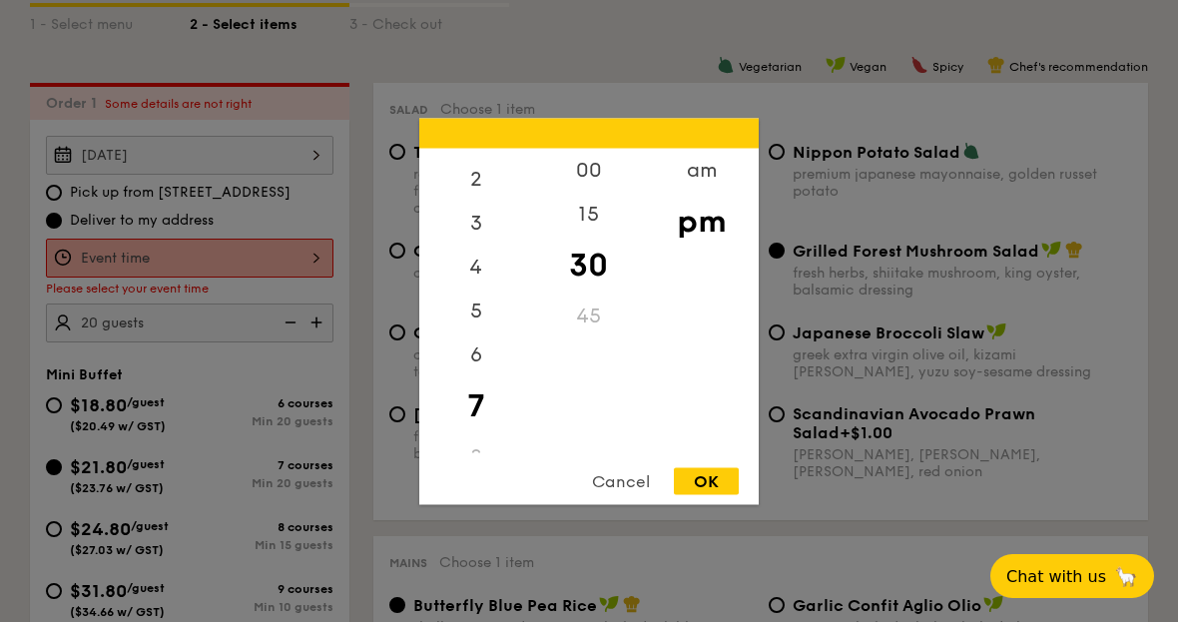
scroll to position [531, 0]
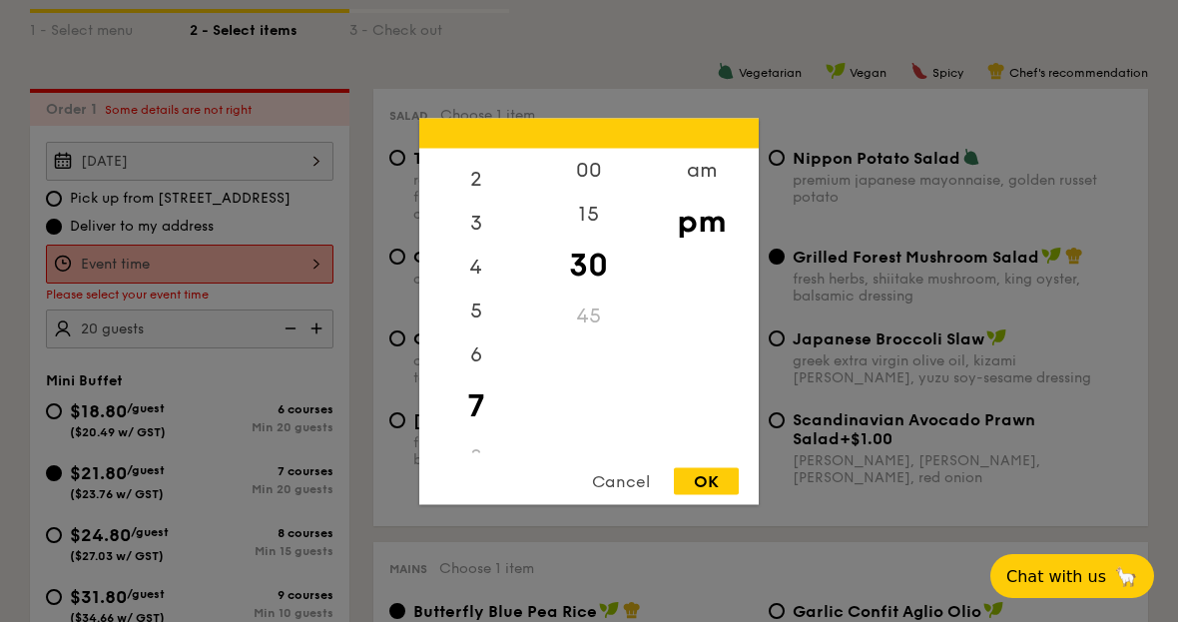
click at [475, 376] on div "6" at bounding box center [475, 354] width 113 height 44
click at [589, 192] on div "00" at bounding box center [588, 170] width 113 height 44
click at [718, 494] on div "OK" at bounding box center [706, 480] width 65 height 27
type input "6:00PM"
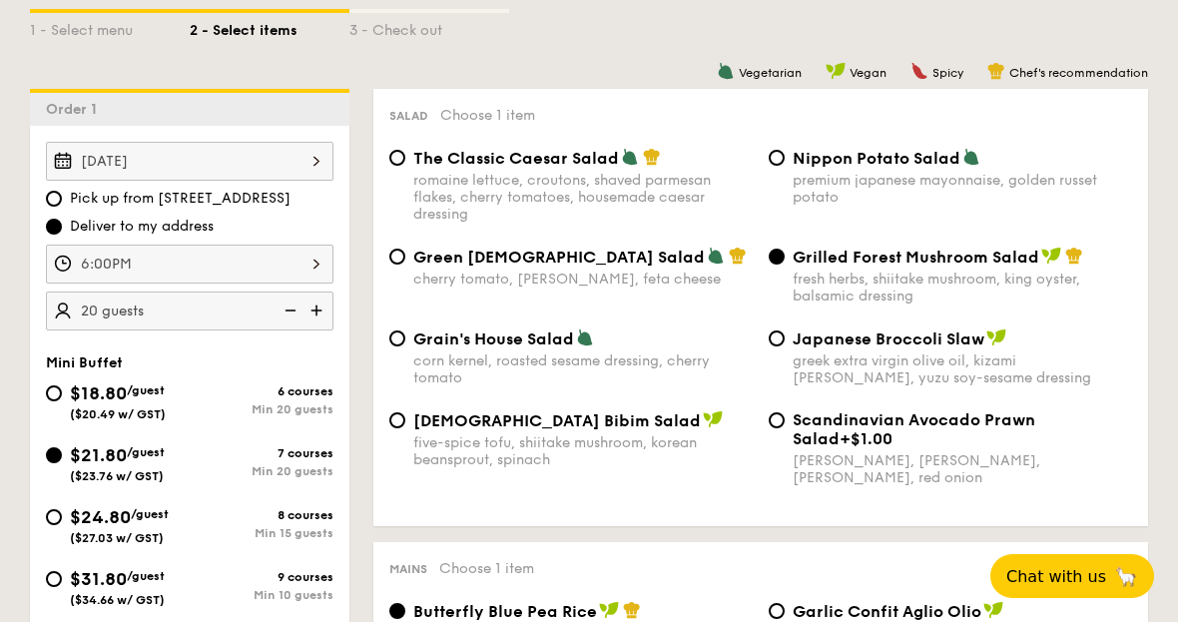
click at [287, 250] on div "6:00PM" at bounding box center [190, 264] width 288 height 39
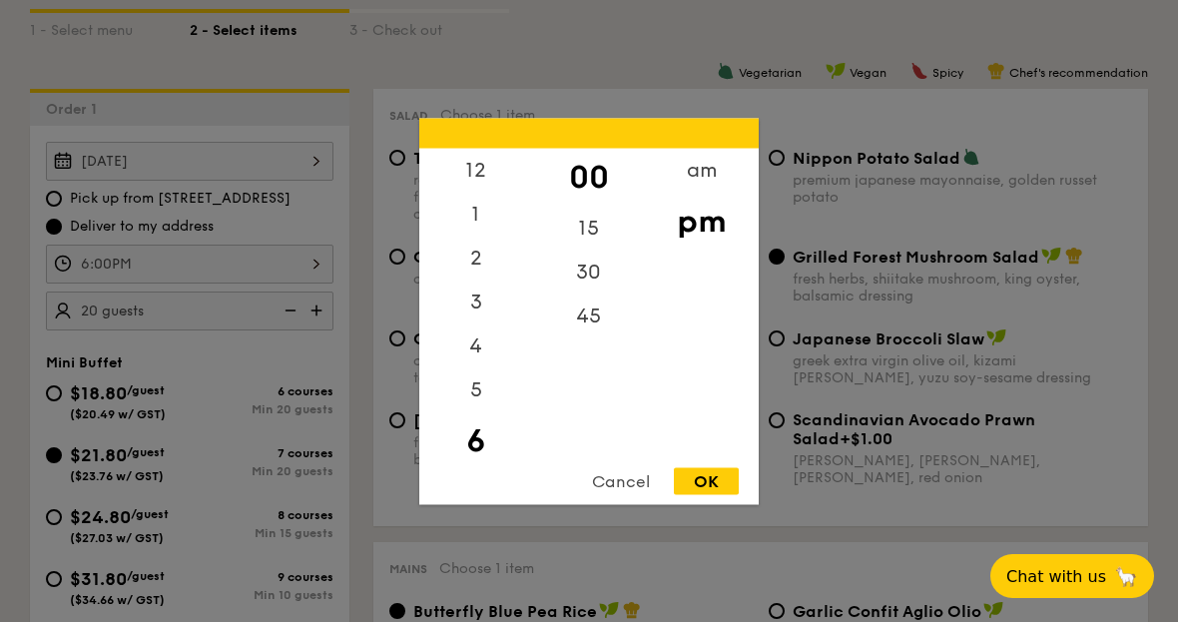
scroll to position [50, 0]
click at [617, 494] on div "Cancel" at bounding box center [621, 480] width 98 height 27
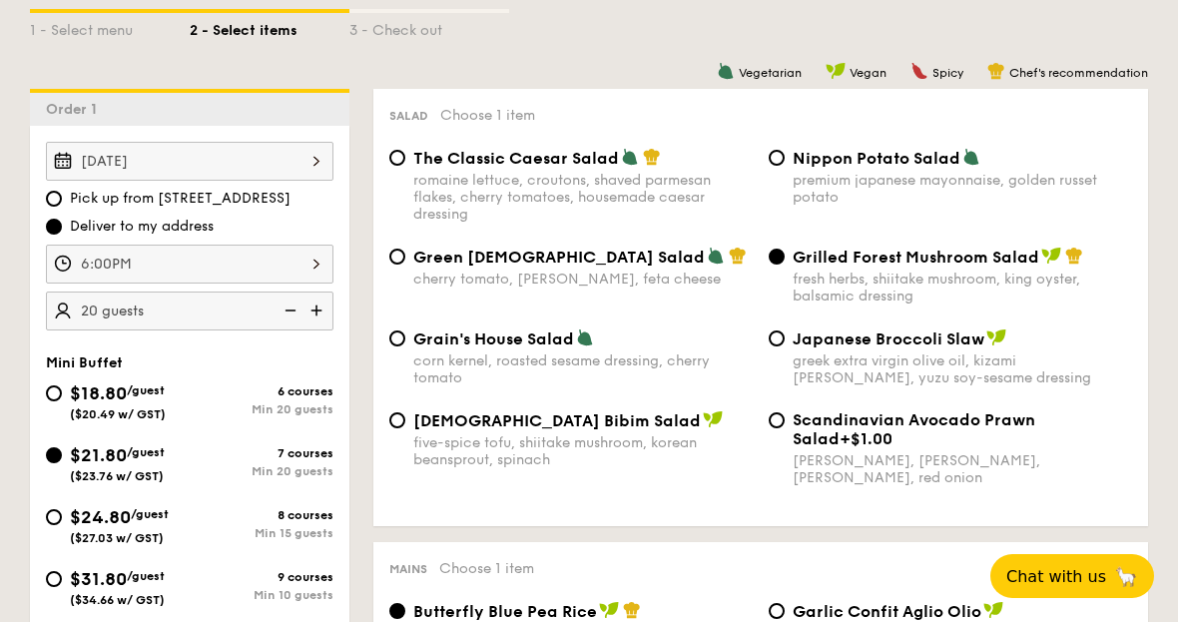
click at [311, 259] on div "6:00PM" at bounding box center [190, 264] width 288 height 39
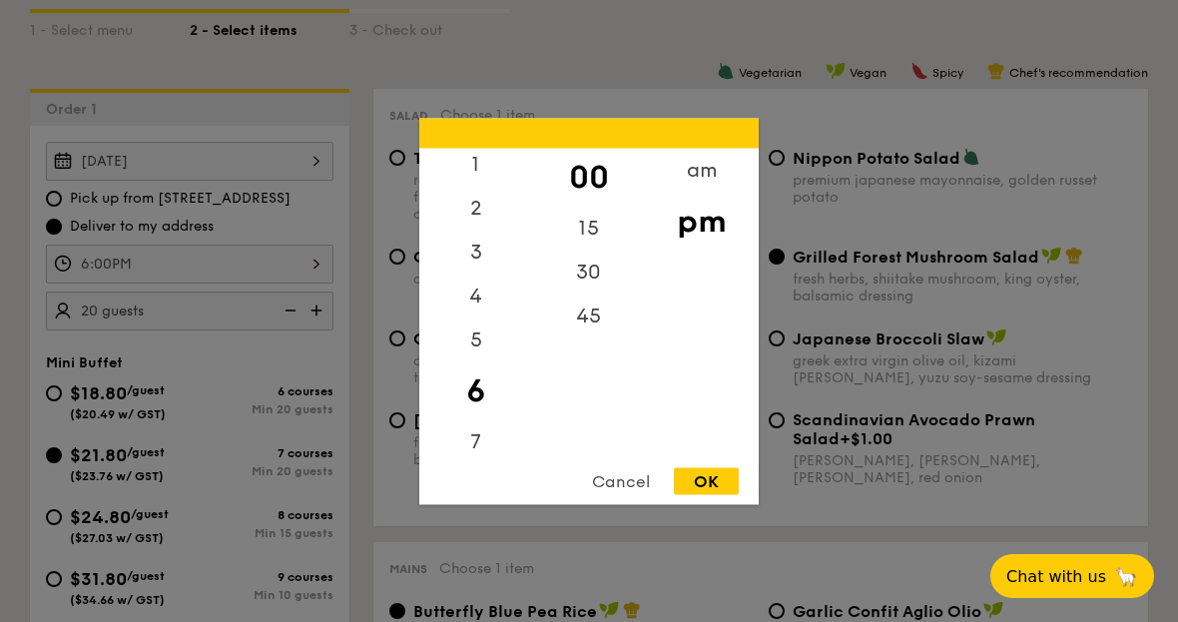
click at [620, 494] on div "Cancel" at bounding box center [621, 480] width 98 height 27
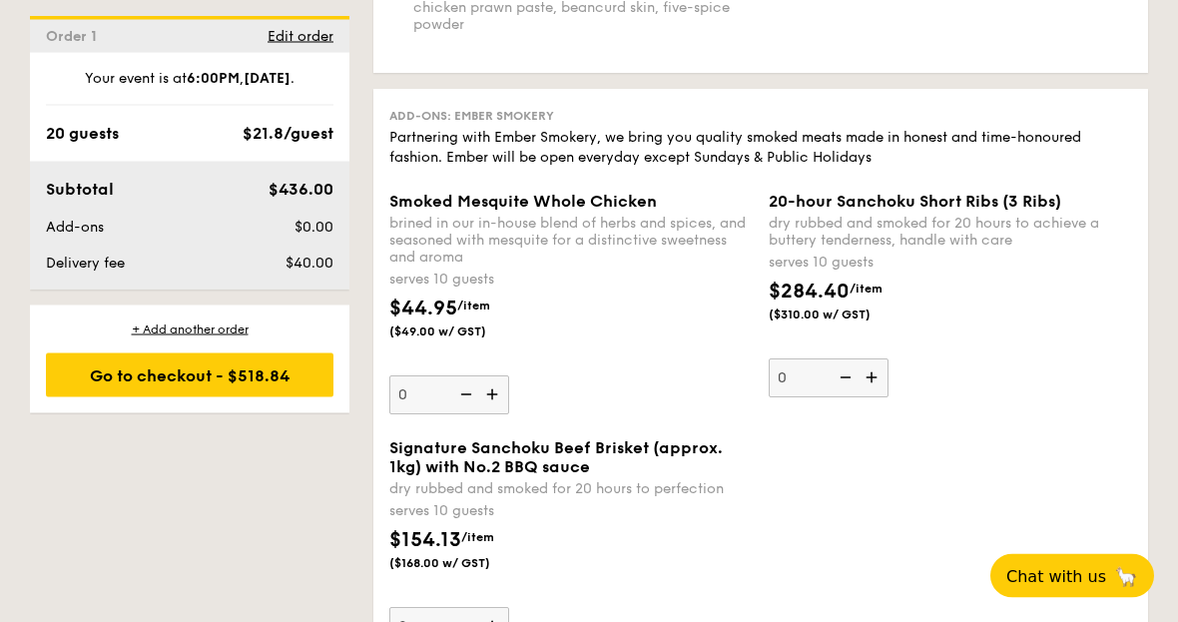
scroll to position [3435, 0]
